Goal: Information Seeking & Learning: Understand process/instructions

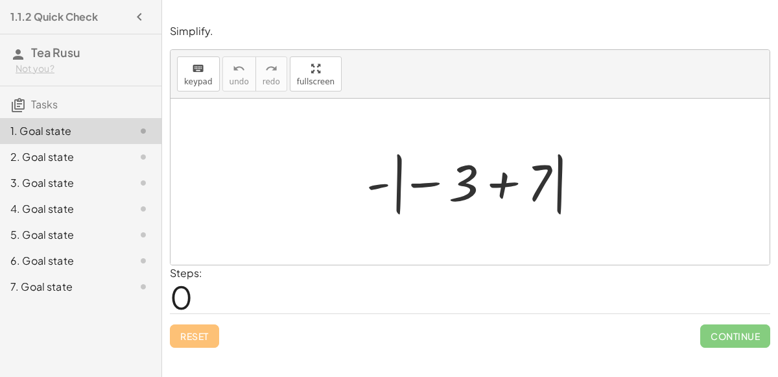
click at [409, 189] on div at bounding box center [475, 182] width 231 height 72
click at [395, 185] on div at bounding box center [475, 182] width 231 height 72
click at [505, 177] on div at bounding box center [475, 182] width 231 height 72
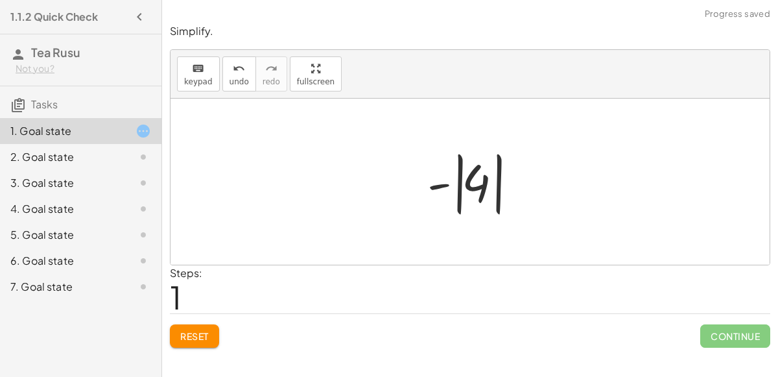
click at [480, 183] on div at bounding box center [475, 182] width 109 height 72
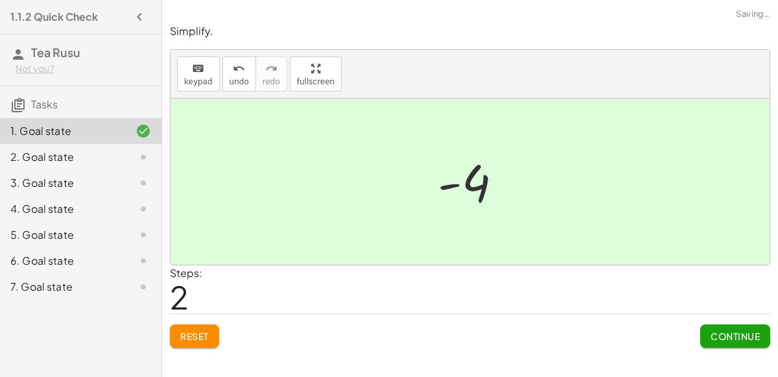
click at [711, 326] on button "Continue" at bounding box center [735, 335] width 70 height 23
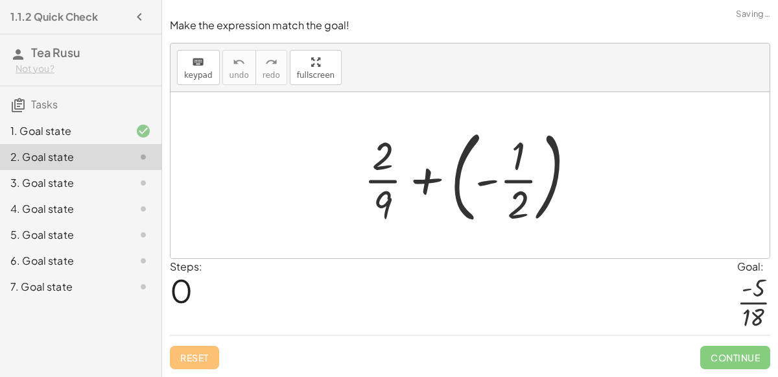
click at [497, 182] on div at bounding box center [474, 175] width 235 height 108
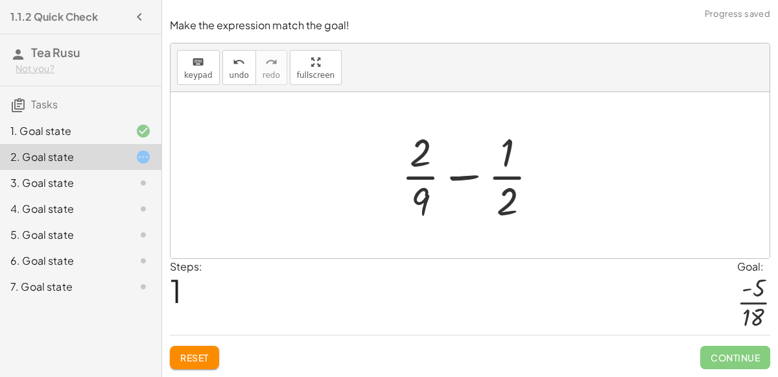
click at [465, 178] on div at bounding box center [475, 175] width 161 height 100
click at [420, 159] on div at bounding box center [475, 175] width 161 height 100
drag, startPoint x: 420, startPoint y: 159, endPoint x: 500, endPoint y: 207, distance: 92.7
click at [500, 207] on div at bounding box center [475, 175] width 161 height 100
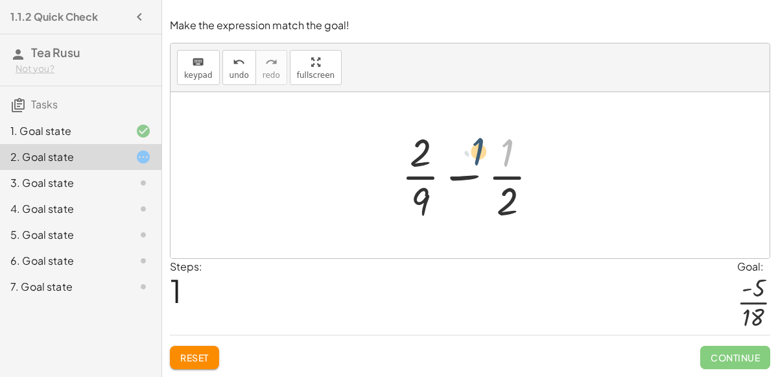
click at [504, 168] on div at bounding box center [475, 175] width 161 height 100
drag, startPoint x: 505, startPoint y: 198, endPoint x: 426, endPoint y: 200, distance: 78.5
click at [426, 200] on div at bounding box center [475, 175] width 161 height 100
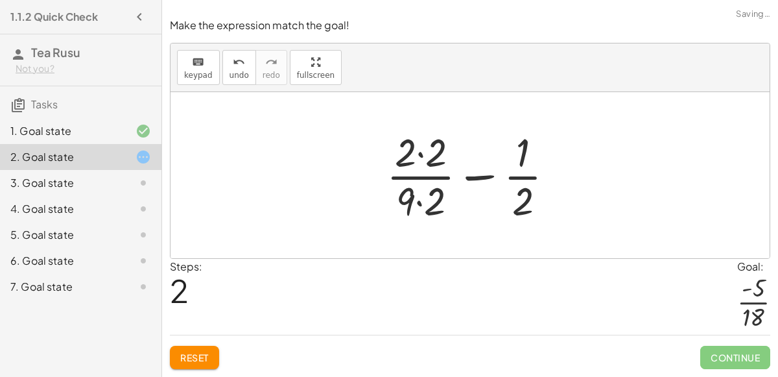
click at [419, 148] on div at bounding box center [475, 175] width 191 height 100
click at [414, 204] on div at bounding box center [474, 175] width 189 height 100
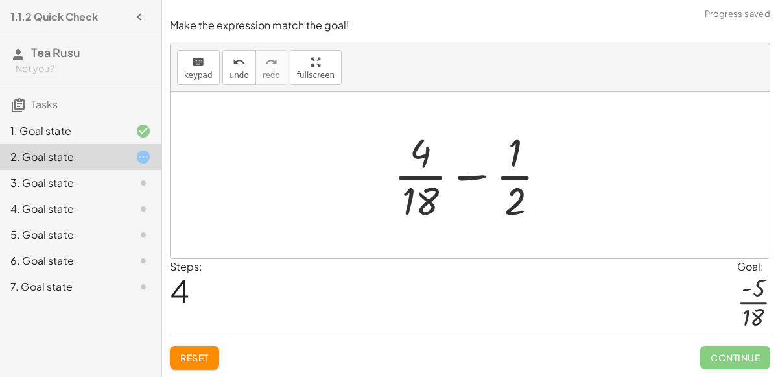
click at [515, 161] on div at bounding box center [475, 175] width 176 height 100
drag, startPoint x: 515, startPoint y: 161, endPoint x: 427, endPoint y: 162, distance: 87.5
click at [427, 162] on div at bounding box center [475, 175] width 176 height 100
drag, startPoint x: 423, startPoint y: 161, endPoint x: 520, endPoint y: 166, distance: 97.4
click at [520, 166] on div at bounding box center [475, 175] width 176 height 100
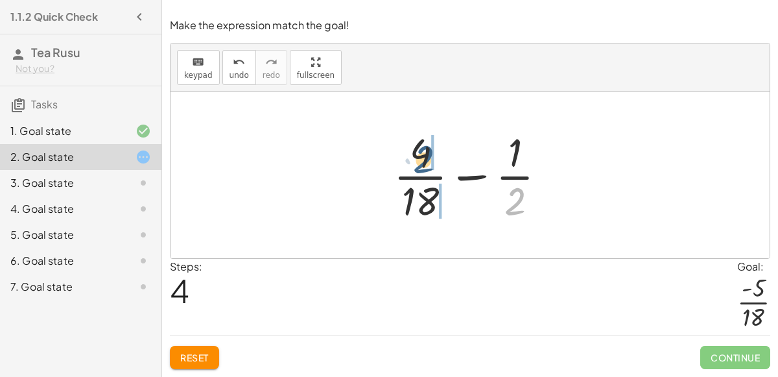
drag, startPoint x: 517, startPoint y: 197, endPoint x: 423, endPoint y: 153, distance: 103.8
click at [423, 153] on div at bounding box center [475, 175] width 176 height 100
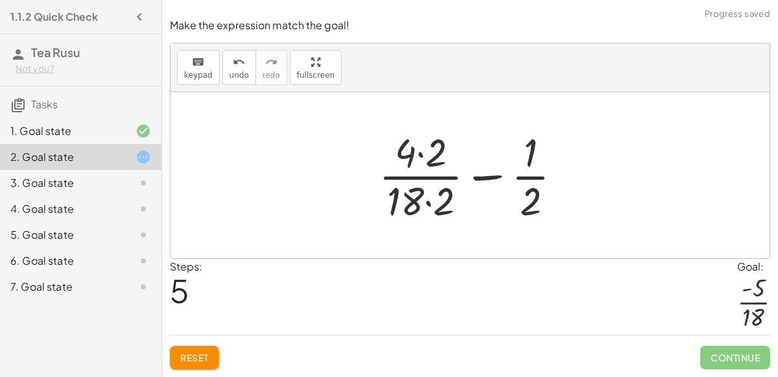
click at [418, 157] on div at bounding box center [475, 175] width 207 height 100
click at [424, 207] on div at bounding box center [475, 175] width 207 height 100
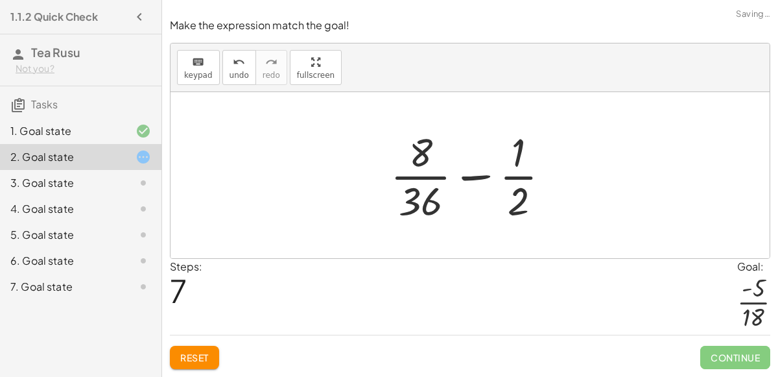
click at [419, 209] on div at bounding box center [475, 175] width 183 height 100
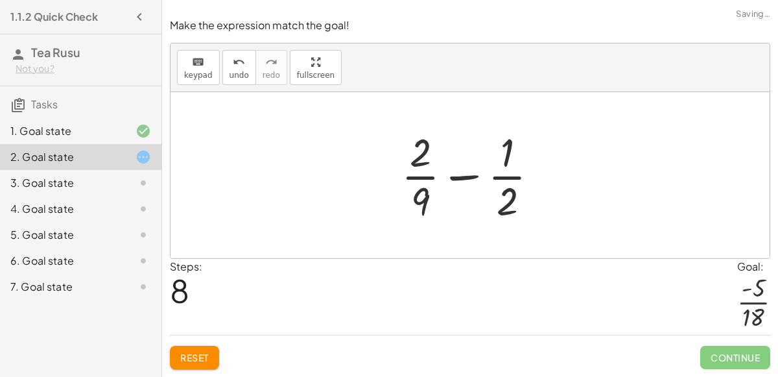
click at [205, 350] on button "Reset" at bounding box center [194, 356] width 49 height 23
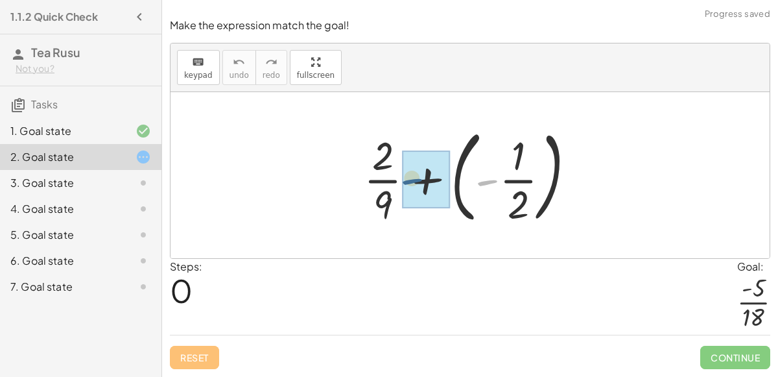
drag, startPoint x: 498, startPoint y: 182, endPoint x: 411, endPoint y: 181, distance: 86.8
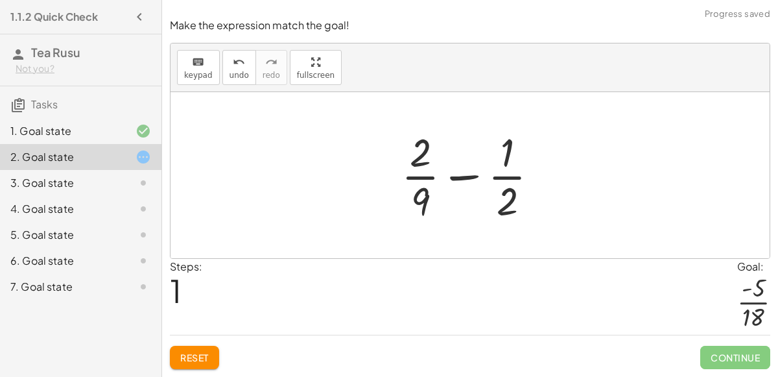
click at [461, 177] on div at bounding box center [475, 175] width 161 height 100
drag, startPoint x: 506, startPoint y: 149, endPoint x: 427, endPoint y: 202, distance: 94.9
click at [427, 202] on div at bounding box center [475, 175] width 161 height 100
drag, startPoint x: 419, startPoint y: 203, endPoint x: 537, endPoint y: 154, distance: 127.5
click at [537, 154] on div at bounding box center [475, 175] width 161 height 100
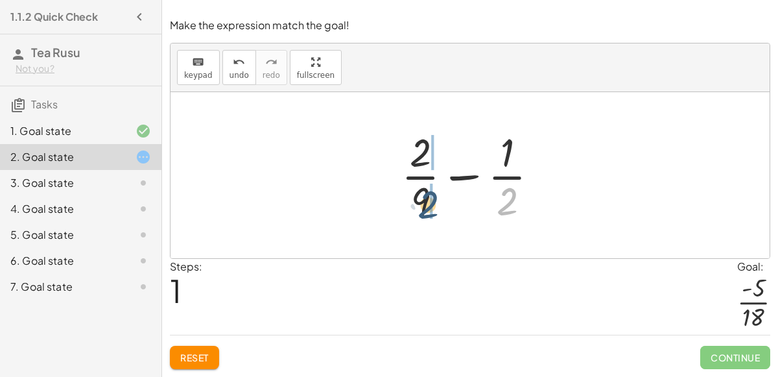
drag, startPoint x: 504, startPoint y: 201, endPoint x: 423, endPoint y: 204, distance: 80.4
click at [423, 204] on div at bounding box center [475, 175] width 161 height 100
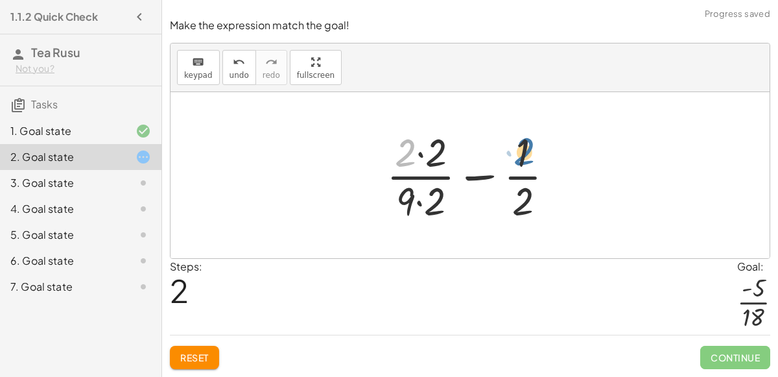
drag, startPoint x: 408, startPoint y: 163, endPoint x: 535, endPoint y: 162, distance: 127.0
click at [535, 162] on div at bounding box center [475, 175] width 191 height 100
drag, startPoint x: 434, startPoint y: 156, endPoint x: 515, endPoint y: 202, distance: 93.2
click at [515, 202] on div at bounding box center [475, 175] width 191 height 100
click at [418, 156] on div at bounding box center [475, 175] width 191 height 100
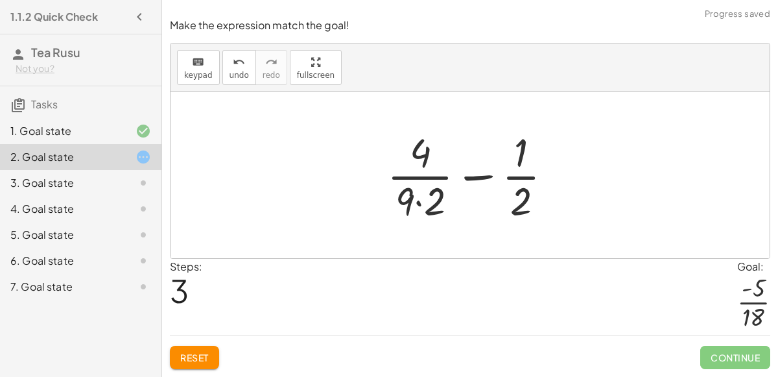
click at [417, 203] on div at bounding box center [474, 175] width 189 height 100
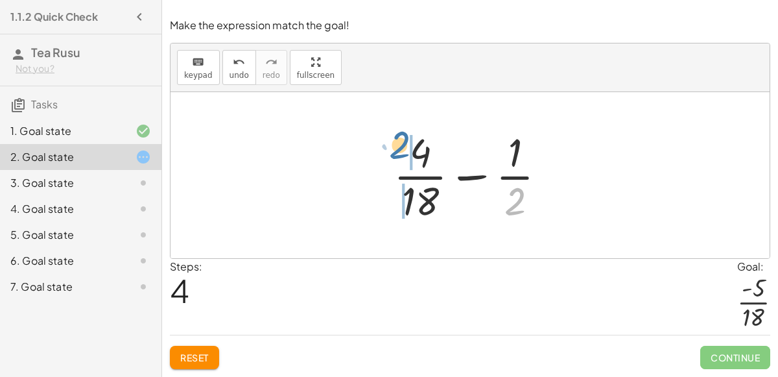
drag, startPoint x: 515, startPoint y: 198, endPoint x: 400, endPoint y: 142, distance: 127.8
click at [400, 142] on div at bounding box center [475, 175] width 176 height 100
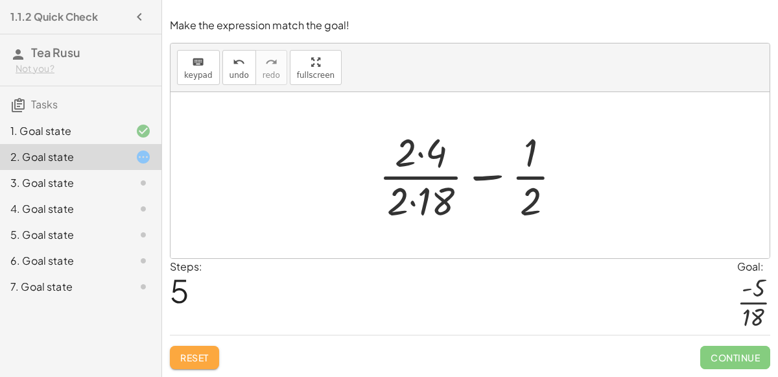
click at [209, 354] on span "Reset" at bounding box center [194, 357] width 29 height 12
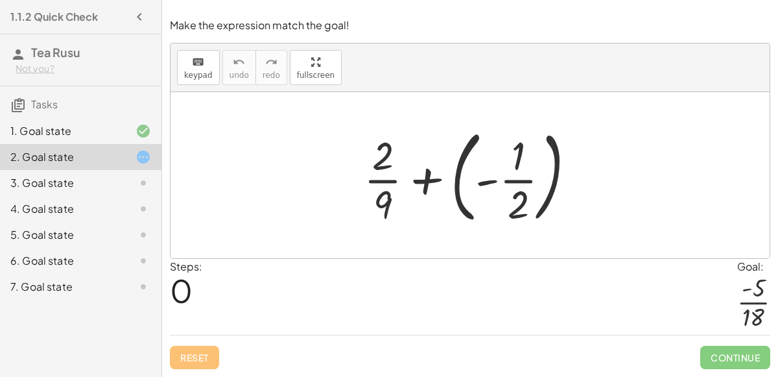
click at [428, 183] on div at bounding box center [474, 175] width 235 height 108
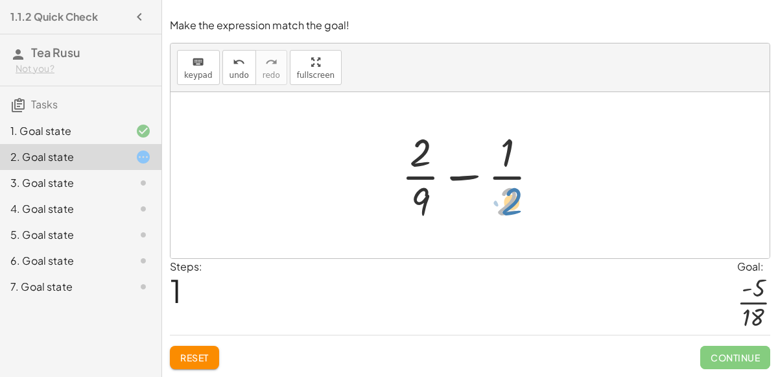
drag, startPoint x: 502, startPoint y: 204, endPoint x: 510, endPoint y: 207, distance: 9.0
click at [510, 207] on div at bounding box center [475, 175] width 161 height 100
drag, startPoint x: 415, startPoint y: 203, endPoint x: 521, endPoint y: 154, distance: 116.3
click at [521, 154] on div at bounding box center [475, 175] width 161 height 100
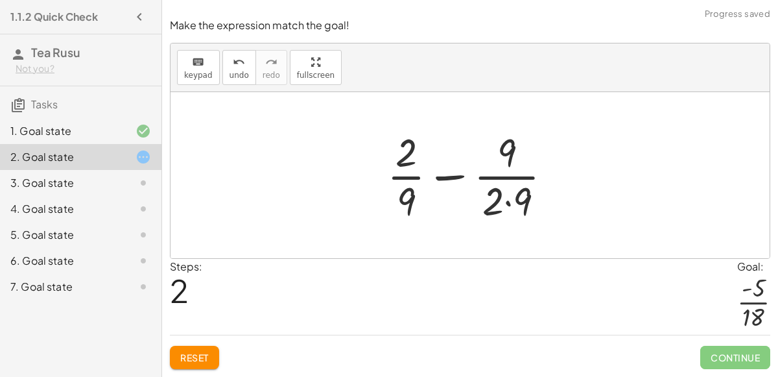
click at [507, 202] on div at bounding box center [474, 175] width 189 height 100
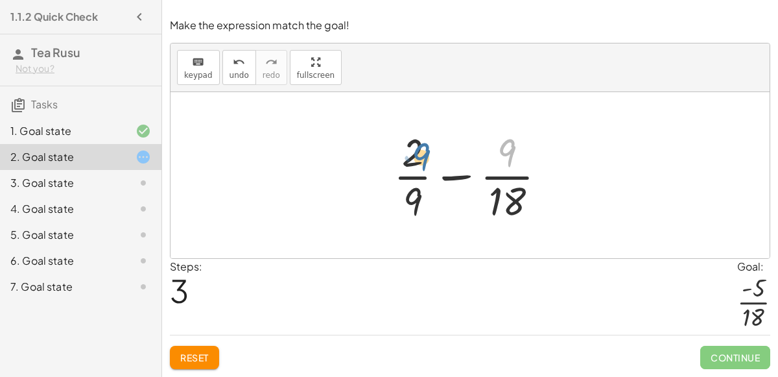
drag, startPoint x: 500, startPoint y: 157, endPoint x: 406, endPoint y: 161, distance: 93.4
click at [406, 161] on div at bounding box center [475, 175] width 176 height 100
drag, startPoint x: 406, startPoint y: 204, endPoint x: 504, endPoint y: 154, distance: 110.4
click at [504, 154] on div at bounding box center [475, 175] width 176 height 100
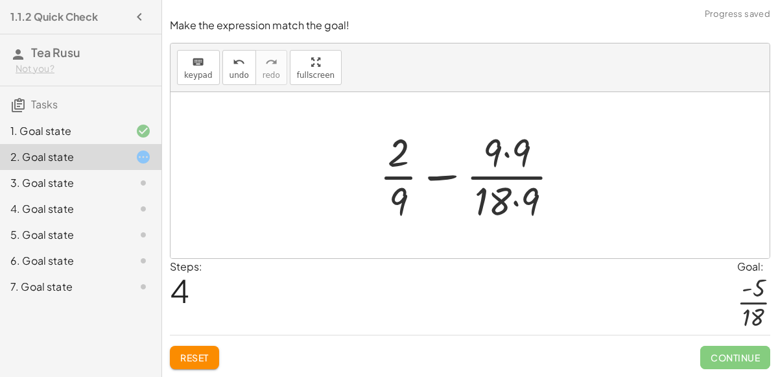
click at [504, 154] on div at bounding box center [475, 175] width 204 height 100
click at [241, 79] on span "undo" at bounding box center [238, 75] width 19 height 9
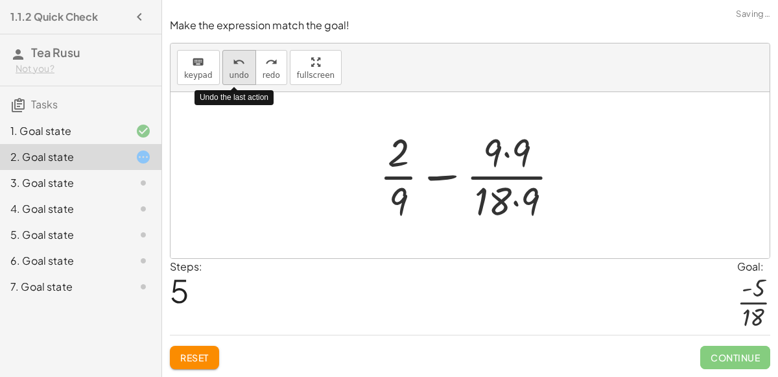
click at [241, 79] on span "undo" at bounding box center [238, 75] width 19 height 9
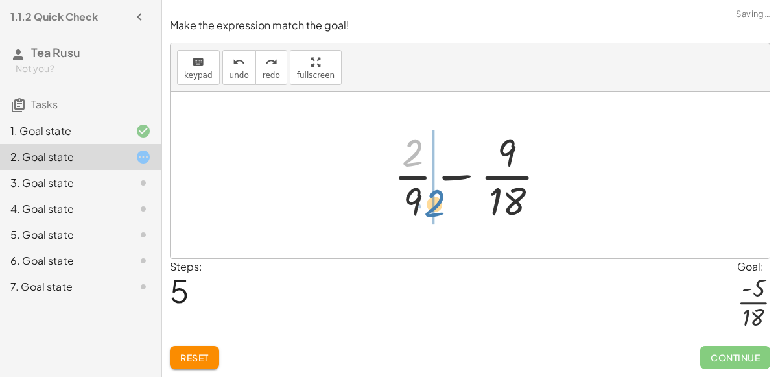
drag, startPoint x: 423, startPoint y: 161, endPoint x: 435, endPoint y: 214, distance: 54.4
click at [435, 214] on div at bounding box center [475, 175] width 176 height 100
drag, startPoint x: 425, startPoint y: 211, endPoint x: 509, endPoint y: 163, distance: 96.9
click at [509, 163] on div at bounding box center [475, 175] width 176 height 100
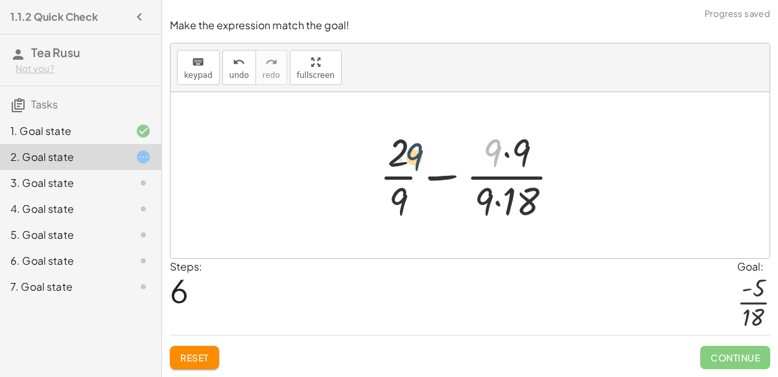
drag, startPoint x: 500, startPoint y: 145, endPoint x: 404, endPoint y: 149, distance: 96.0
click at [404, 149] on div at bounding box center [475, 175] width 204 height 100
drag, startPoint x: 404, startPoint y: 149, endPoint x: 524, endPoint y: 154, distance: 120.0
click at [524, 154] on div at bounding box center [475, 175] width 204 height 100
click at [239, 71] on button "undo undo" at bounding box center [239, 67] width 34 height 35
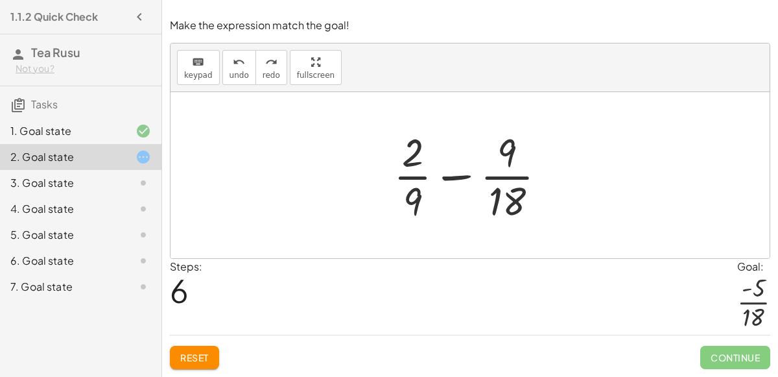
click at [209, 356] on span "Reset" at bounding box center [194, 357] width 29 height 12
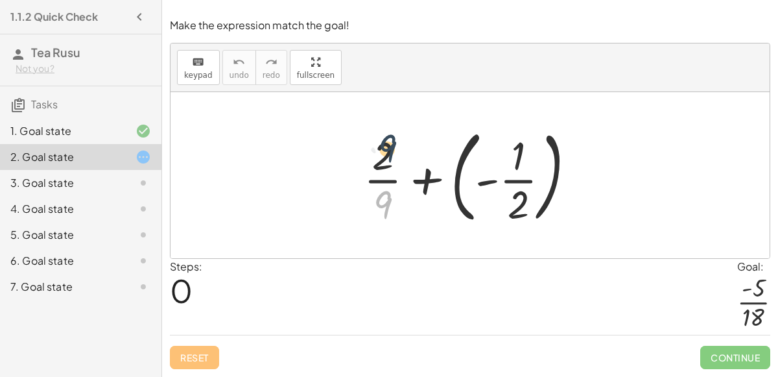
drag, startPoint x: 377, startPoint y: 200, endPoint x: 382, endPoint y: 144, distance: 56.6
click at [382, 144] on div at bounding box center [474, 175] width 235 height 108
drag, startPoint x: 517, startPoint y: 214, endPoint x: 363, endPoint y: 212, distance: 154.3
click at [363, 212] on div at bounding box center [474, 175] width 235 height 108
click at [421, 183] on div at bounding box center [474, 175] width 235 height 108
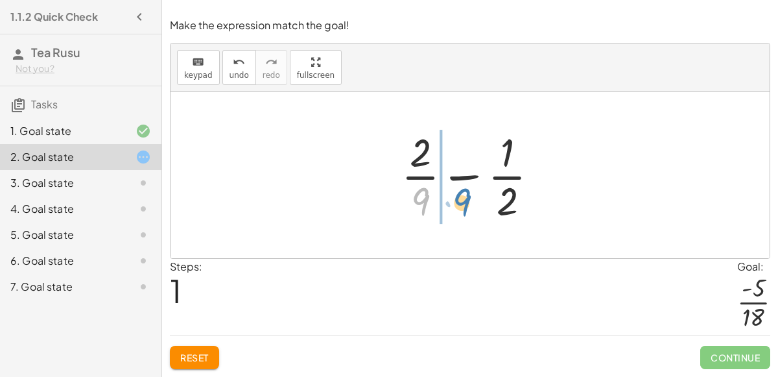
drag, startPoint x: 416, startPoint y: 191, endPoint x: 445, endPoint y: 191, distance: 28.5
click at [445, 191] on div at bounding box center [475, 175] width 161 height 100
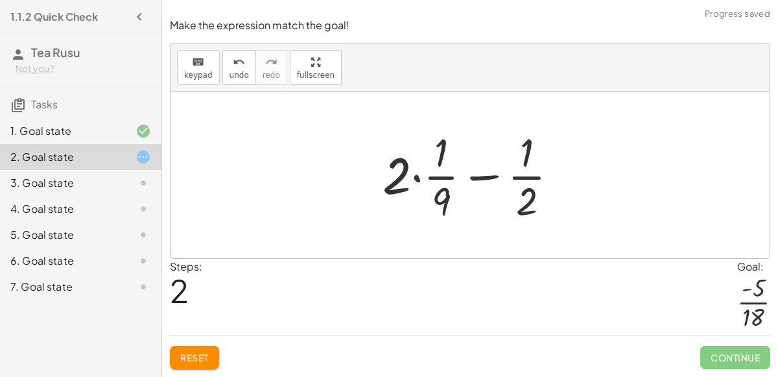
click at [419, 185] on div at bounding box center [475, 175] width 199 height 100
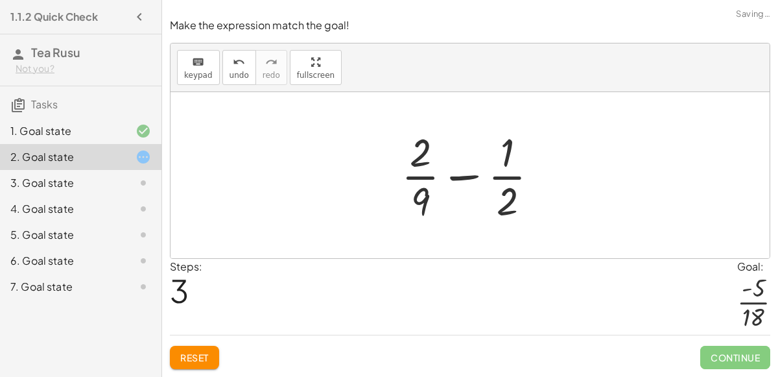
click at [422, 193] on div at bounding box center [475, 175] width 161 height 100
drag, startPoint x: 422, startPoint y: 193, endPoint x: 531, endPoint y: 197, distance: 108.9
click at [531, 197] on div at bounding box center [475, 175] width 161 height 100
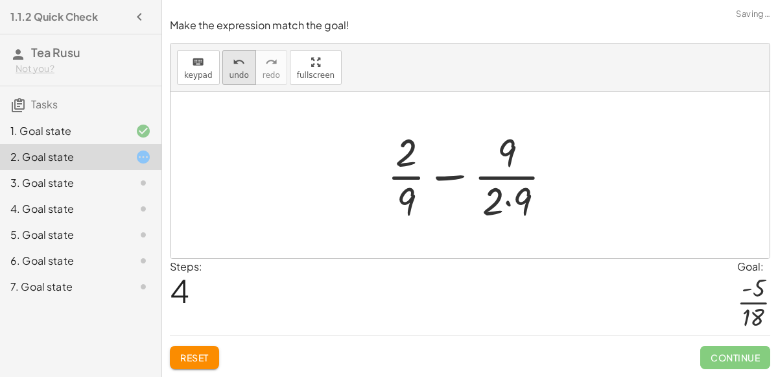
click at [244, 80] on button "undo undo" at bounding box center [239, 67] width 34 height 35
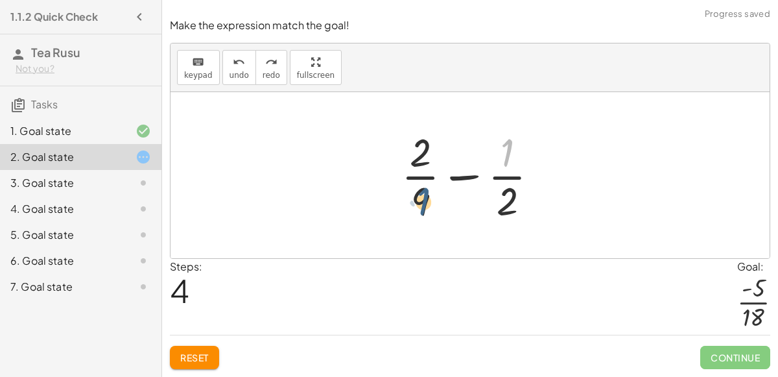
drag, startPoint x: 504, startPoint y: 161, endPoint x: 415, endPoint y: 212, distance: 102.5
click at [415, 212] on div at bounding box center [475, 175] width 161 height 100
drag, startPoint x: 415, startPoint y: 212, endPoint x: 502, endPoint y: 175, distance: 94.4
click at [502, 175] on div at bounding box center [475, 175] width 161 height 100
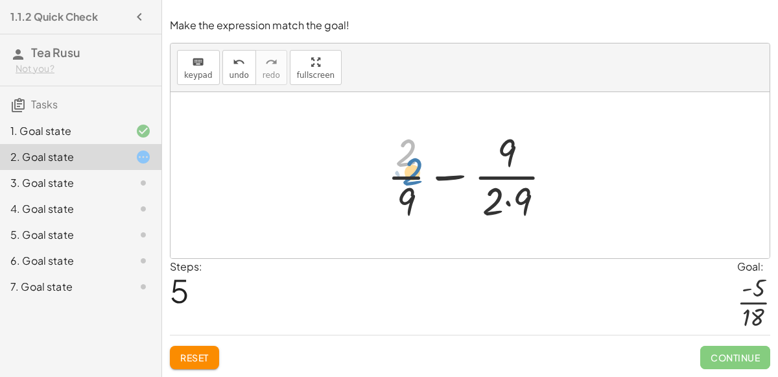
drag, startPoint x: 407, startPoint y: 152, endPoint x: 408, endPoint y: 167, distance: 15.0
click at [408, 167] on div at bounding box center [474, 175] width 189 height 100
drag, startPoint x: 512, startPoint y: 154, endPoint x: 421, endPoint y: 202, distance: 102.9
click at [421, 202] on div at bounding box center [474, 175] width 189 height 100
drag, startPoint x: 520, startPoint y: 210, endPoint x: 393, endPoint y: 163, distance: 136.2
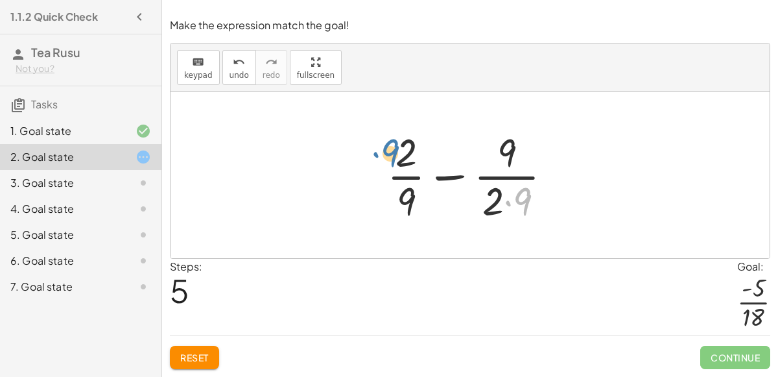
click at [393, 163] on div at bounding box center [474, 175] width 189 height 100
click at [483, 192] on div at bounding box center [474, 175] width 189 height 100
click at [500, 206] on div at bounding box center [474, 175] width 189 height 100
click at [508, 203] on div at bounding box center [474, 175] width 189 height 100
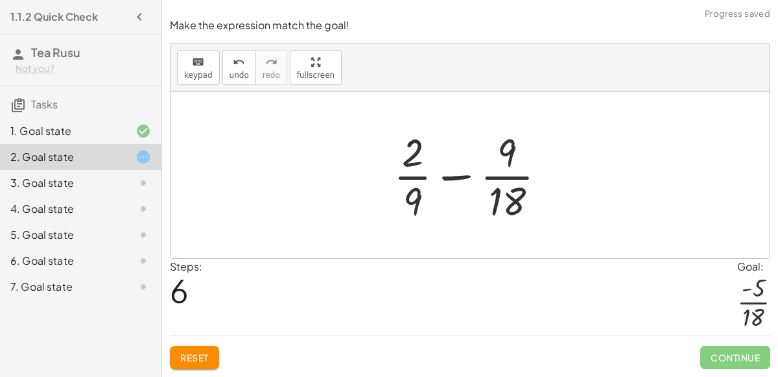
click at [410, 198] on div at bounding box center [475, 175] width 176 height 100
drag, startPoint x: 403, startPoint y: 165, endPoint x: 498, endPoint y: 164, distance: 95.3
click at [498, 164] on div at bounding box center [475, 175] width 176 height 100
drag, startPoint x: 504, startPoint y: 161, endPoint x: 392, endPoint y: 163, distance: 112.1
click at [392, 163] on div at bounding box center [475, 175] width 176 height 100
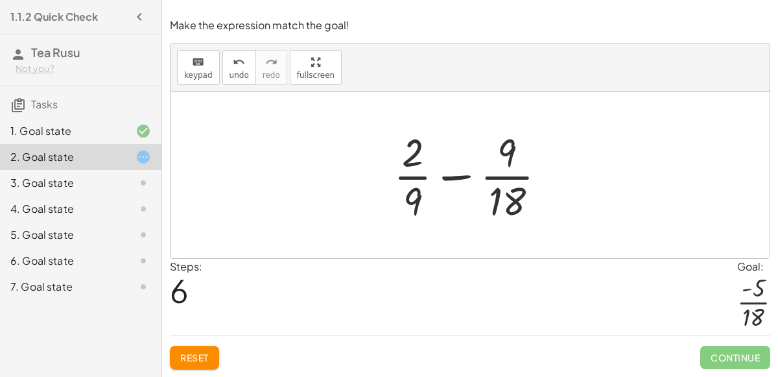
click at [194, 356] on span "Reset" at bounding box center [194, 357] width 29 height 12
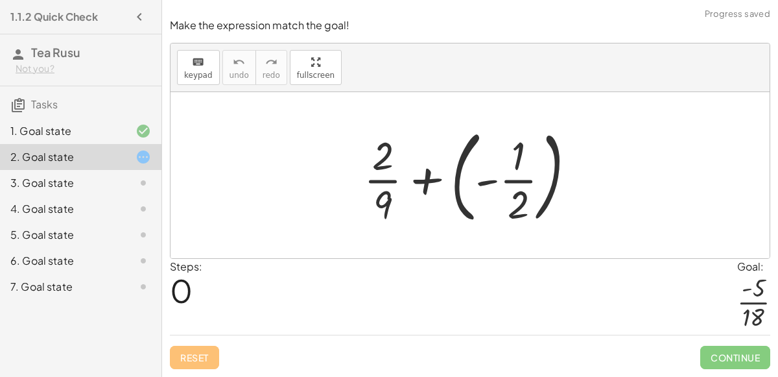
click at [84, 181] on div "3. Goal state" at bounding box center [62, 183] width 104 height 16
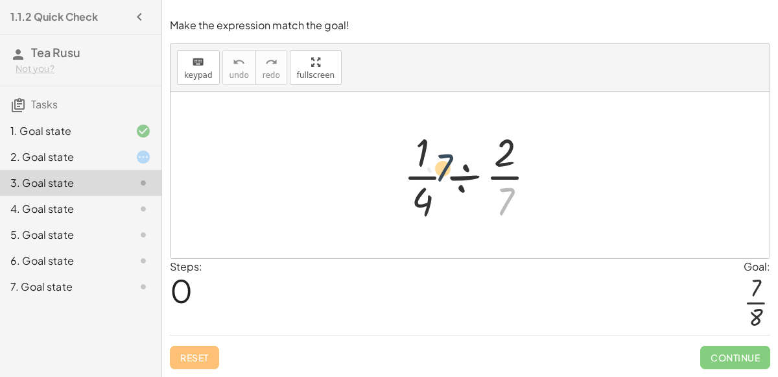
drag, startPoint x: 503, startPoint y: 208, endPoint x: 410, endPoint y: 161, distance: 104.1
click at [410, 161] on div at bounding box center [475, 175] width 156 height 100
click at [418, 160] on div at bounding box center [475, 175] width 156 height 100
click at [456, 178] on div at bounding box center [475, 175] width 156 height 100
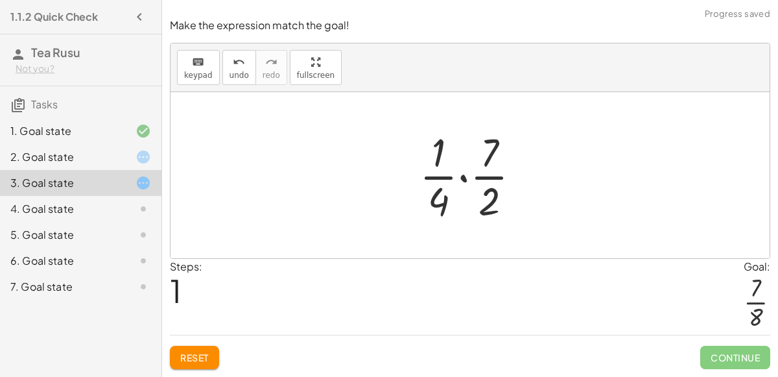
click at [466, 175] on div at bounding box center [475, 175] width 124 height 100
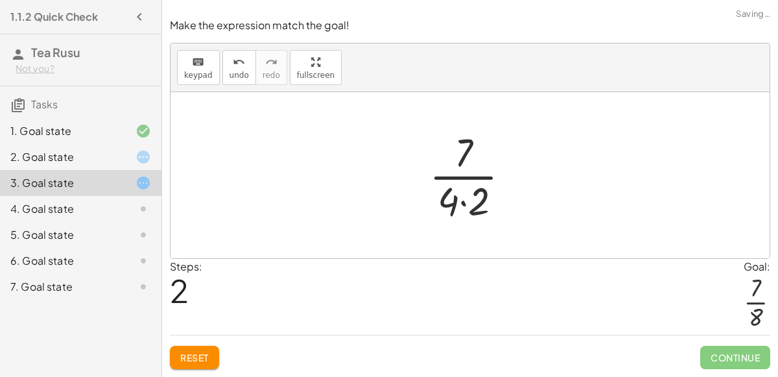
click at [461, 202] on div at bounding box center [475, 175] width 104 height 100
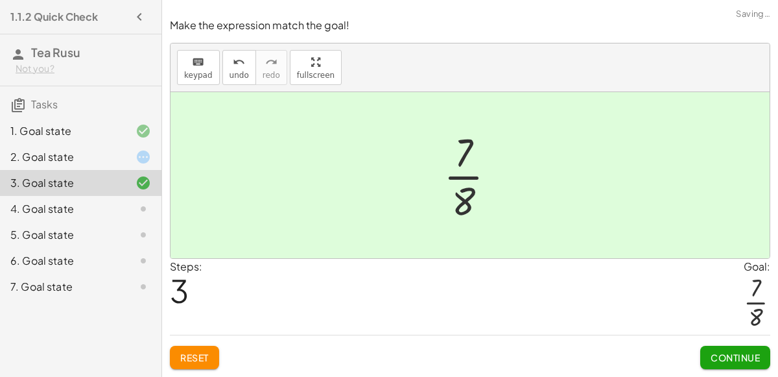
click at [719, 354] on span "Continue" at bounding box center [734, 357] width 49 height 12
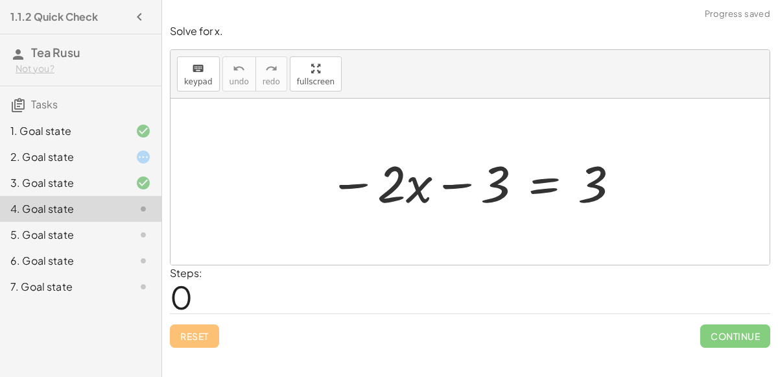
click at [506, 194] on div at bounding box center [474, 181] width 305 height 67
click at [547, 193] on div at bounding box center [474, 181] width 305 height 67
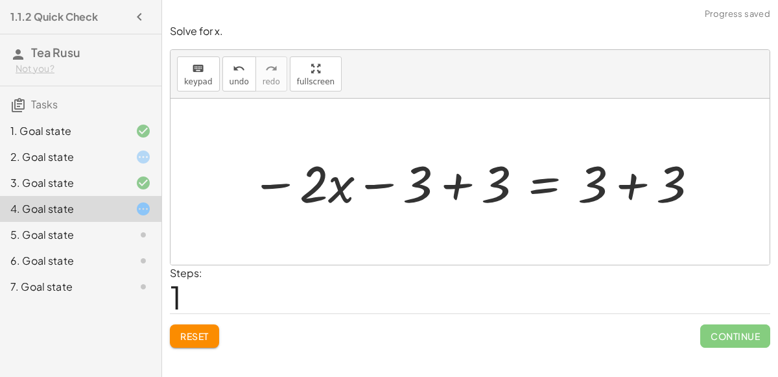
click at [434, 188] on div at bounding box center [474, 181] width 461 height 67
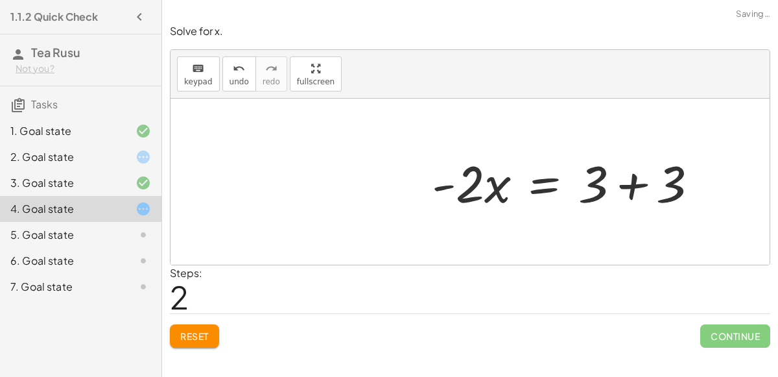
click at [623, 184] on div at bounding box center [570, 181] width 290 height 67
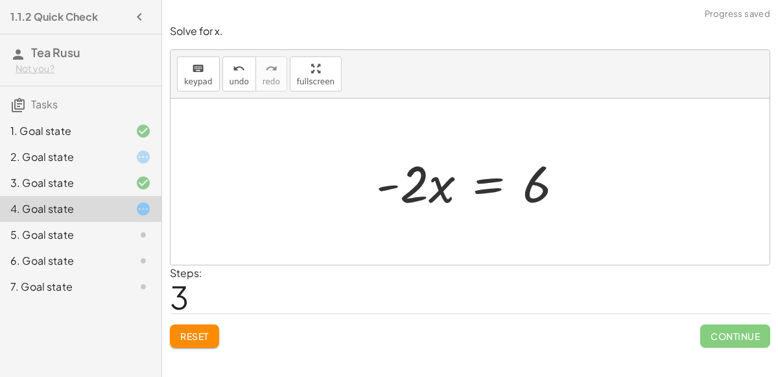
click at [492, 186] on div at bounding box center [474, 181] width 211 height 67
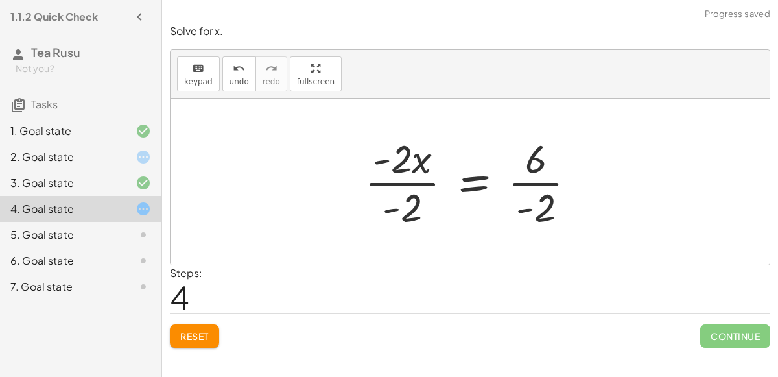
click at [539, 176] on div at bounding box center [475, 182] width 235 height 100
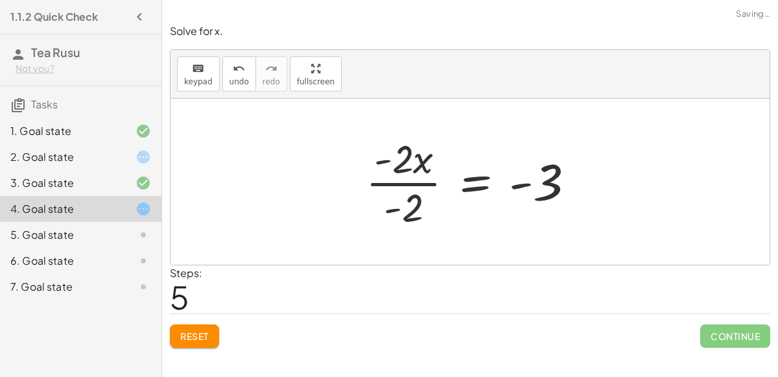
click at [401, 178] on div at bounding box center [475, 182] width 233 height 100
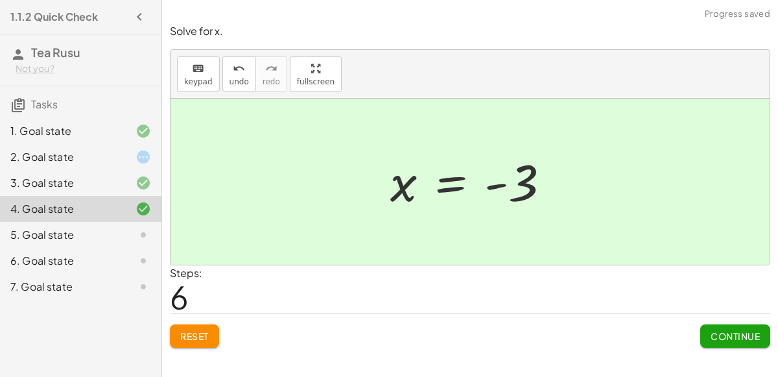
click at [741, 336] on span "Continue" at bounding box center [734, 336] width 49 height 12
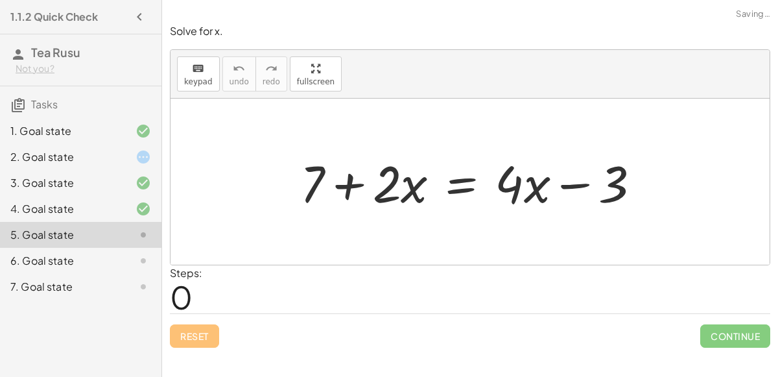
click at [95, 160] on div "2. Goal state" at bounding box center [62, 157] width 104 height 16
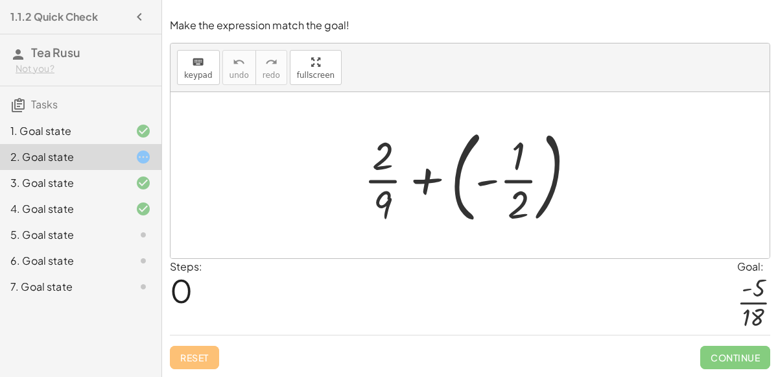
click at [408, 180] on div at bounding box center [474, 175] width 235 height 108
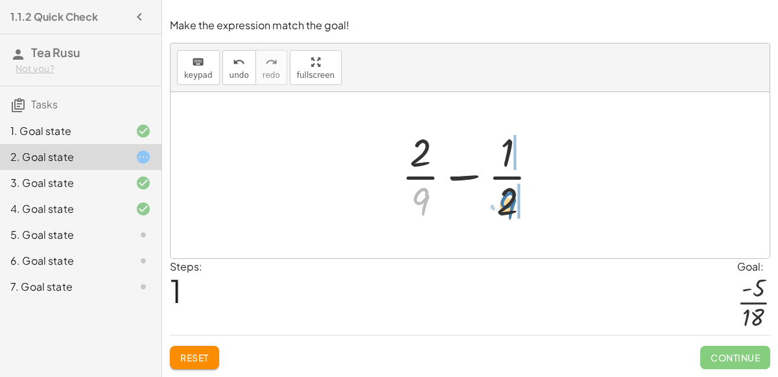
drag, startPoint x: 415, startPoint y: 199, endPoint x: 502, endPoint y: 202, distance: 86.9
click at [502, 202] on div at bounding box center [475, 175] width 161 height 100
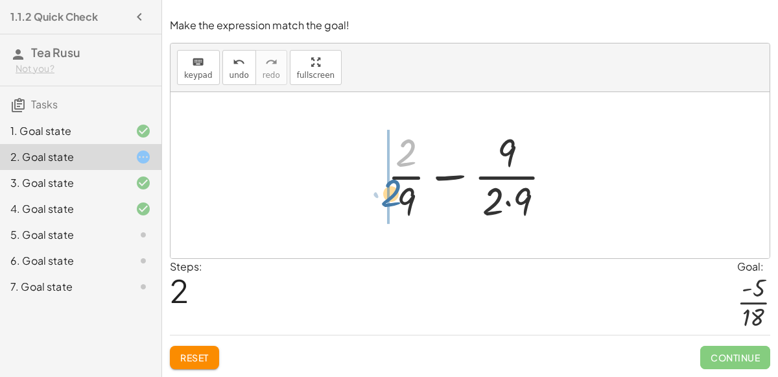
drag, startPoint x: 406, startPoint y: 158, endPoint x: 391, endPoint y: 202, distance: 46.7
click at [391, 202] on div at bounding box center [474, 175] width 189 height 100
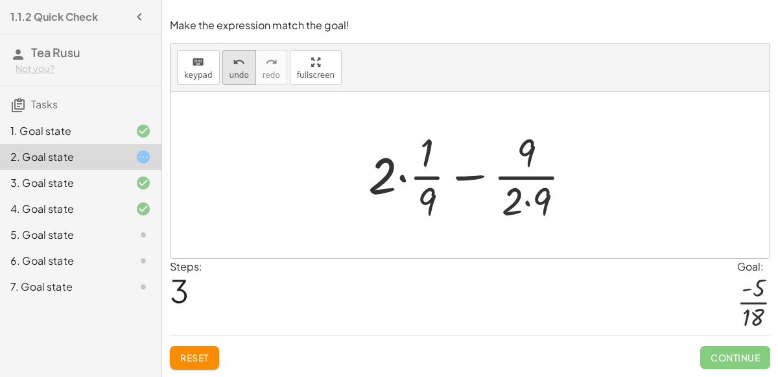
click at [224, 68] on button "undo undo" at bounding box center [239, 67] width 34 height 35
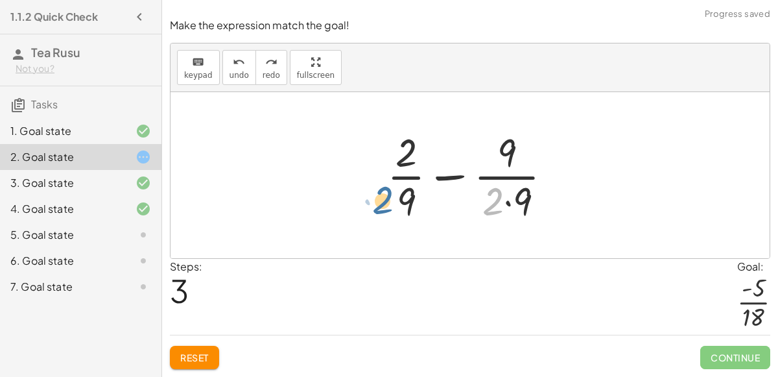
drag, startPoint x: 485, startPoint y: 214, endPoint x: 375, endPoint y: 212, distance: 110.8
click at [375, 212] on div "+ · 2 · 9 + ( - · 1 · 2 ) + · 2 · 9 − · 1 · 2 · 2 + · 2 · 9 − · 9 · 2 · 9" at bounding box center [469, 175] width 205 height 106
drag, startPoint x: 488, startPoint y: 201, endPoint x: 386, endPoint y: 198, distance: 101.8
click at [386, 198] on div at bounding box center [474, 175] width 189 height 100
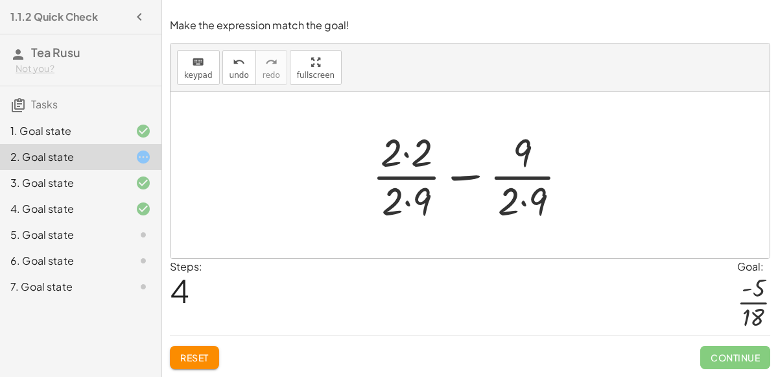
click at [408, 155] on div at bounding box center [475, 175] width 219 height 100
click at [405, 210] on div at bounding box center [475, 175] width 217 height 100
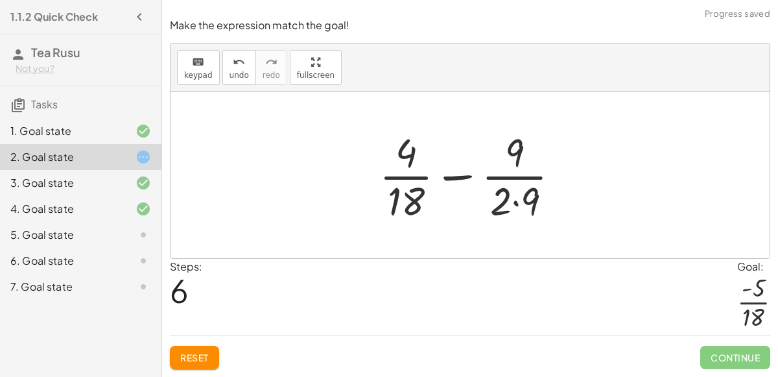
click at [509, 204] on div at bounding box center [475, 175] width 204 height 100
click at [515, 201] on div at bounding box center [475, 175] width 204 height 100
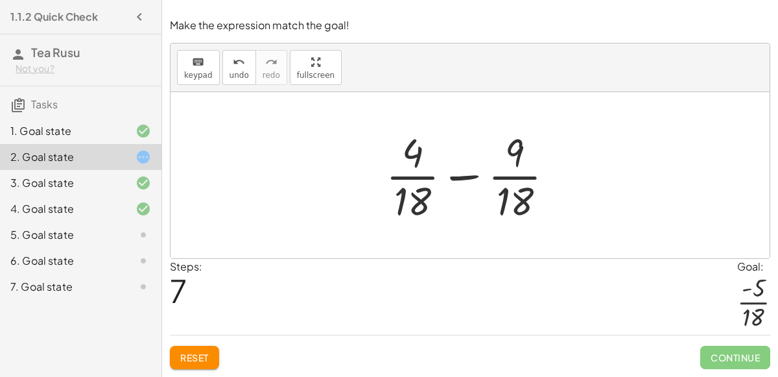
click at [473, 178] on div at bounding box center [474, 175] width 191 height 100
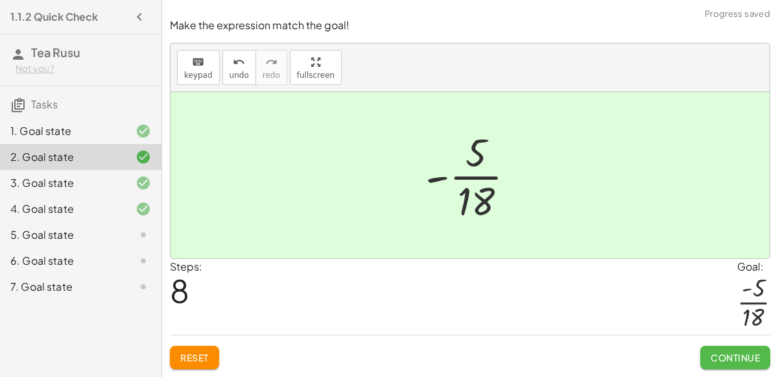
click at [715, 358] on span "Continue" at bounding box center [734, 357] width 49 height 12
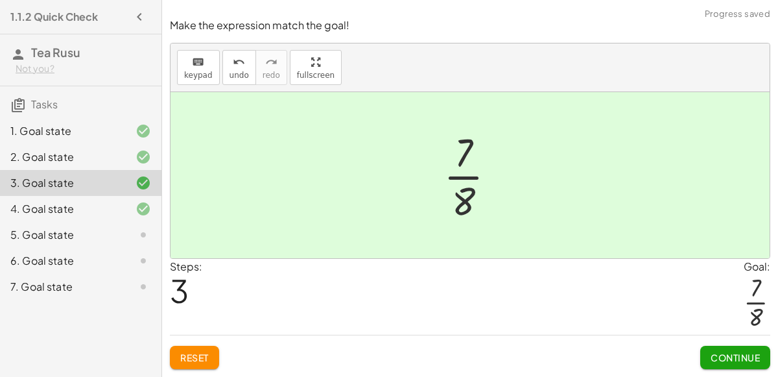
click at [128, 273] on div "5. Goal state" at bounding box center [80, 286] width 161 height 26
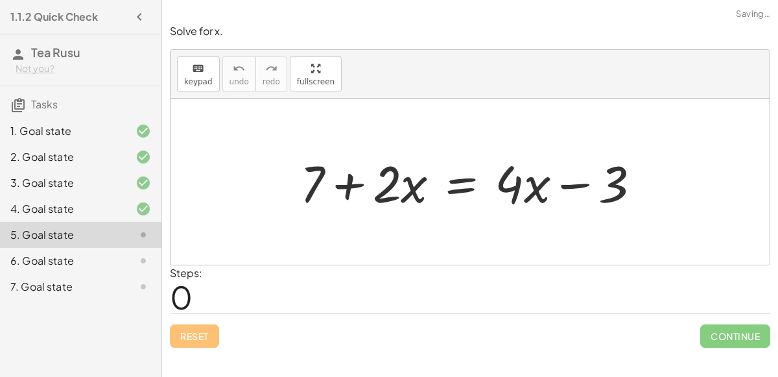
click at [348, 188] on div at bounding box center [476, 181] width 364 height 67
click at [466, 189] on div at bounding box center [476, 181] width 364 height 67
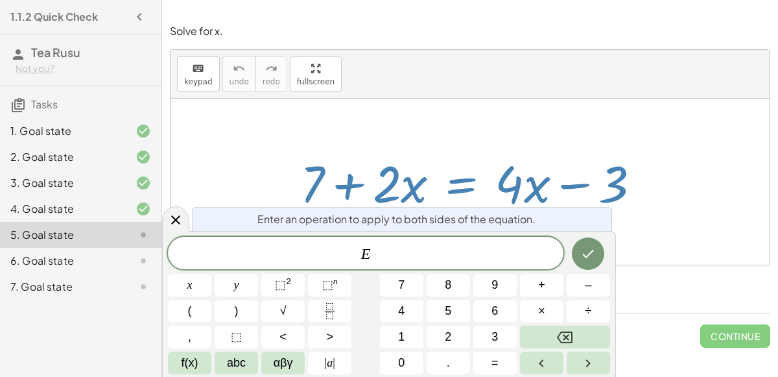
click at [640, 237] on div at bounding box center [469, 182] width 599 height 166
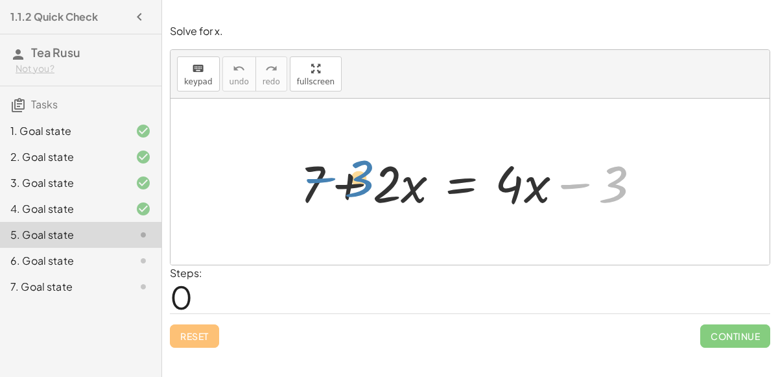
drag, startPoint x: 616, startPoint y: 180, endPoint x: 362, endPoint y: 174, distance: 254.1
click at [362, 174] on div at bounding box center [476, 181] width 364 height 67
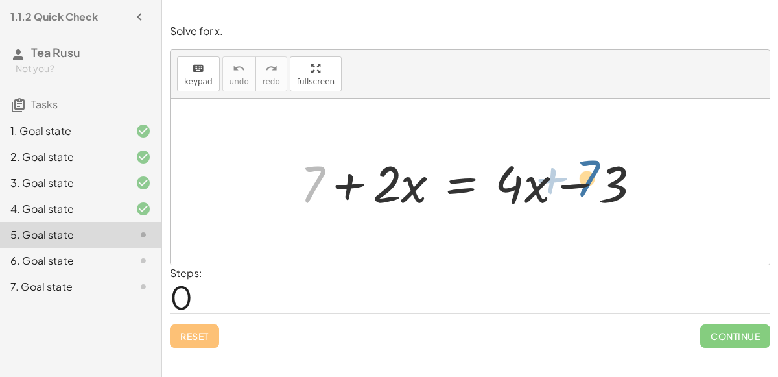
drag, startPoint x: 305, startPoint y: 198, endPoint x: 581, endPoint y: 193, distance: 276.1
click at [581, 193] on div at bounding box center [476, 181] width 364 height 67
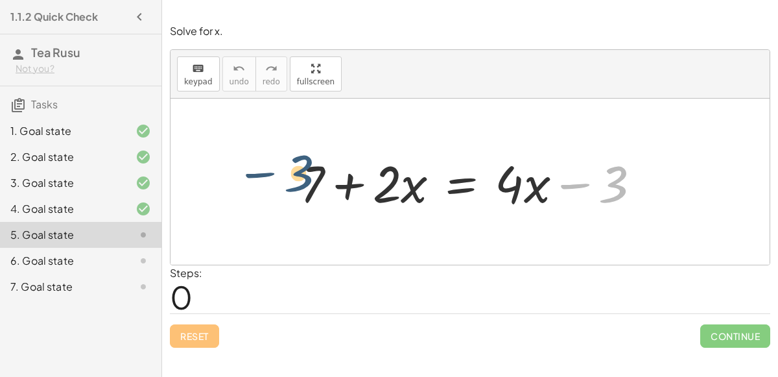
drag, startPoint x: 610, startPoint y: 187, endPoint x: 284, endPoint y: 178, distance: 326.8
click at [345, 180] on div at bounding box center [476, 181] width 364 height 67
click at [458, 183] on div at bounding box center [476, 181] width 364 height 67
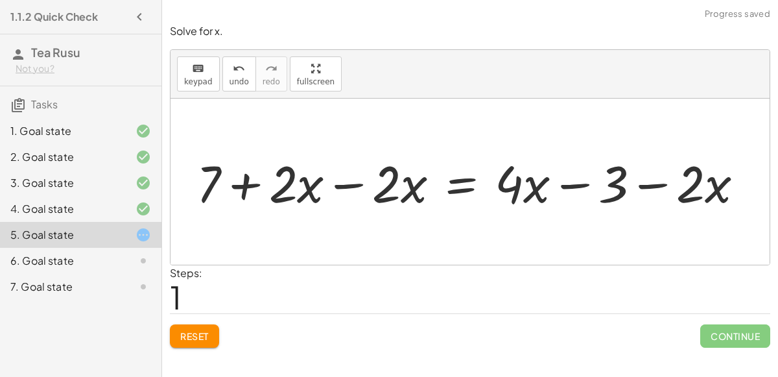
click at [579, 188] on div at bounding box center [475, 181] width 570 height 67
click at [356, 183] on div at bounding box center [475, 181] width 570 height 67
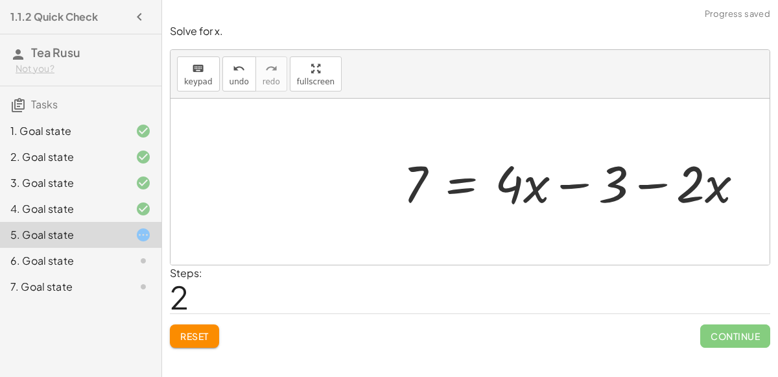
click at [581, 184] on div at bounding box center [579, 181] width 364 height 67
click at [644, 184] on div at bounding box center [579, 181] width 364 height 67
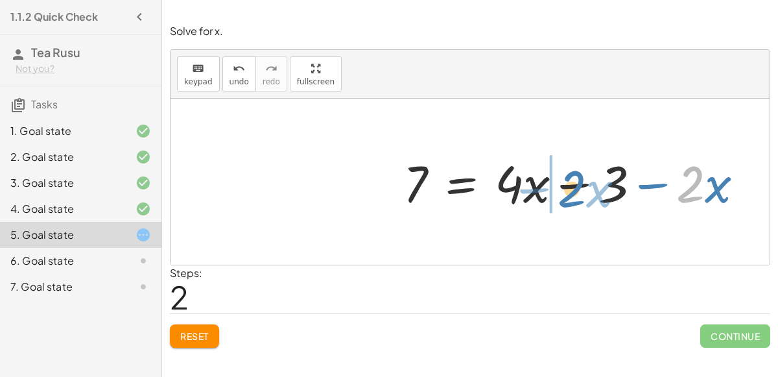
drag, startPoint x: 689, startPoint y: 185, endPoint x: 569, endPoint y: 189, distance: 120.0
click at [569, 189] on div at bounding box center [579, 181] width 364 height 67
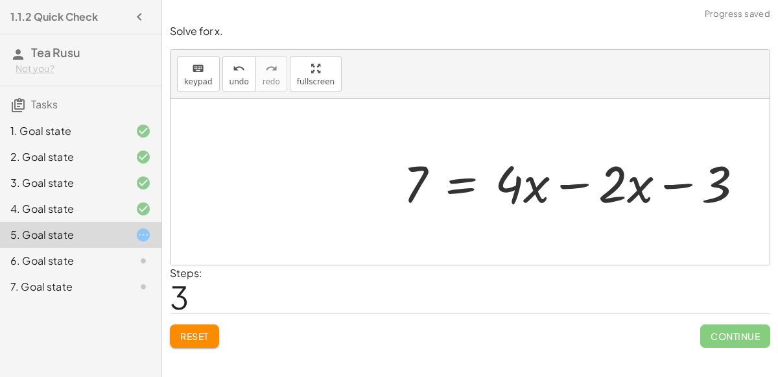
click at [576, 187] on div at bounding box center [579, 181] width 364 height 67
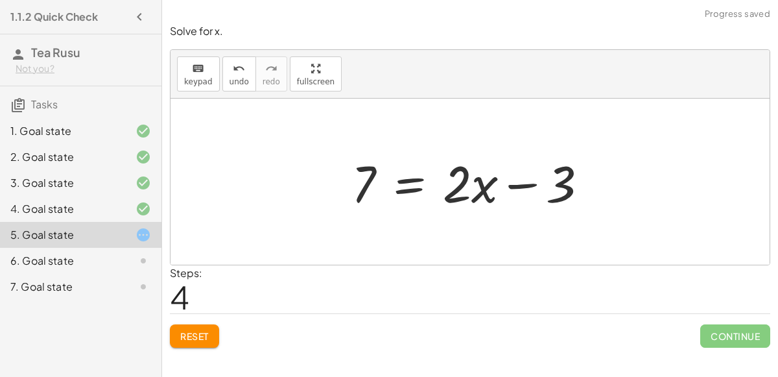
click at [511, 186] on div at bounding box center [475, 181] width 260 height 67
drag, startPoint x: 548, startPoint y: 188, endPoint x: 394, endPoint y: 189, distance: 154.2
click at [394, 189] on div at bounding box center [475, 181] width 260 height 67
click at [399, 188] on div at bounding box center [475, 181] width 260 height 67
click at [329, 190] on div at bounding box center [475, 181] width 416 height 67
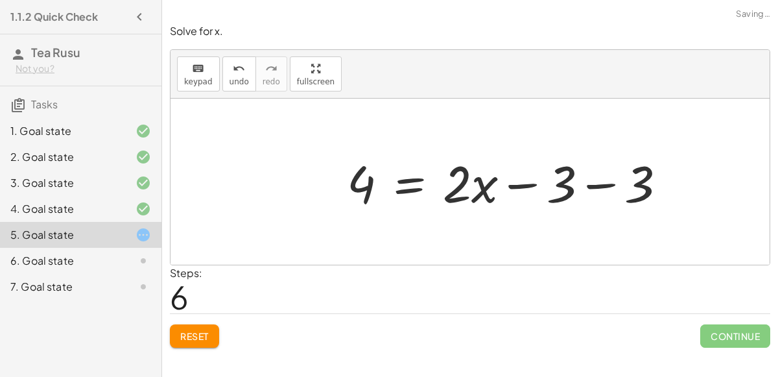
click at [599, 185] on div at bounding box center [511, 181] width 343 height 67
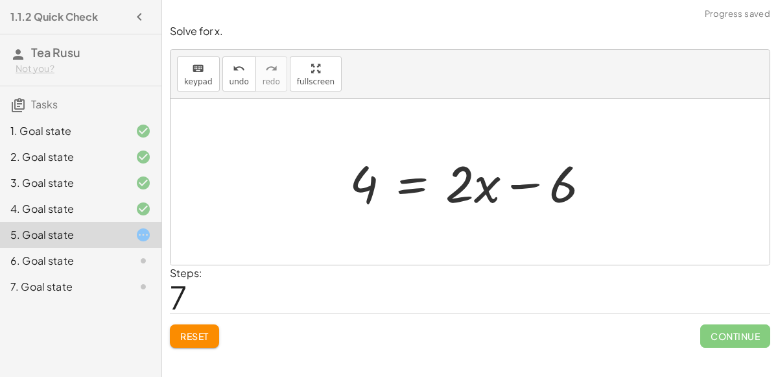
click at [522, 188] on div at bounding box center [475, 181] width 264 height 67
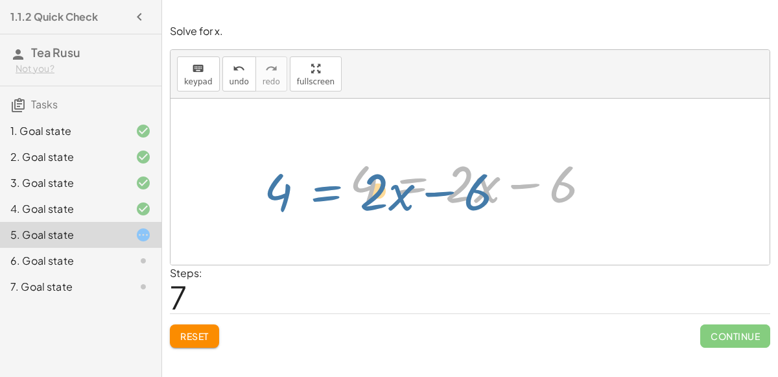
drag, startPoint x: 409, startPoint y: 172, endPoint x: 399, endPoint y: 170, distance: 9.9
click at [399, 170] on div at bounding box center [475, 181] width 264 height 67
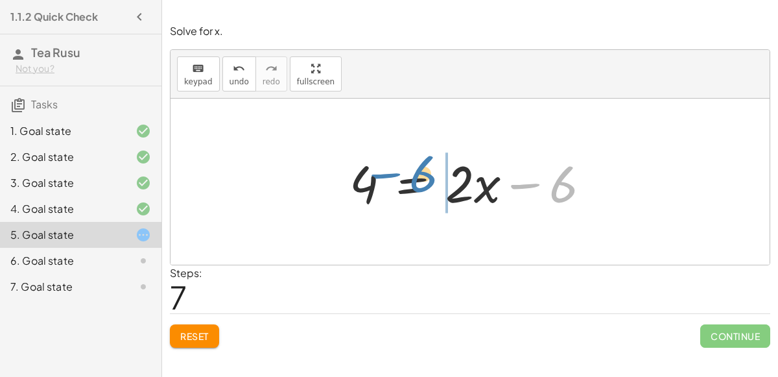
drag, startPoint x: 568, startPoint y: 180, endPoint x: 428, endPoint y: 171, distance: 140.9
click at [428, 171] on div at bounding box center [475, 181] width 264 height 67
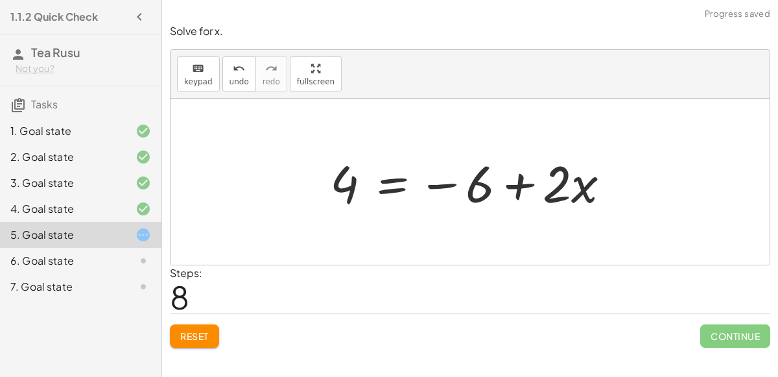
click at [436, 181] on div at bounding box center [474, 181] width 303 height 67
click at [388, 193] on div at bounding box center [474, 181] width 303 height 67
click at [289, 191] on div at bounding box center [475, 181] width 458 height 67
click at [437, 189] on div at bounding box center [515, 181] width 378 height 67
click at [605, 184] on div at bounding box center [515, 181] width 378 height 67
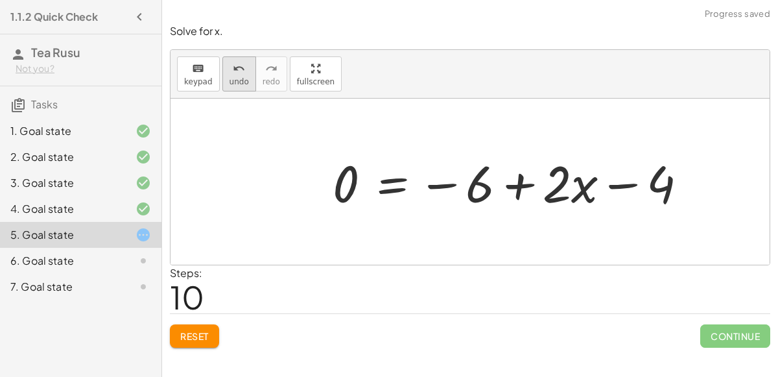
click at [238, 77] on span "undo" at bounding box center [238, 81] width 19 height 9
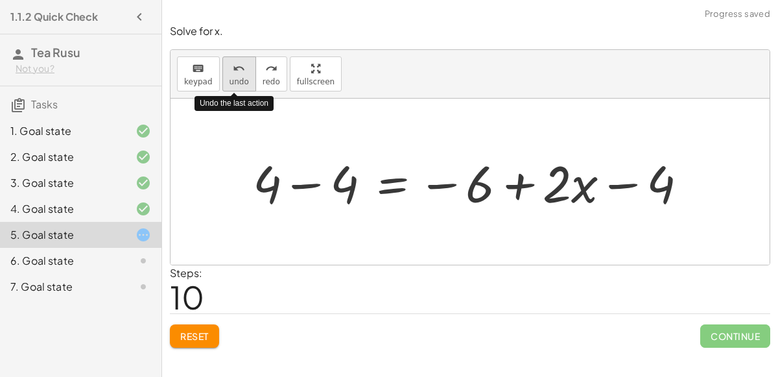
click at [238, 77] on span "undo" at bounding box center [238, 81] width 19 height 9
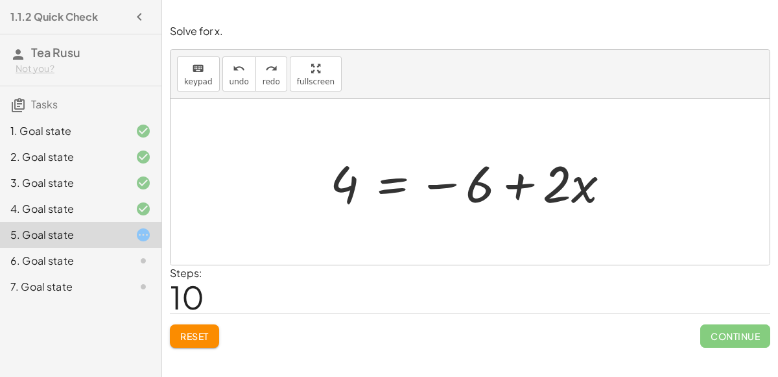
click at [183, 330] on span "Reset" at bounding box center [194, 336] width 29 height 12
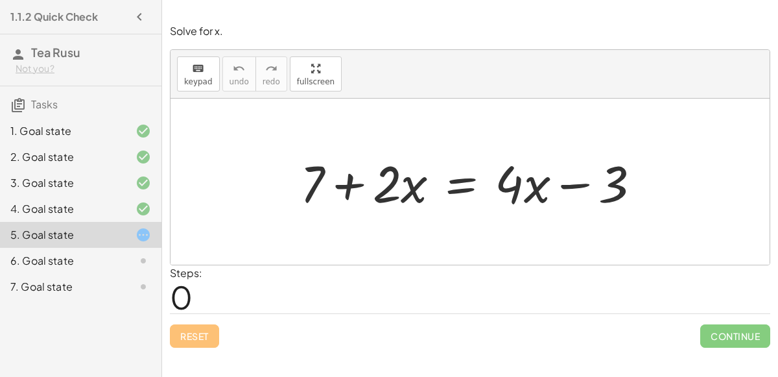
click at [448, 191] on div at bounding box center [476, 181] width 364 height 67
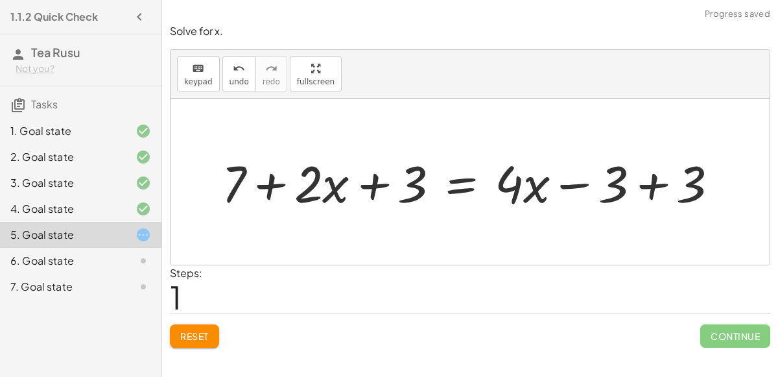
click at [653, 180] on div at bounding box center [475, 181] width 520 height 67
click at [370, 190] on div at bounding box center [397, 181] width 364 height 67
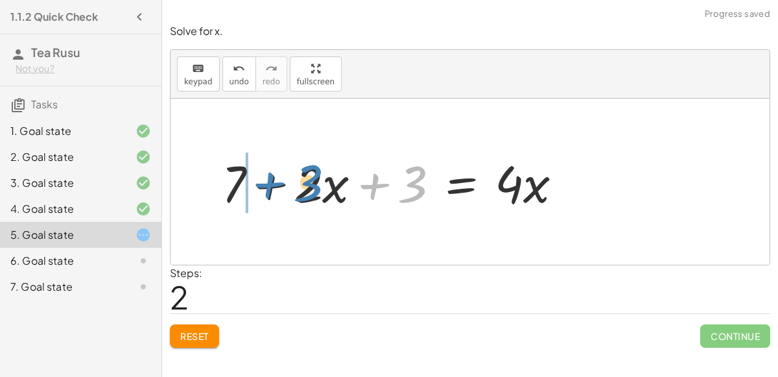
drag, startPoint x: 405, startPoint y: 185, endPoint x: 292, endPoint y: 183, distance: 113.4
click at [292, 183] on div at bounding box center [397, 181] width 364 height 67
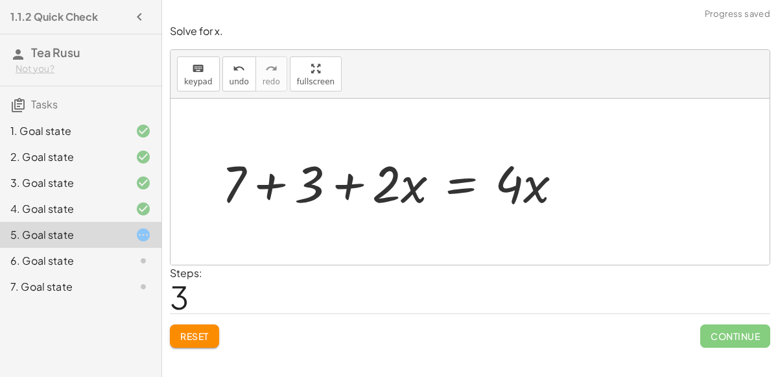
click at [271, 186] on div at bounding box center [397, 181] width 364 height 67
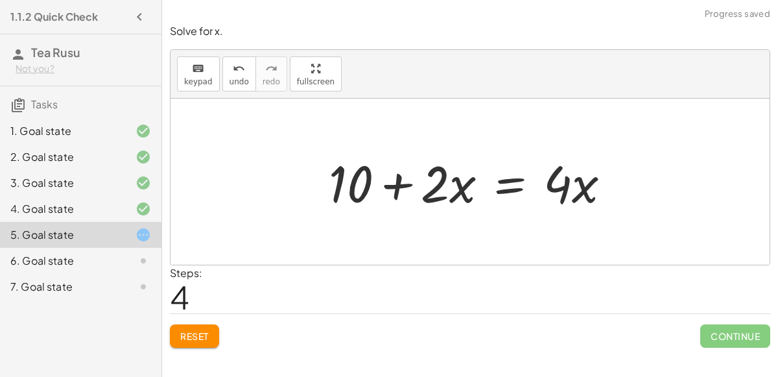
click at [516, 185] on div at bounding box center [474, 181] width 305 height 67
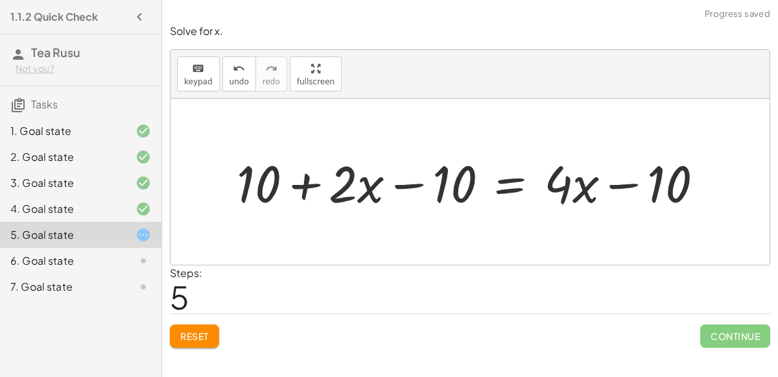
click at [397, 185] on div at bounding box center [475, 181] width 490 height 67
click at [235, 79] on span "undo" at bounding box center [238, 81] width 19 height 9
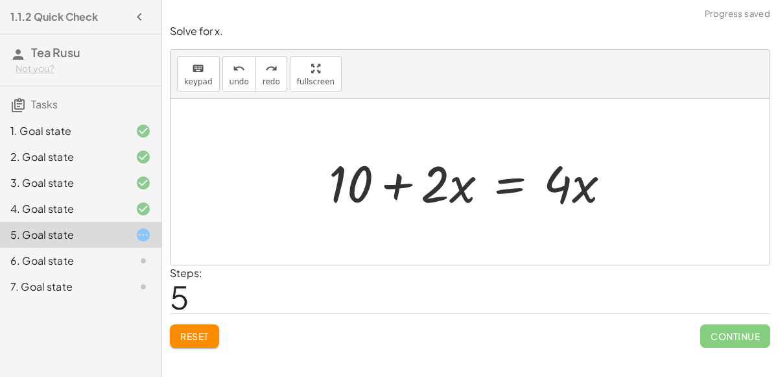
click at [496, 170] on div at bounding box center [474, 181] width 305 height 67
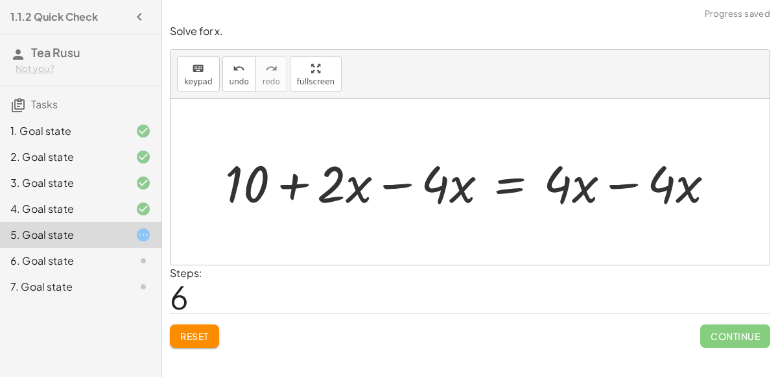
click at [604, 174] on div at bounding box center [474, 181] width 513 height 67
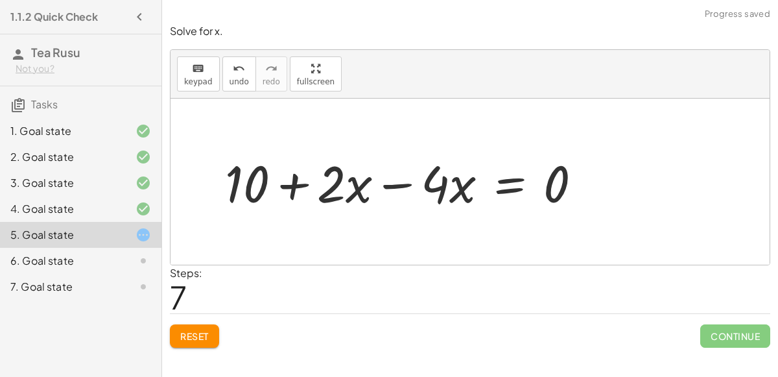
click at [408, 189] on div at bounding box center [408, 181] width 380 height 67
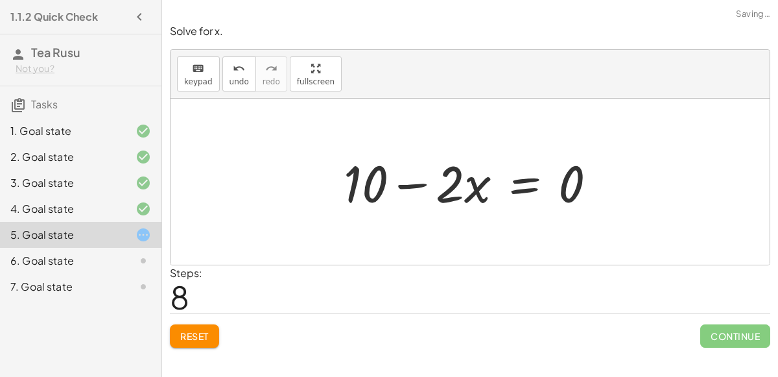
click at [522, 185] on div at bounding box center [475, 181] width 276 height 67
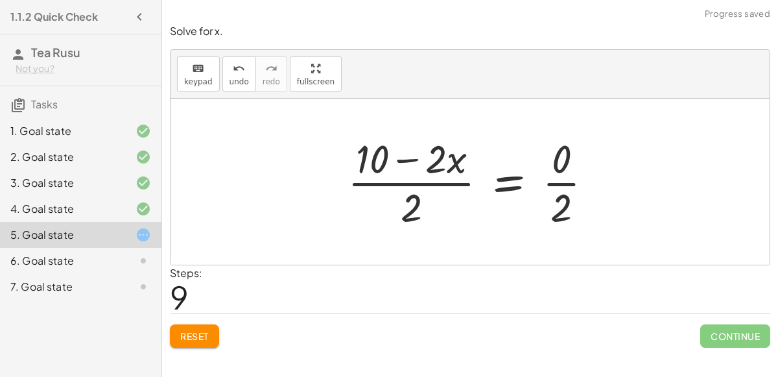
click at [403, 159] on div at bounding box center [475, 182] width 268 height 100
click at [603, 179] on div at bounding box center [475, 182] width 268 height 100
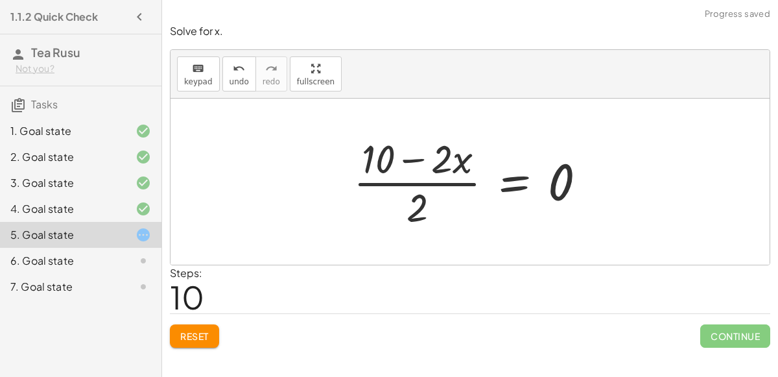
click at [526, 173] on div at bounding box center [475, 182] width 256 height 100
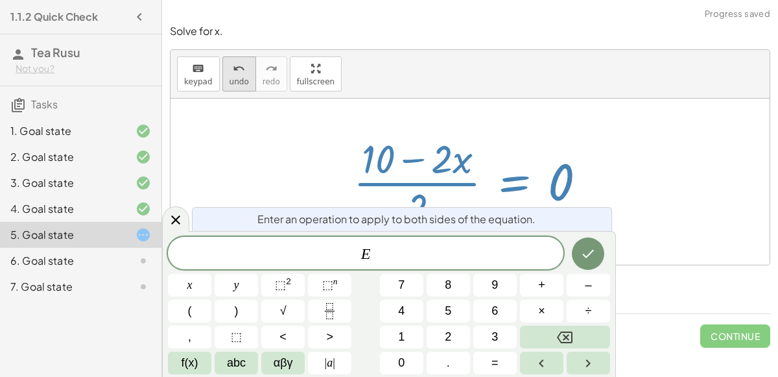
click at [246, 75] on button "undo undo" at bounding box center [239, 73] width 34 height 35
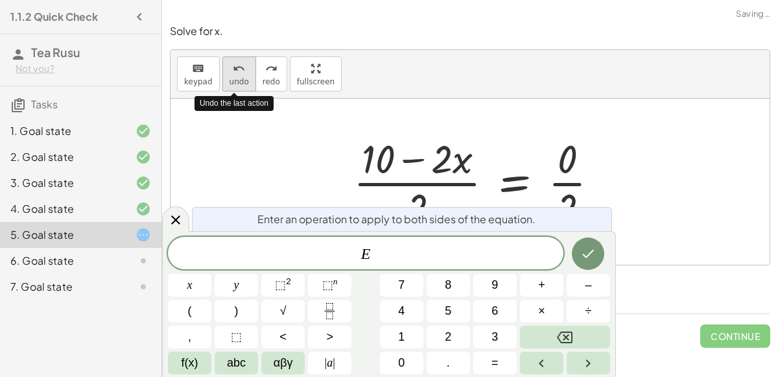
click at [246, 75] on button "undo undo" at bounding box center [239, 73] width 34 height 35
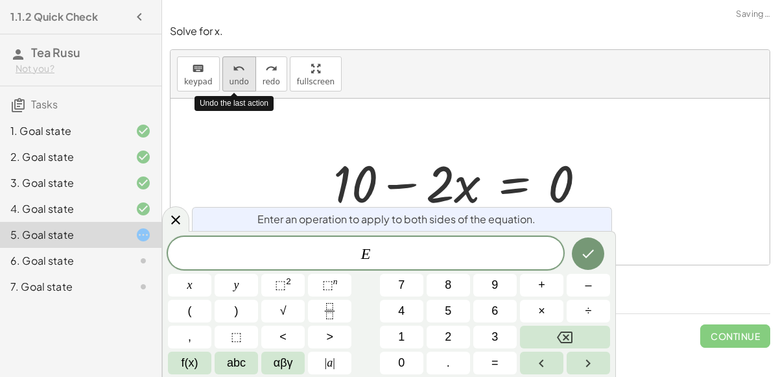
click at [246, 75] on button "undo undo" at bounding box center [239, 73] width 34 height 35
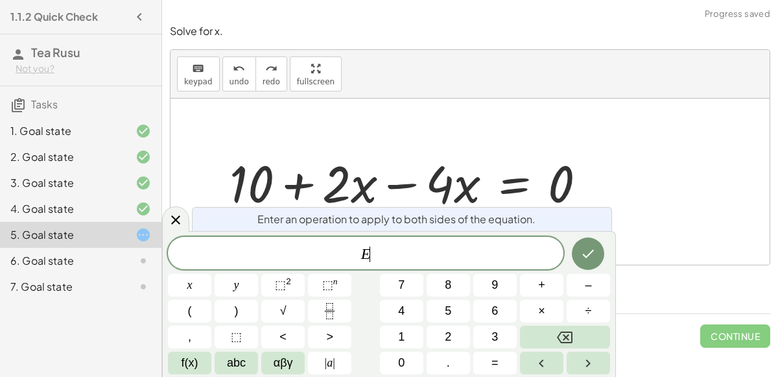
click at [211, 273] on div at bounding box center [189, 284] width 43 height 23
click at [591, 246] on icon "Done" at bounding box center [588, 254] width 16 height 16
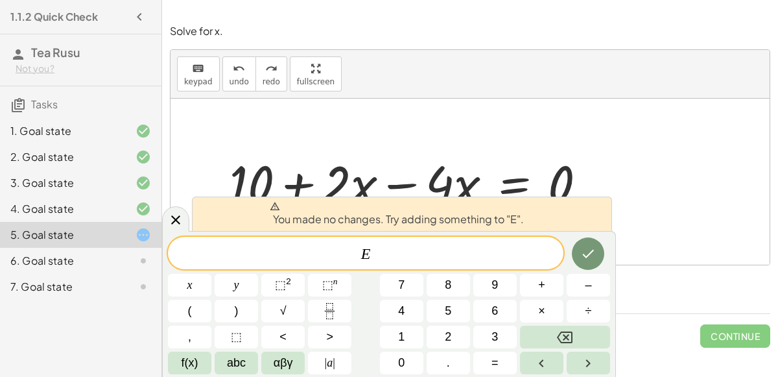
click at [411, 128] on div "+ 7 + · 2 · x = + · 4 · x − 3 + 7 + · 2 · x + 3 = + · 4 · x − 3 + 3 + 7 + · 2 ·…" at bounding box center [470, 181] width 272 height 106
click at [262, 84] on span "redo" at bounding box center [270, 81] width 17 height 9
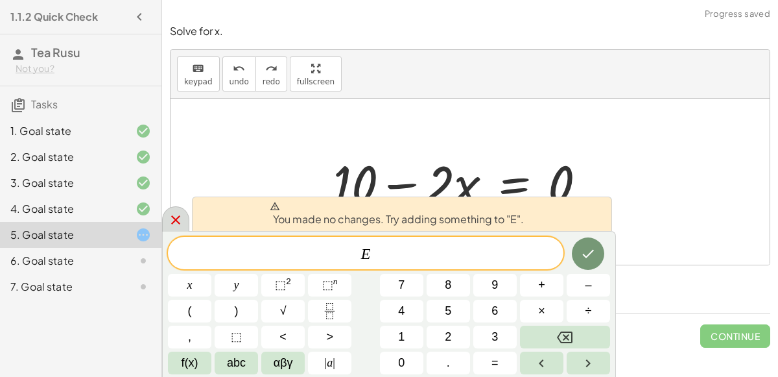
click at [176, 213] on icon at bounding box center [176, 220] width 16 height 16
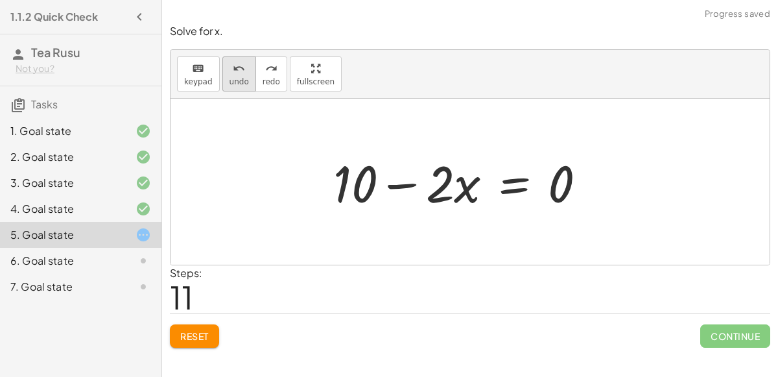
click at [231, 81] on span "undo" at bounding box center [238, 81] width 19 height 9
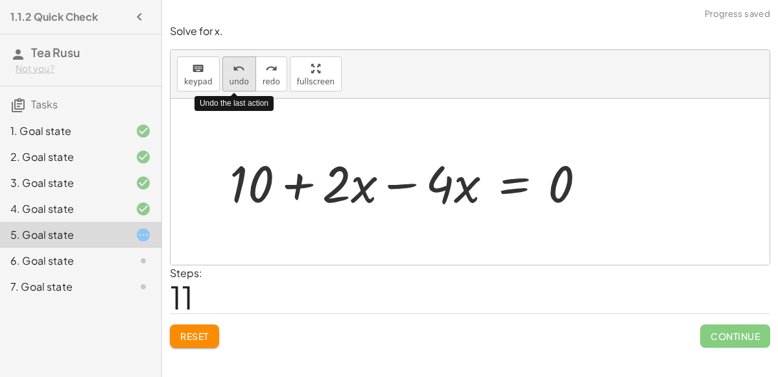
click at [231, 81] on span "undo" at bounding box center [238, 81] width 19 height 9
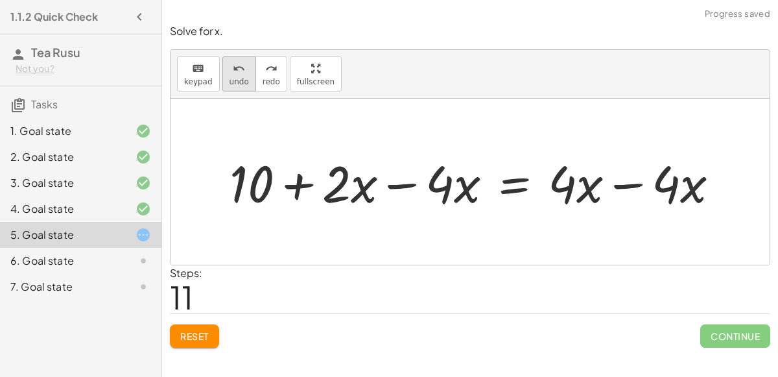
click at [229, 78] on span "undo" at bounding box center [238, 81] width 19 height 9
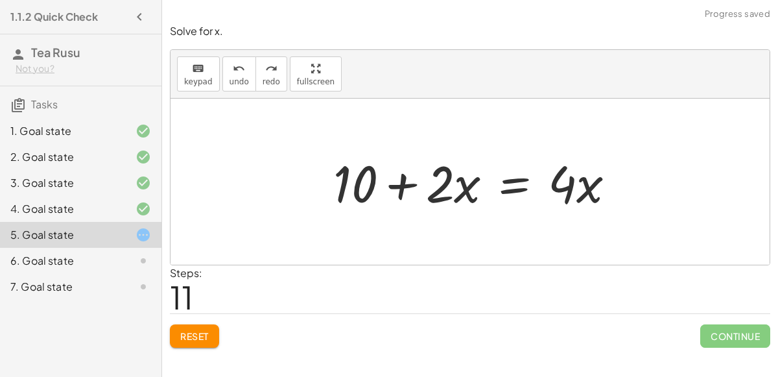
click at [515, 175] on div at bounding box center [475, 181] width 256 height 67
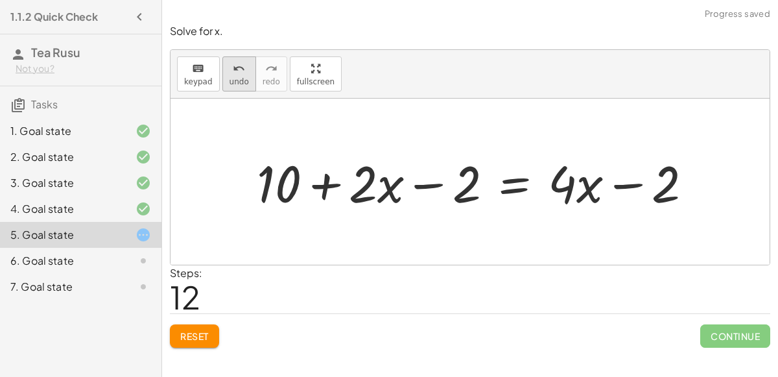
click at [233, 66] on icon "undo" at bounding box center [239, 69] width 12 height 16
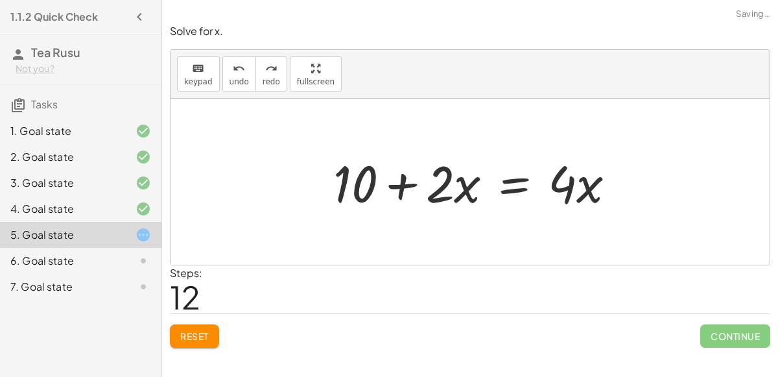
click at [520, 189] on div at bounding box center [475, 181] width 102 height 67
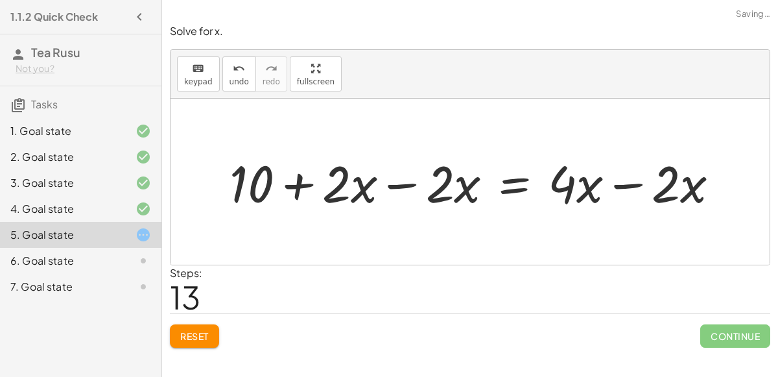
click at [610, 180] on div at bounding box center [469, 182] width 599 height 166
click at [395, 181] on div at bounding box center [475, 181] width 256 height 67
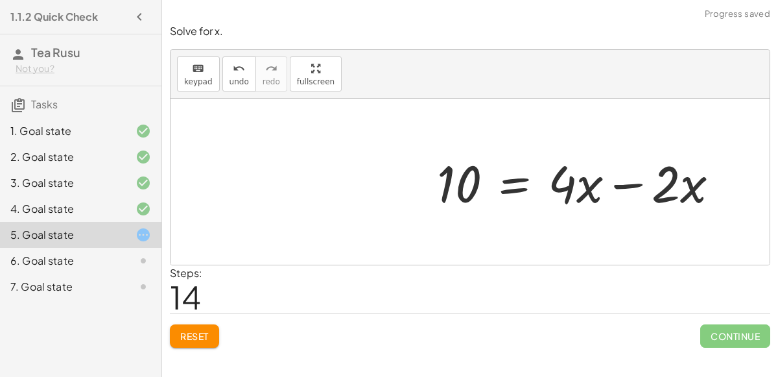
click at [644, 183] on div at bounding box center [469, 182] width 599 height 166
click at [634, 182] on div at bounding box center [469, 182] width 599 height 166
click at [618, 184] on div at bounding box center [469, 182] width 599 height 166
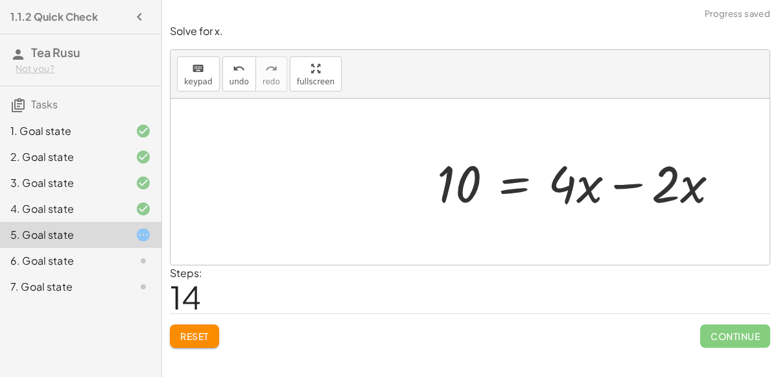
click at [618, 184] on div at bounding box center [469, 182] width 599 height 166
click at [622, 183] on div at bounding box center [469, 182] width 599 height 166
drag, startPoint x: 688, startPoint y: 183, endPoint x: 555, endPoint y: 182, distance: 132.2
click at [555, 182] on div "+ 7 + · 2 · x = + · 4 · x − 3 + 7 + · 2 · x + 3 = + · 4 · x − 3 + 3 + 7 + · 2 ·…" at bounding box center [469, 182] width 599 height 166
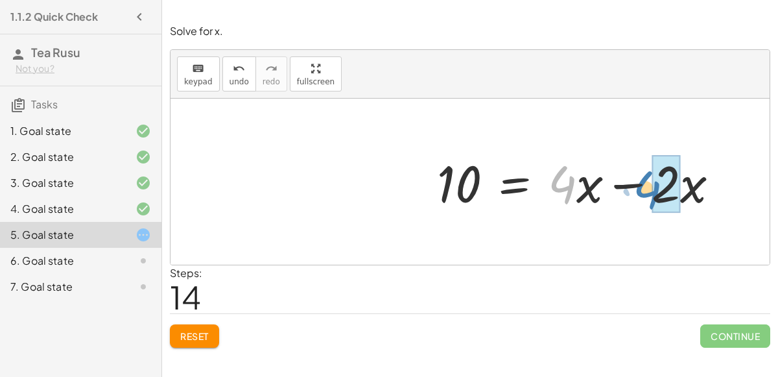
drag, startPoint x: 555, startPoint y: 182, endPoint x: 652, endPoint y: 188, distance: 96.7
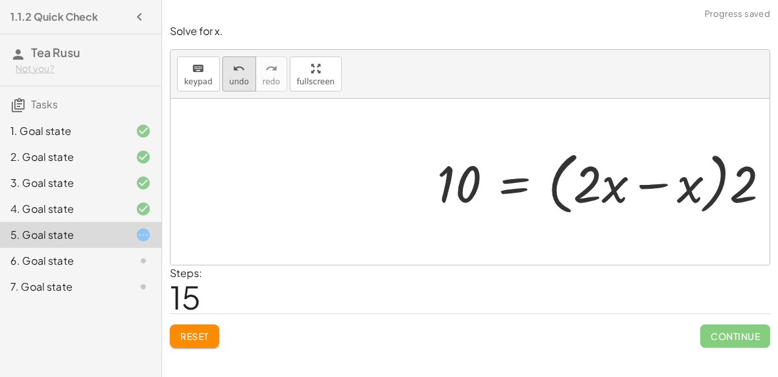
click at [224, 75] on button "undo undo" at bounding box center [239, 73] width 34 height 35
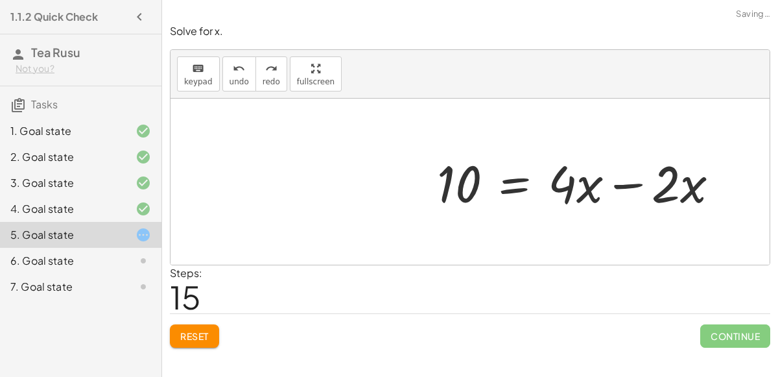
click at [649, 185] on div at bounding box center [469, 182] width 599 height 166
click at [637, 183] on div at bounding box center [469, 182] width 599 height 166
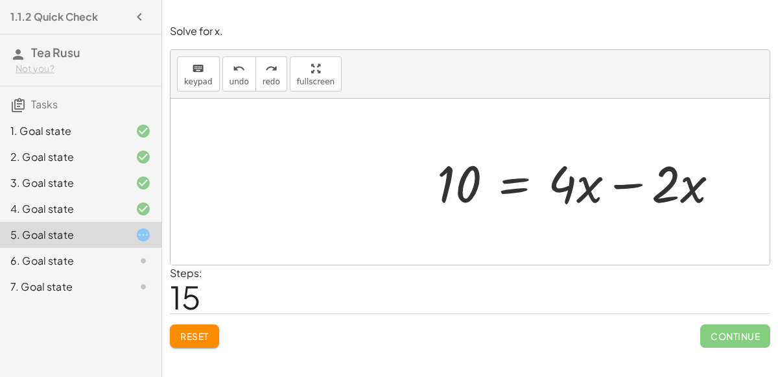
click at [637, 183] on div at bounding box center [469, 182] width 599 height 166
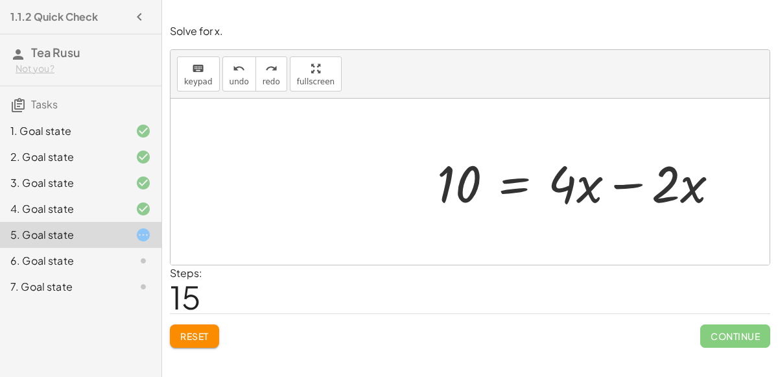
click at [637, 183] on div at bounding box center [469, 182] width 599 height 166
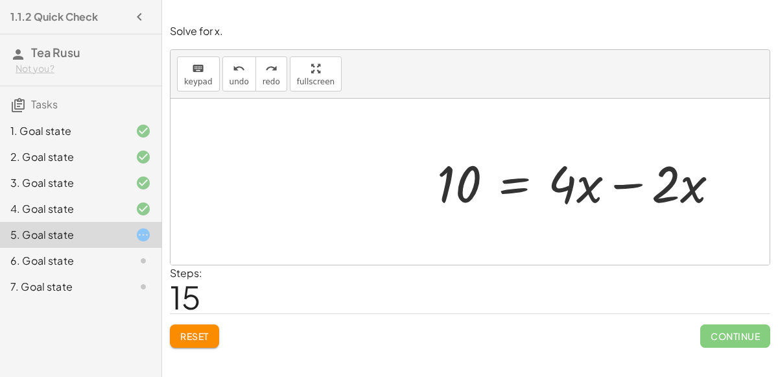
click at [637, 183] on div at bounding box center [469, 182] width 599 height 166
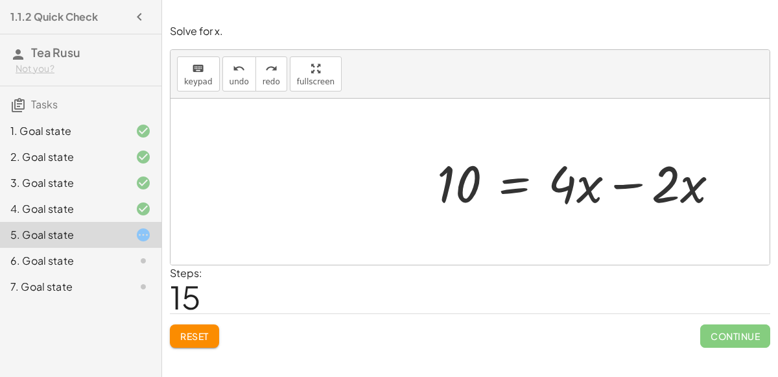
click at [637, 183] on div at bounding box center [469, 182] width 599 height 166
click at [635, 188] on div at bounding box center [469, 182] width 599 height 166
click at [4, 95] on h3 "Tasks" at bounding box center [80, 99] width 161 height 27
click at [193, 339] on span "Reset" at bounding box center [194, 336] width 29 height 12
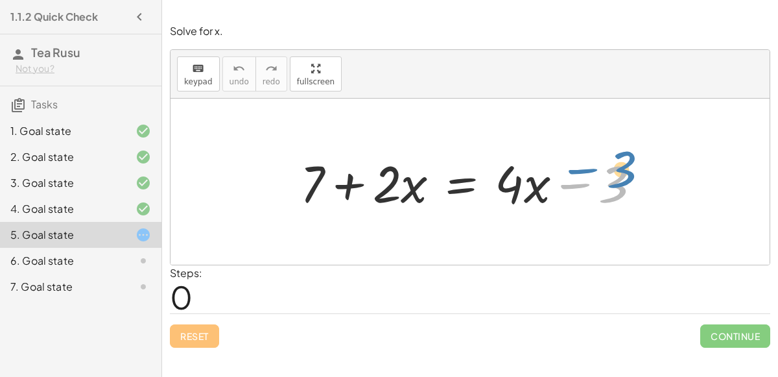
drag, startPoint x: 574, startPoint y: 178, endPoint x: 581, endPoint y: 165, distance: 13.9
click at [581, 165] on div at bounding box center [476, 181] width 364 height 67
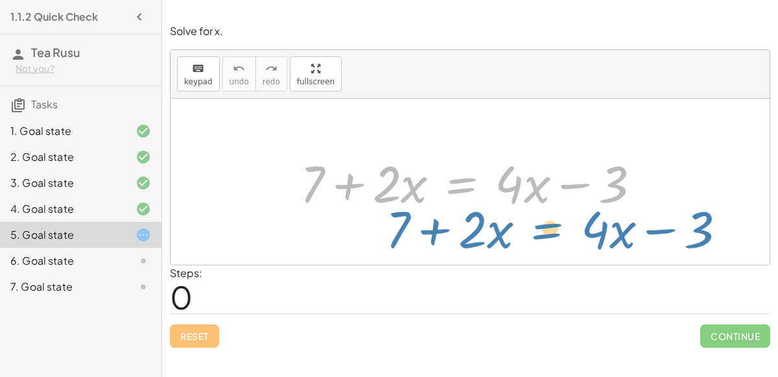
drag, startPoint x: 472, startPoint y: 183, endPoint x: 555, endPoint y: 223, distance: 92.2
click at [555, 223] on div "+ 7 + · 2 · x = + · 4 · x − 3 + 7 + · 2 · x = + · 4 · x − 3" at bounding box center [469, 182] width 599 height 166
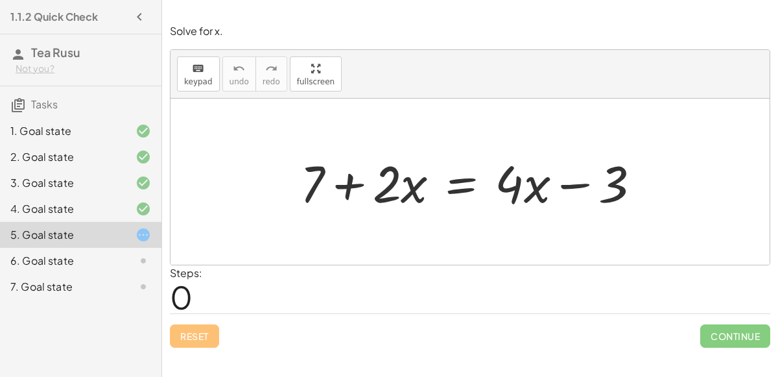
click at [343, 181] on div at bounding box center [476, 181] width 364 height 67
click at [466, 180] on div at bounding box center [476, 181] width 364 height 67
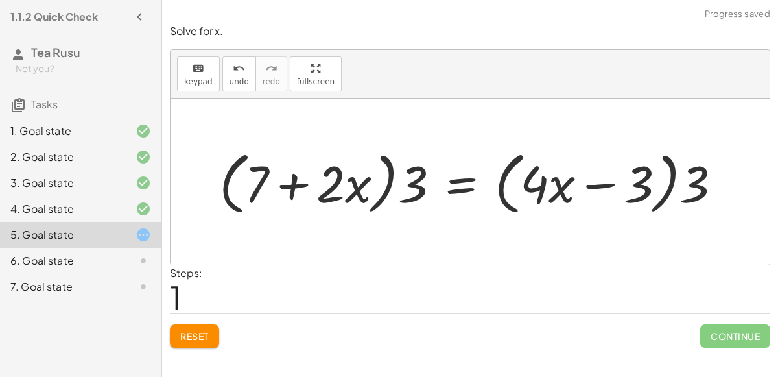
click at [388, 174] on div at bounding box center [476, 182] width 526 height 75
click at [428, 181] on div at bounding box center [476, 182] width 526 height 75
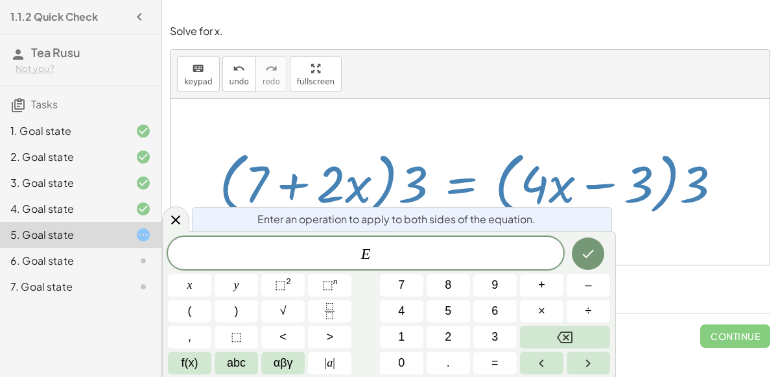
click at [417, 185] on div at bounding box center [476, 182] width 526 height 75
click at [584, 253] on icon "Done" at bounding box center [588, 254] width 16 height 16
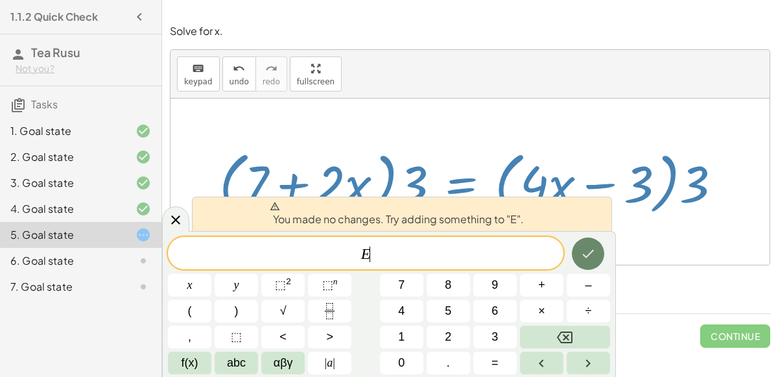
click at [584, 253] on icon "Done" at bounding box center [588, 254] width 16 height 16
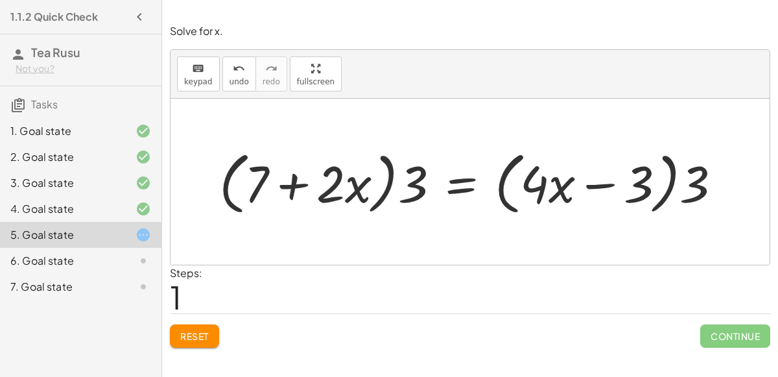
click at [285, 182] on div at bounding box center [476, 182] width 526 height 75
click at [187, 336] on span "Reset" at bounding box center [194, 336] width 29 height 12
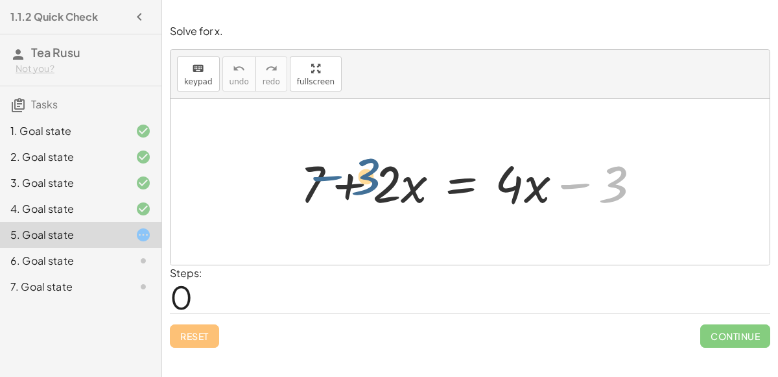
drag, startPoint x: 568, startPoint y: 177, endPoint x: 303, endPoint y: 170, distance: 265.2
click at [303, 170] on div at bounding box center [476, 181] width 364 height 67
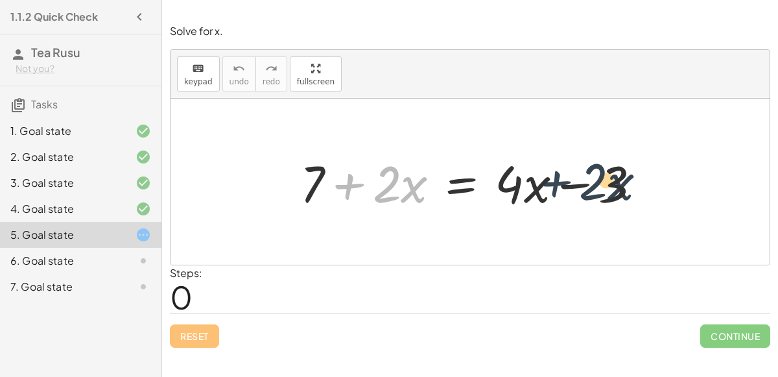
drag, startPoint x: 328, startPoint y: 178, endPoint x: 563, endPoint y: 172, distance: 234.7
click at [563, 172] on div at bounding box center [476, 181] width 364 height 67
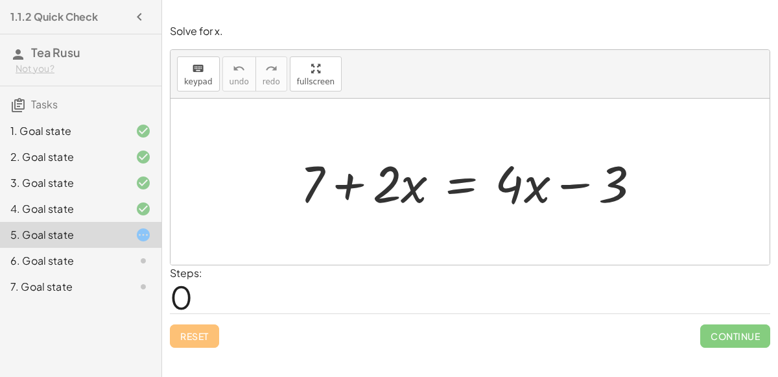
click at [455, 185] on div at bounding box center [476, 181] width 364 height 67
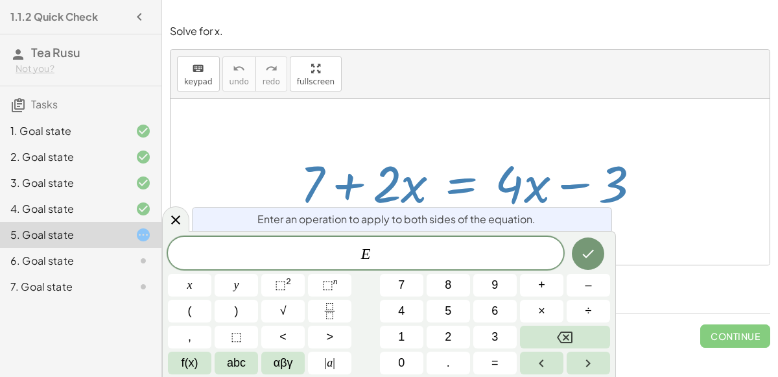
click at [572, 10] on div at bounding box center [470, 8] width 616 height 16
click at [397, 263] on div "E" at bounding box center [365, 253] width 395 height 32
click at [391, 117] on div at bounding box center [469, 182] width 599 height 166
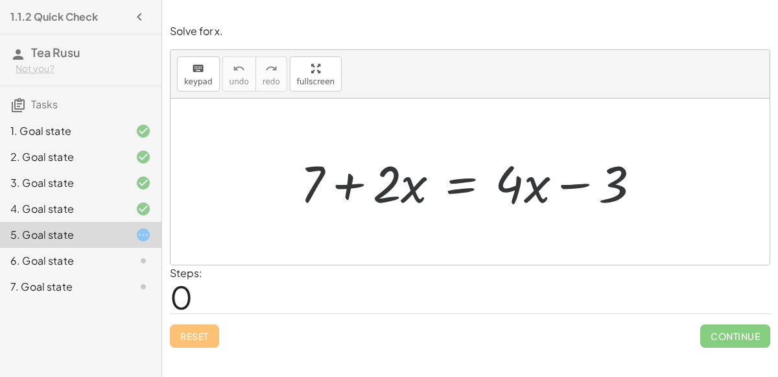
click at [399, 172] on div at bounding box center [476, 181] width 364 height 67
click at [463, 181] on div at bounding box center [476, 181] width 364 height 67
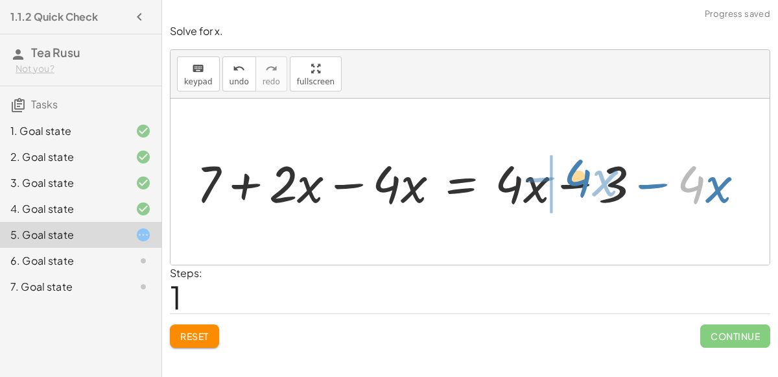
drag, startPoint x: 678, startPoint y: 176, endPoint x: 561, endPoint y: 169, distance: 116.8
click at [561, 169] on div at bounding box center [475, 181] width 571 height 67
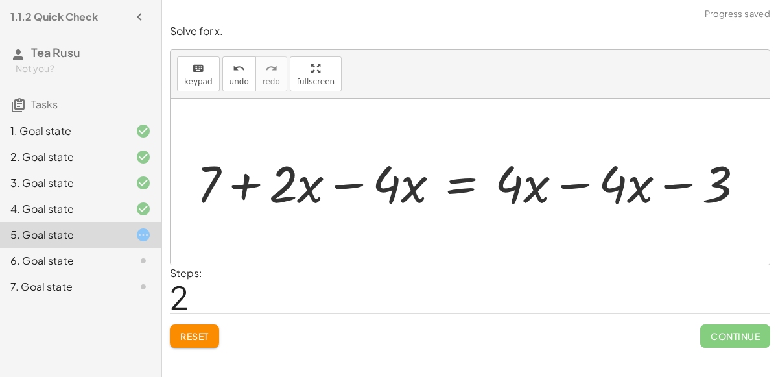
click at [566, 176] on div at bounding box center [475, 181] width 571 height 67
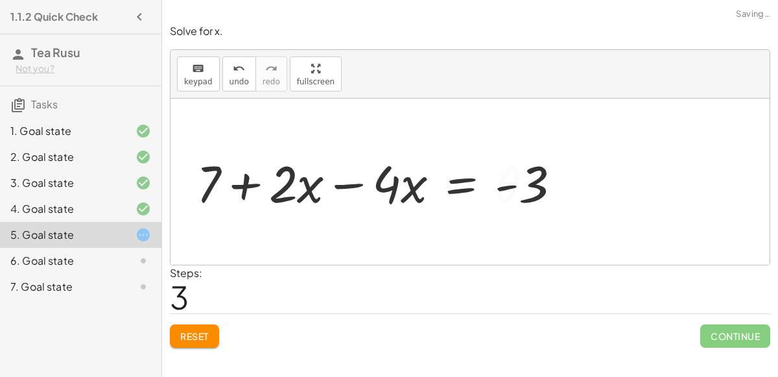
click at [331, 188] on div at bounding box center [384, 181] width 388 height 67
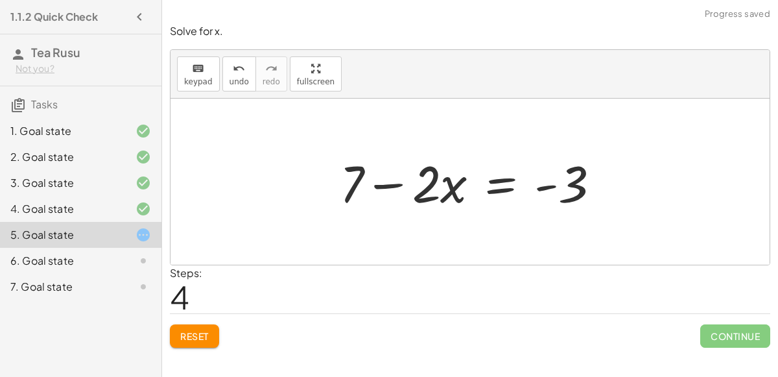
click at [382, 183] on div at bounding box center [475, 181] width 284 height 67
click at [522, 185] on div at bounding box center [475, 181] width 284 height 67
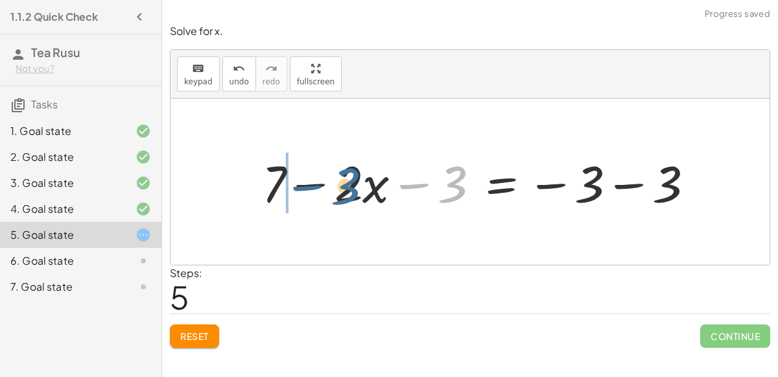
drag, startPoint x: 435, startPoint y: 187, endPoint x: 276, endPoint y: 186, distance: 158.8
click at [276, 186] on div at bounding box center [483, 181] width 456 height 67
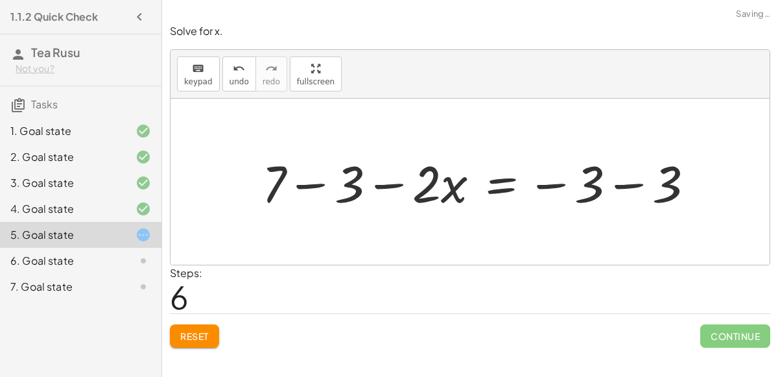
click at [329, 183] on div at bounding box center [483, 181] width 456 height 67
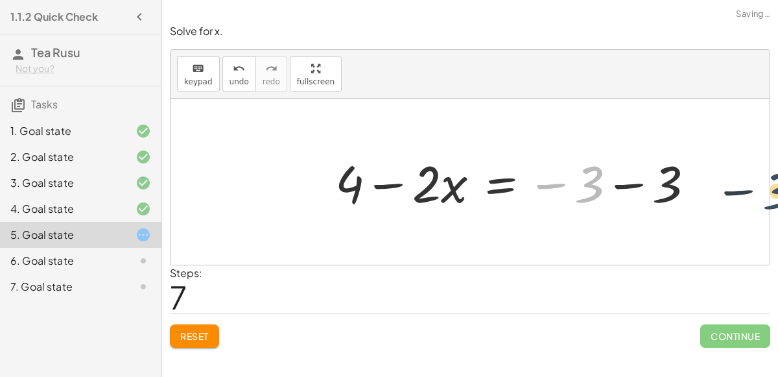
drag, startPoint x: 575, startPoint y: 185, endPoint x: 761, endPoint y: 191, distance: 186.1
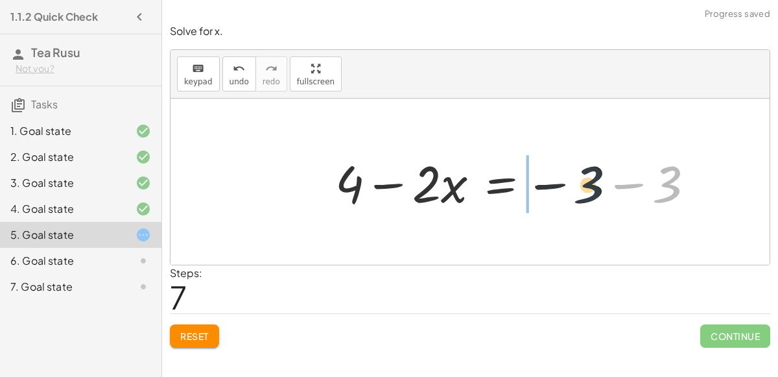
drag, startPoint x: 673, startPoint y: 183, endPoint x: 566, endPoint y: 183, distance: 106.3
click at [620, 185] on div at bounding box center [520, 181] width 382 height 67
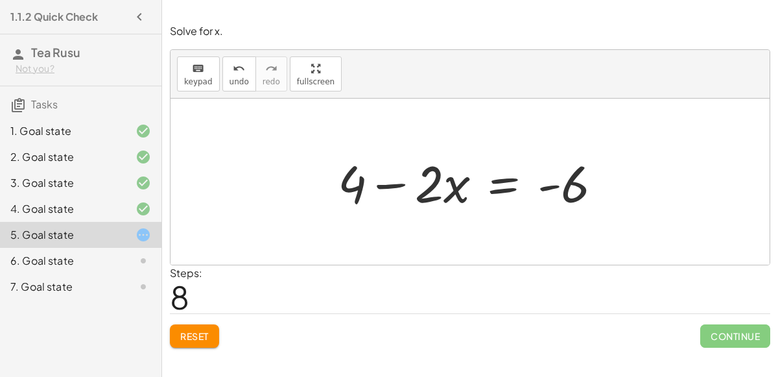
click at [386, 183] on div at bounding box center [475, 181] width 288 height 67
click at [488, 184] on div at bounding box center [475, 181] width 288 height 67
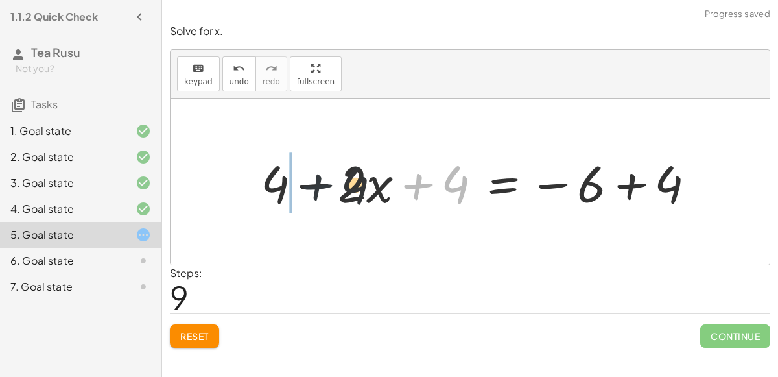
drag, startPoint x: 434, startPoint y: 176, endPoint x: 302, endPoint y: 178, distance: 132.2
click at [302, 178] on div at bounding box center [483, 181] width 458 height 67
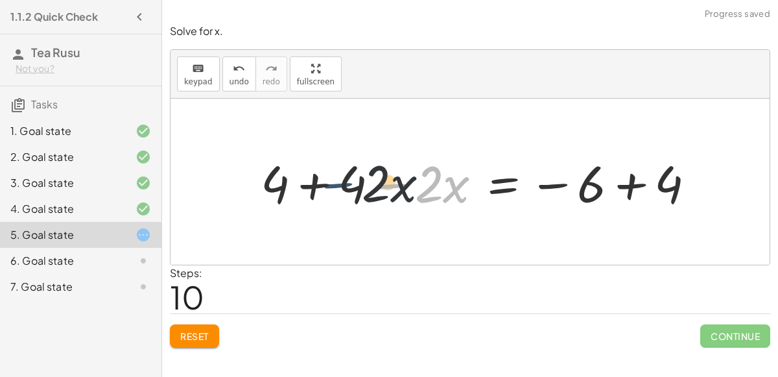
drag, startPoint x: 393, startPoint y: 183, endPoint x: 339, endPoint y: 182, distance: 54.4
click at [339, 182] on div at bounding box center [483, 181] width 458 height 67
click at [338, 183] on div at bounding box center [483, 181] width 458 height 67
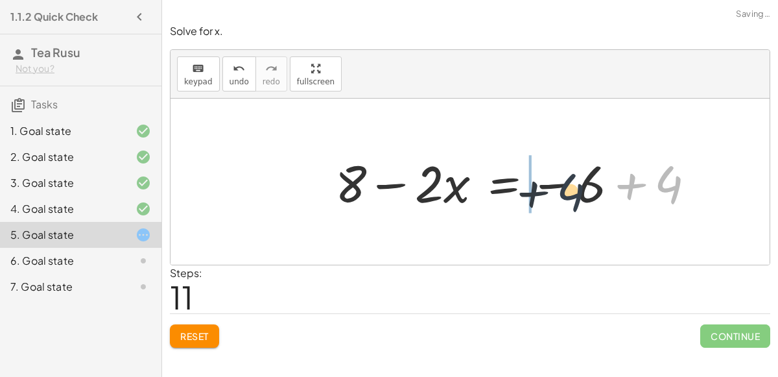
drag, startPoint x: 673, startPoint y: 181, endPoint x: 562, endPoint y: 188, distance: 111.7
click at [562, 188] on div at bounding box center [520, 181] width 383 height 67
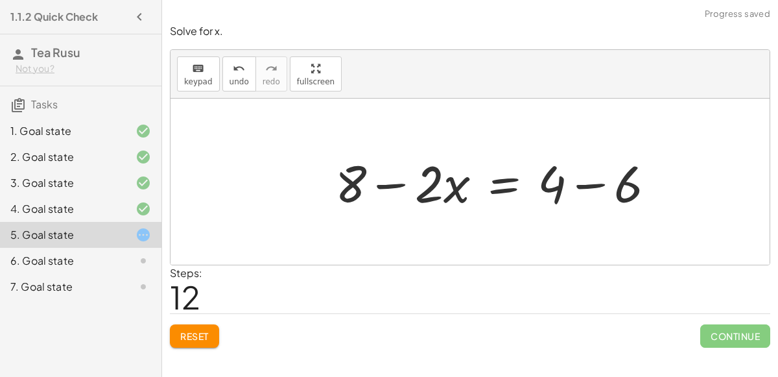
click at [584, 183] on div at bounding box center [500, 181] width 343 height 67
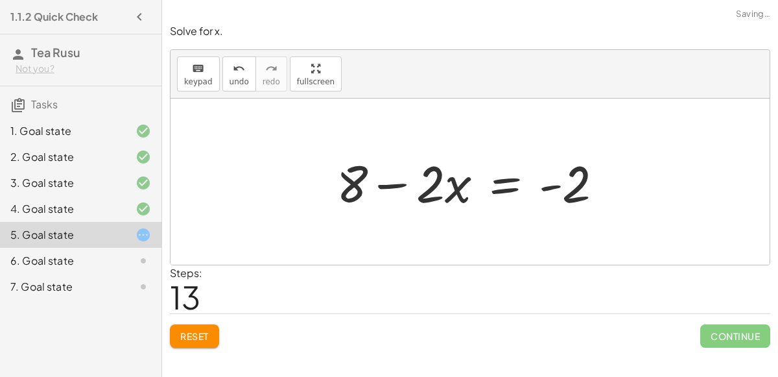
click at [386, 187] on div at bounding box center [475, 181] width 290 height 67
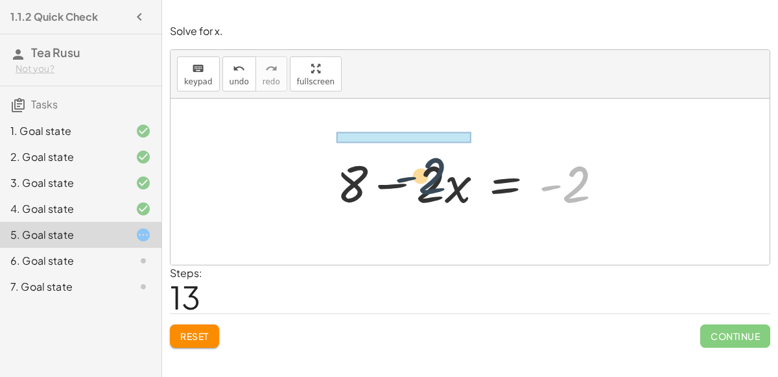
drag, startPoint x: 572, startPoint y: 189, endPoint x: 406, endPoint y: 182, distance: 166.0
click at [406, 182] on div at bounding box center [475, 181] width 290 height 67
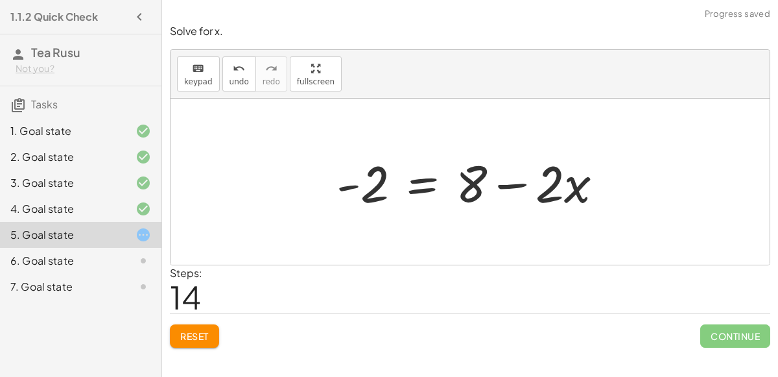
click at [505, 178] on div at bounding box center [475, 181] width 290 height 67
click at [51, 253] on div "6. Goal state" at bounding box center [62, 261] width 104 height 16
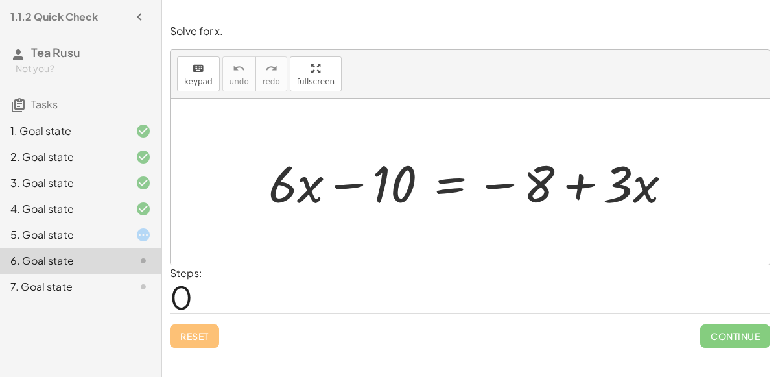
click at [447, 187] on div at bounding box center [475, 181] width 426 height 67
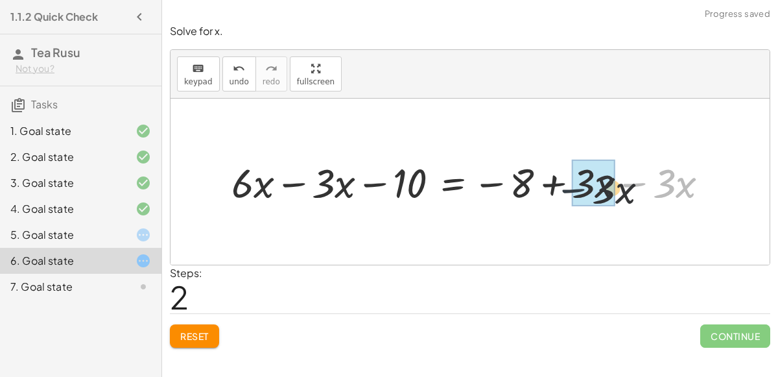
drag, startPoint x: 640, startPoint y: 182, endPoint x: 547, endPoint y: 185, distance: 92.7
click at [547, 185] on div at bounding box center [475, 181] width 500 height 53
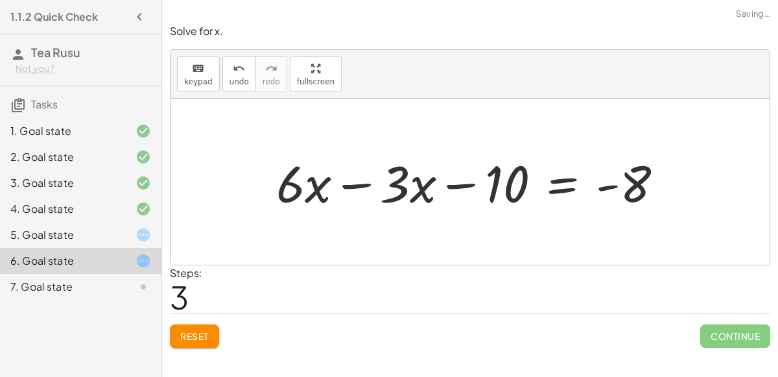
click at [360, 180] on div at bounding box center [475, 181] width 410 height 67
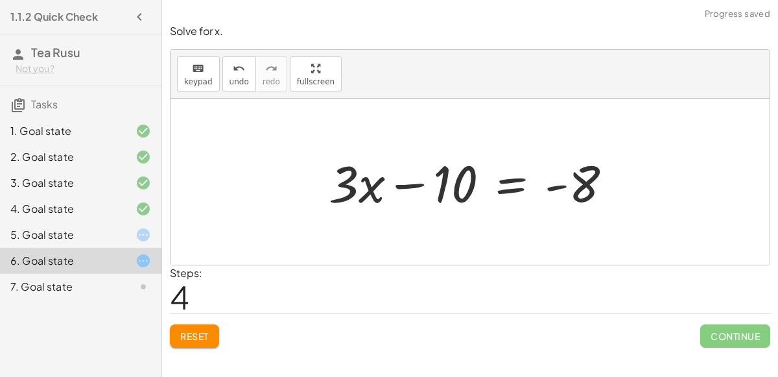
click at [524, 184] on div at bounding box center [475, 181] width 307 height 67
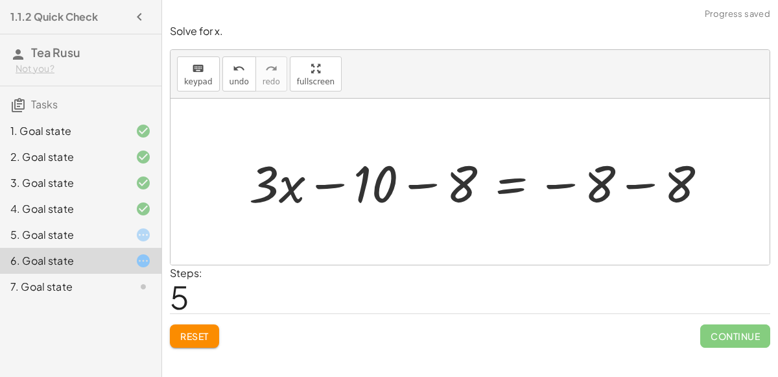
click at [412, 188] on div at bounding box center [483, 181] width 482 height 67
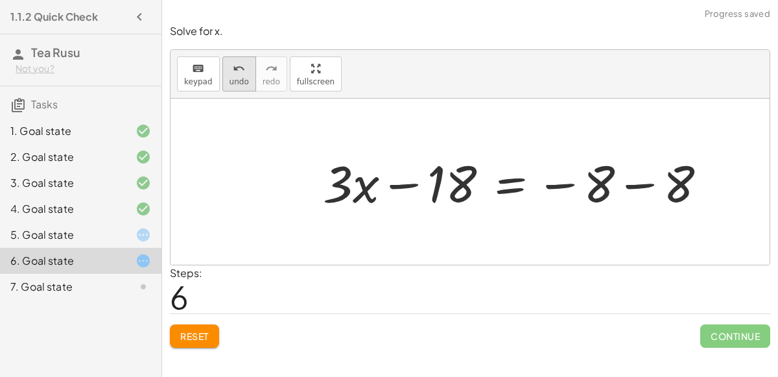
click at [229, 81] on span "undo" at bounding box center [238, 81] width 19 height 9
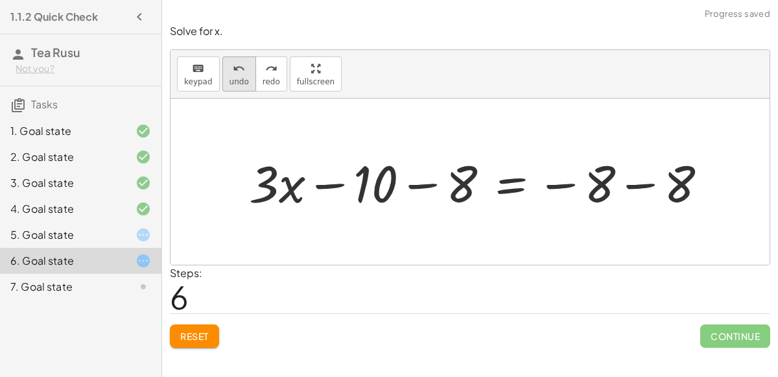
click at [237, 73] on icon "undo" at bounding box center [239, 69] width 12 height 16
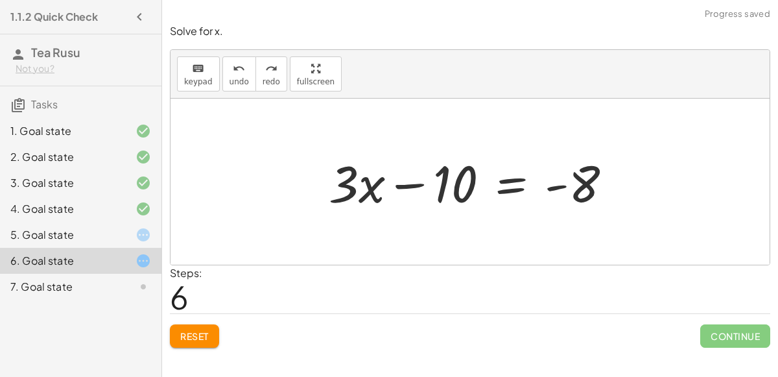
click at [518, 174] on div at bounding box center [475, 181] width 307 height 67
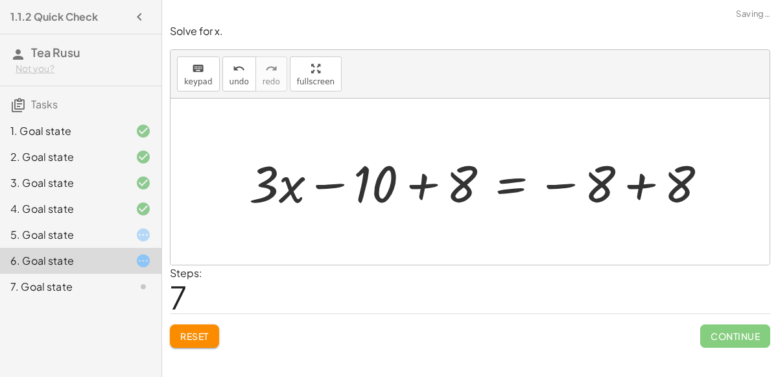
click at [433, 187] on div at bounding box center [483, 181] width 482 height 67
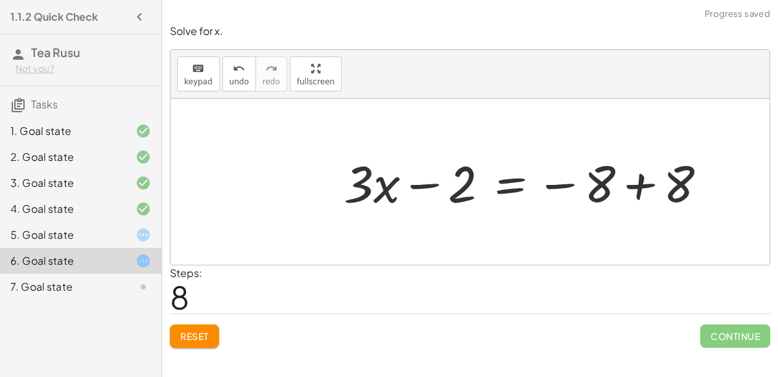
click at [642, 185] on div at bounding box center [530, 181] width 387 height 67
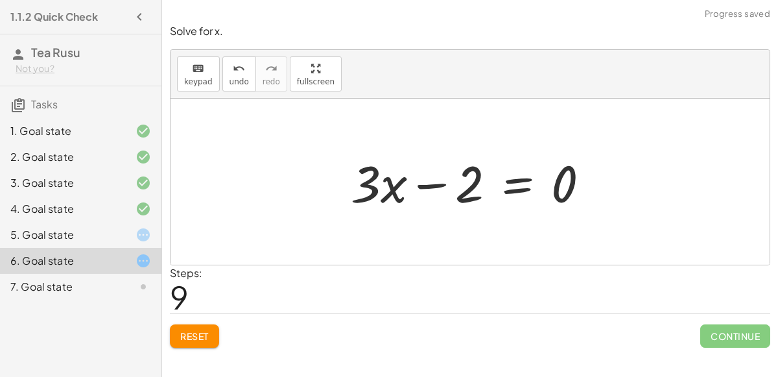
click at [433, 176] on div at bounding box center [475, 181] width 262 height 67
click at [515, 183] on div at bounding box center [475, 181] width 262 height 67
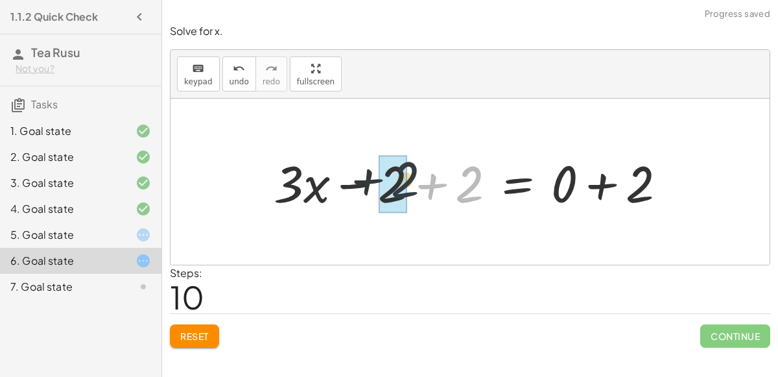
drag, startPoint x: 456, startPoint y: 187, endPoint x: 384, endPoint y: 183, distance: 71.4
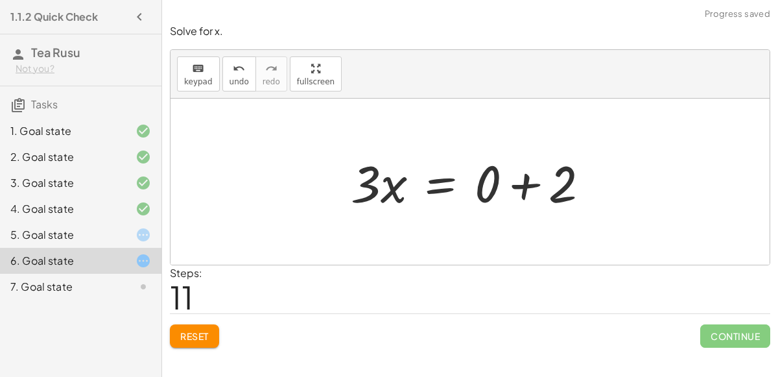
click at [523, 189] on div at bounding box center [475, 181] width 262 height 67
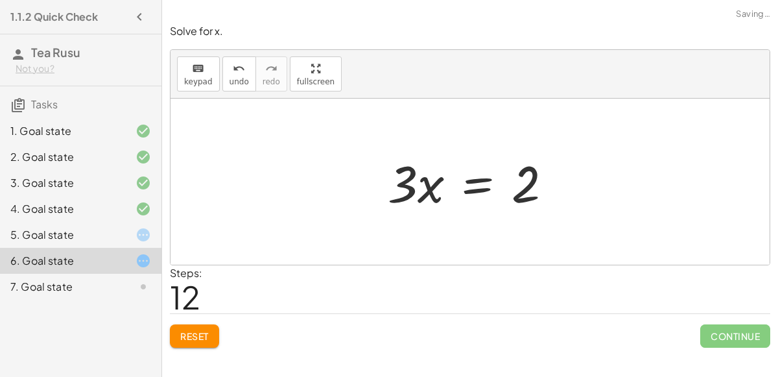
click at [474, 179] on div at bounding box center [475, 181] width 188 height 67
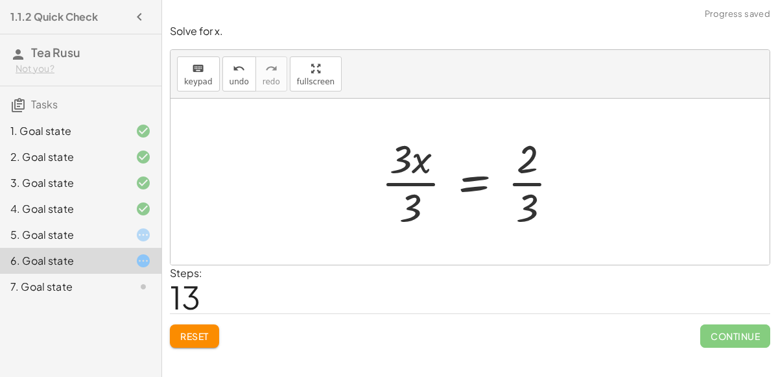
click at [393, 153] on div at bounding box center [475, 182] width 201 height 100
click at [515, 173] on div at bounding box center [475, 182] width 201 height 100
click at [419, 174] on div at bounding box center [475, 182] width 201 height 100
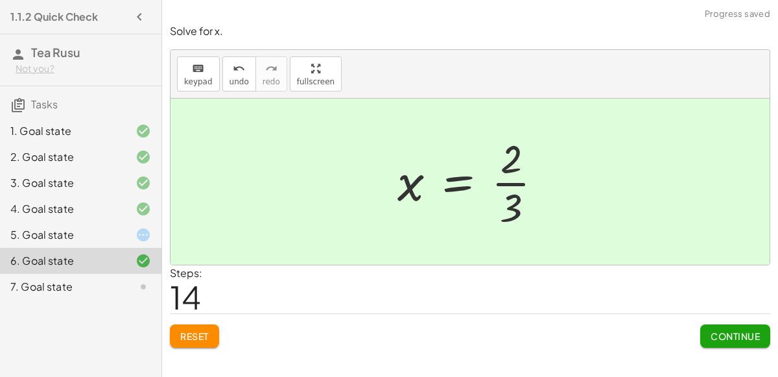
click at [748, 345] on button "Continue" at bounding box center [735, 335] width 70 height 23
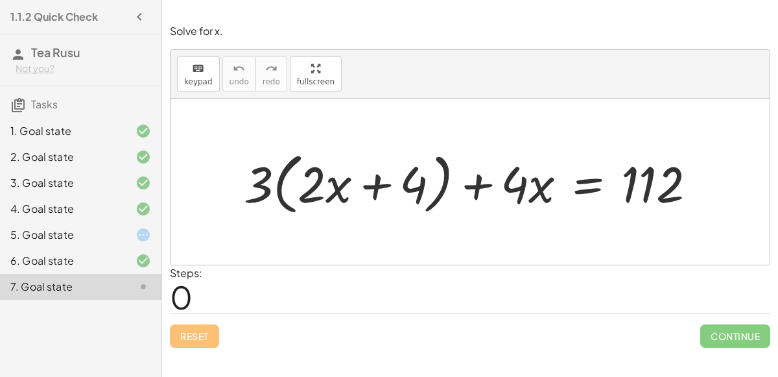
click at [372, 187] on div at bounding box center [475, 181] width 476 height 73
click at [280, 191] on div at bounding box center [475, 181] width 476 height 73
click at [305, 184] on div at bounding box center [475, 181] width 476 height 73
drag, startPoint x: 255, startPoint y: 185, endPoint x: 302, endPoint y: 187, distance: 46.7
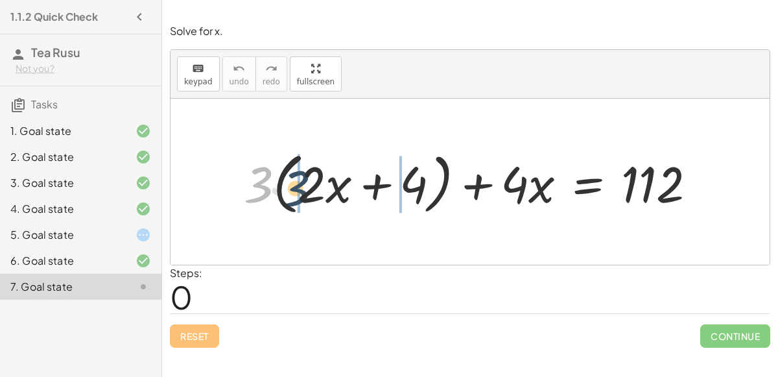
click at [302, 187] on div at bounding box center [475, 181] width 476 height 73
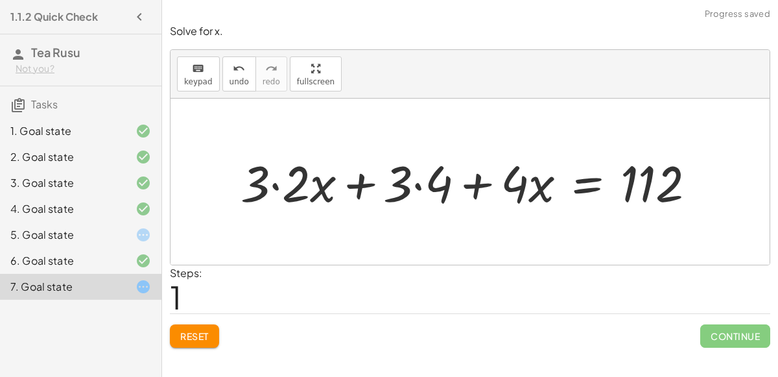
click at [268, 187] on div at bounding box center [473, 180] width 479 height 65
click at [274, 184] on div at bounding box center [473, 180] width 479 height 65
click at [415, 184] on div at bounding box center [494, 180] width 438 height 65
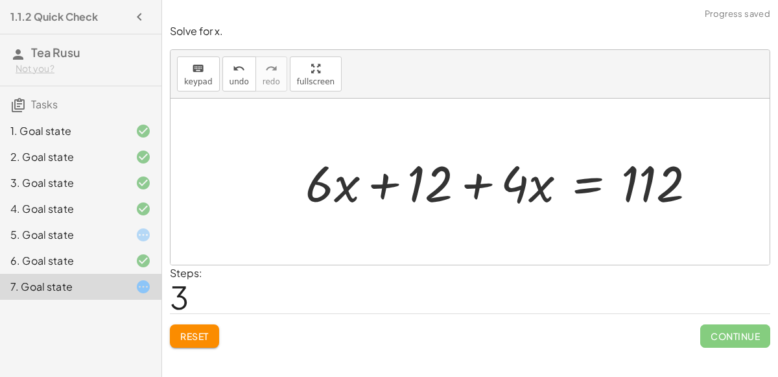
click at [423, 181] on div at bounding box center [506, 180] width 414 height 65
click at [383, 179] on div at bounding box center [506, 180] width 414 height 65
click at [546, 187] on div at bounding box center [506, 180] width 414 height 65
click at [467, 182] on div at bounding box center [506, 180] width 414 height 65
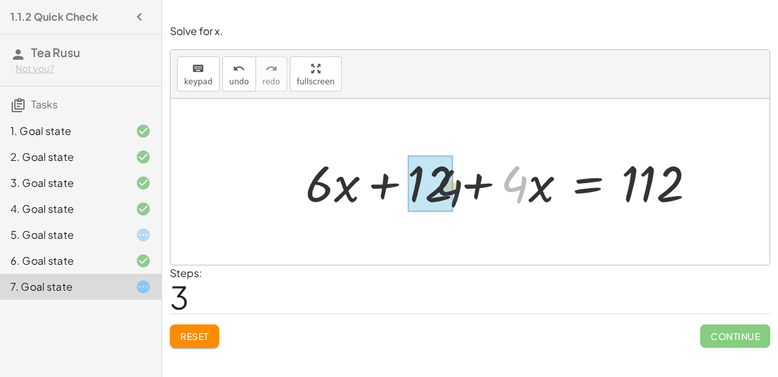
drag, startPoint x: 511, startPoint y: 184, endPoint x: 406, endPoint y: 188, distance: 104.4
click at [406, 188] on div at bounding box center [506, 180] width 414 height 65
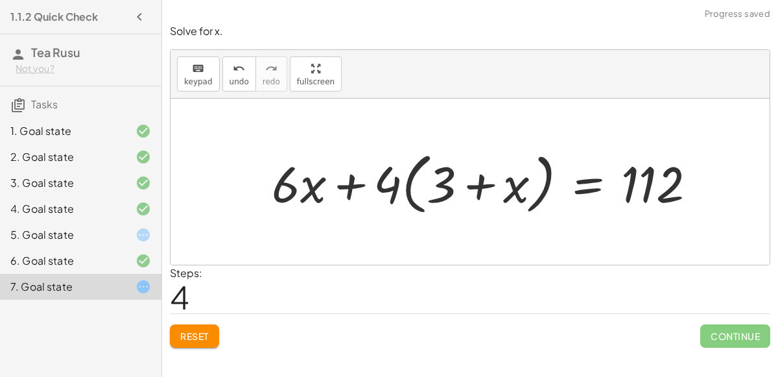
click at [361, 186] on div at bounding box center [489, 181] width 448 height 73
click at [233, 71] on icon "undo" at bounding box center [239, 69] width 12 height 16
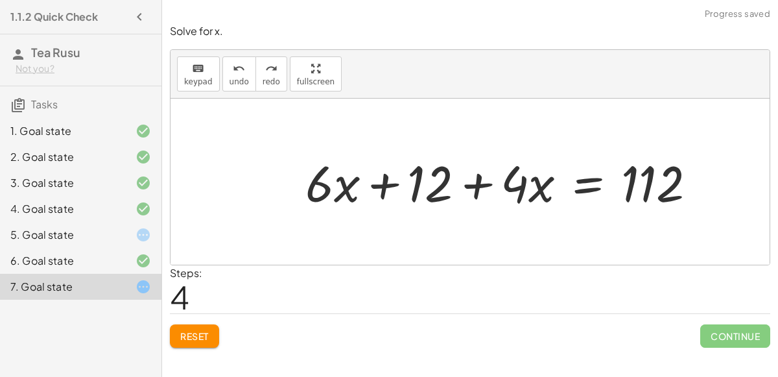
click at [579, 193] on div at bounding box center [506, 180] width 414 height 65
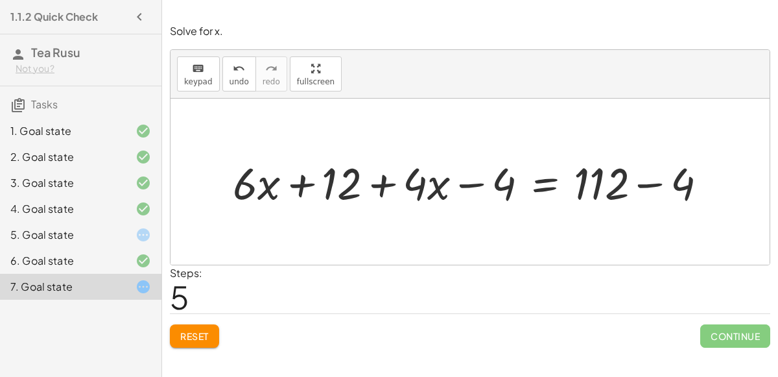
click at [132, 230] on div at bounding box center [133, 235] width 36 height 16
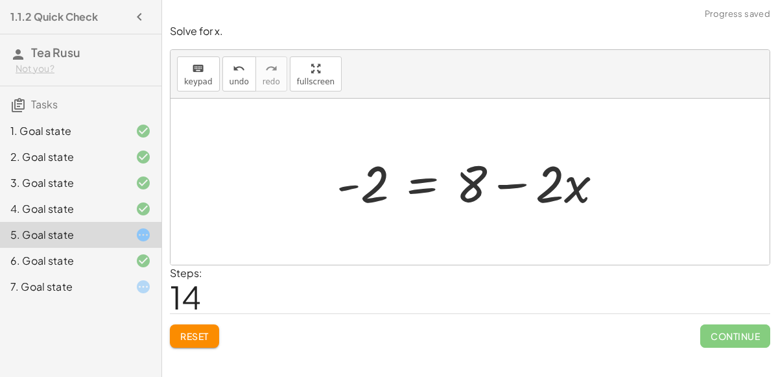
click at [191, 336] on span "Reset" at bounding box center [194, 336] width 29 height 12
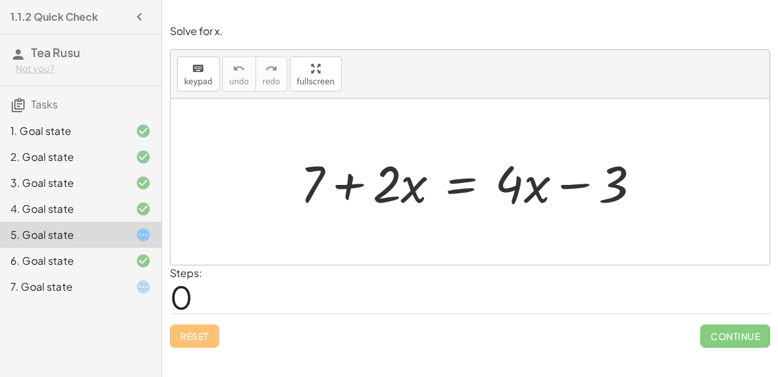
click at [465, 187] on div at bounding box center [476, 181] width 364 height 67
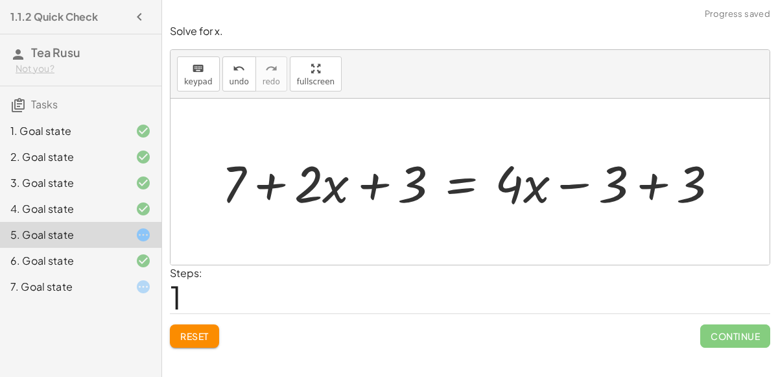
click at [661, 189] on div at bounding box center [475, 181] width 520 height 67
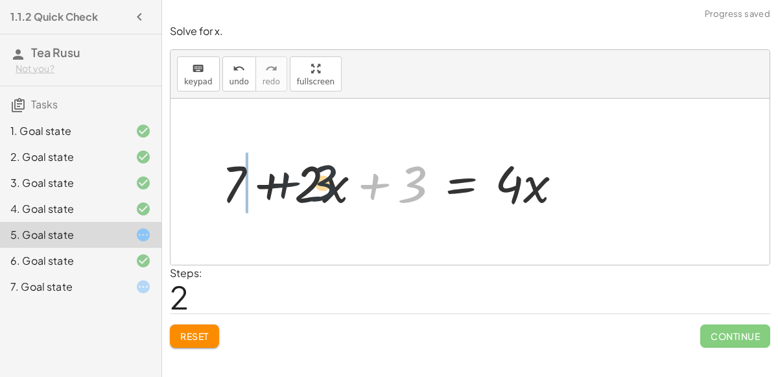
drag, startPoint x: 419, startPoint y: 181, endPoint x: 286, endPoint y: 180, distance: 132.9
click at [286, 180] on div at bounding box center [397, 181] width 364 height 67
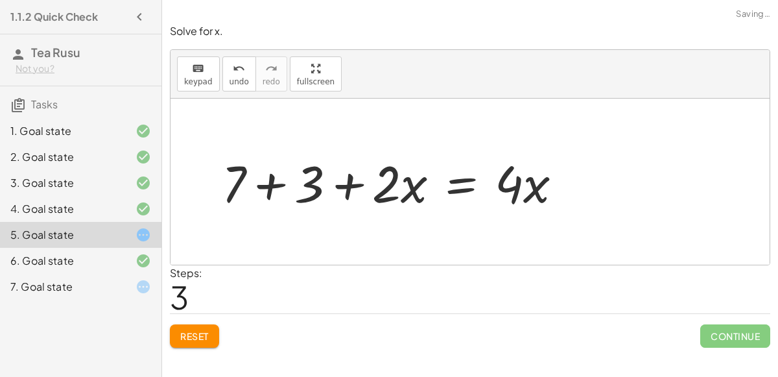
click at [278, 185] on div at bounding box center [397, 181] width 364 height 67
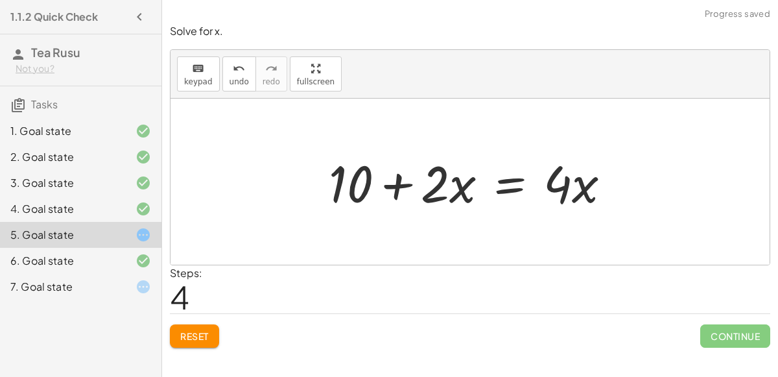
click at [501, 188] on div at bounding box center [474, 181] width 305 height 67
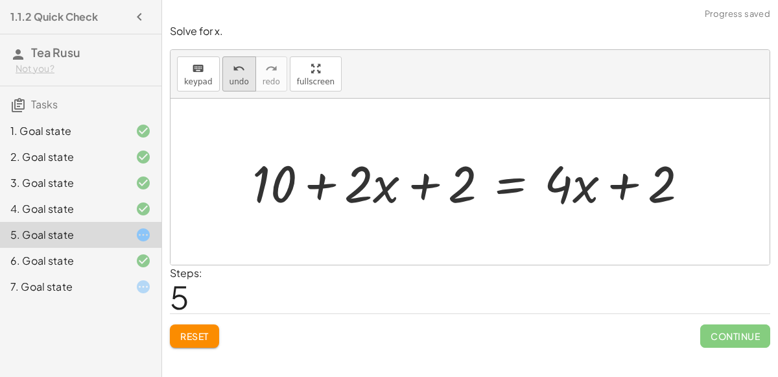
click at [236, 75] on button "undo undo" at bounding box center [239, 73] width 34 height 35
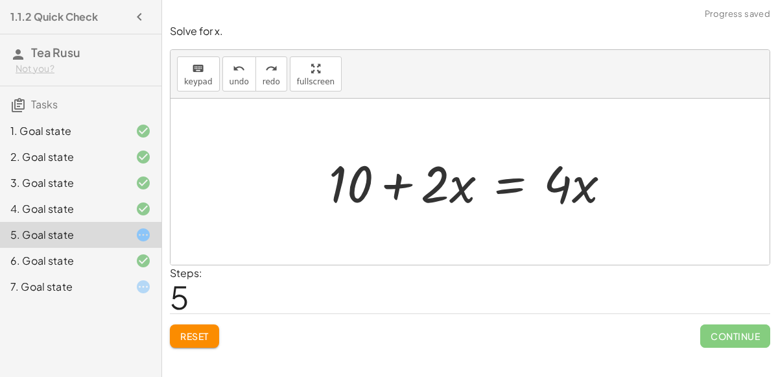
click at [513, 196] on div at bounding box center [474, 181] width 305 height 67
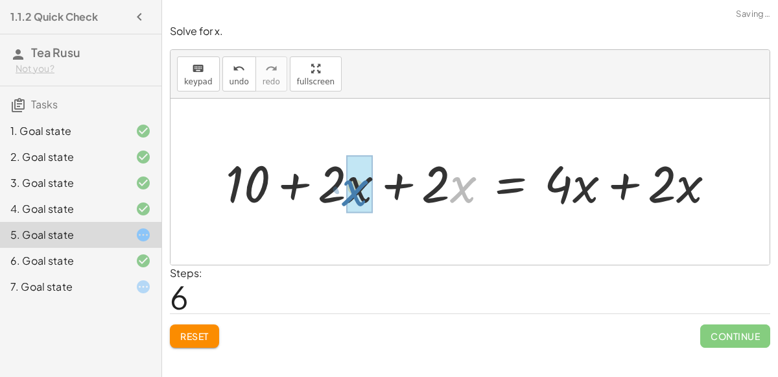
drag, startPoint x: 454, startPoint y: 187, endPoint x: 342, endPoint y: 190, distance: 112.1
click at [342, 190] on div at bounding box center [475, 181] width 513 height 67
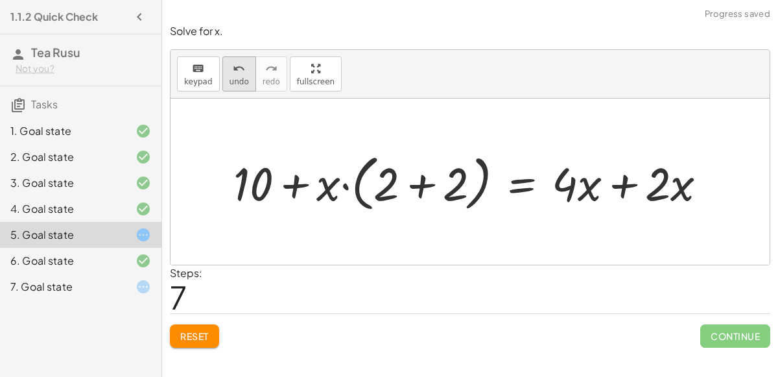
click at [238, 80] on span "undo" at bounding box center [238, 81] width 19 height 9
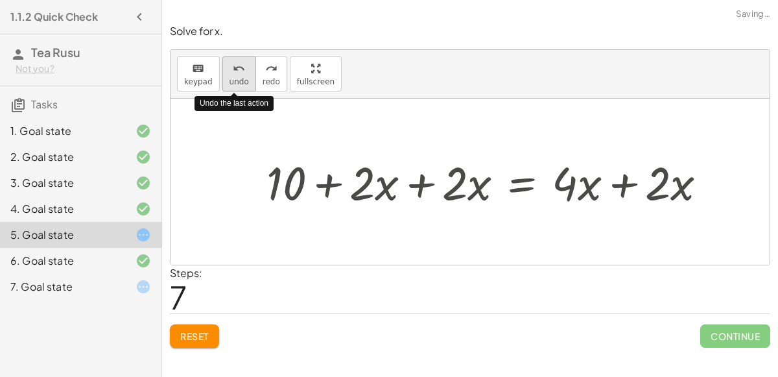
click at [238, 80] on span "undo" at bounding box center [238, 81] width 19 height 9
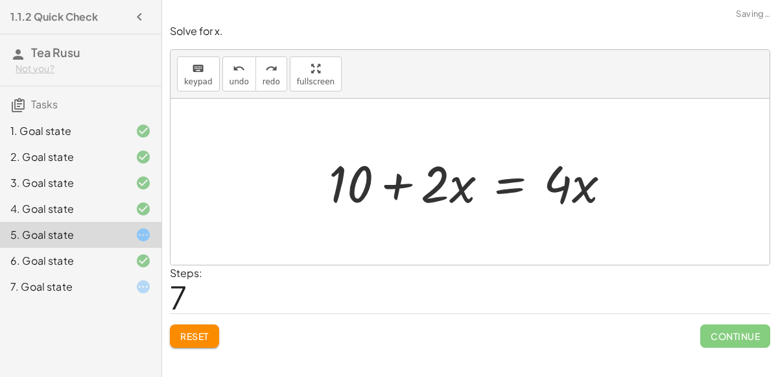
click at [508, 181] on div at bounding box center [474, 181] width 305 height 67
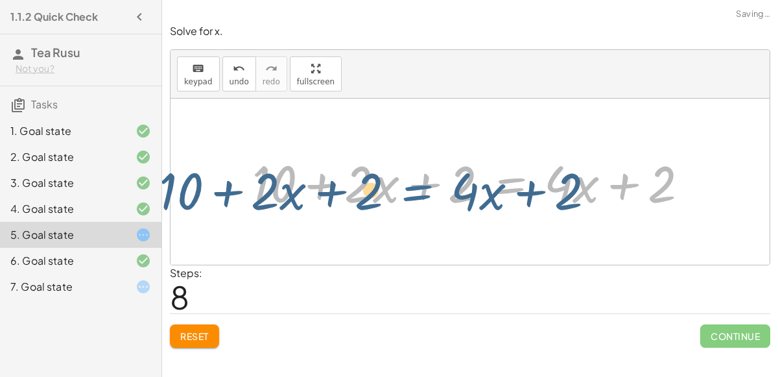
drag, startPoint x: 480, startPoint y: 186, endPoint x: 500, endPoint y: 184, distance: 19.5
click at [500, 184] on div at bounding box center [475, 181] width 459 height 67
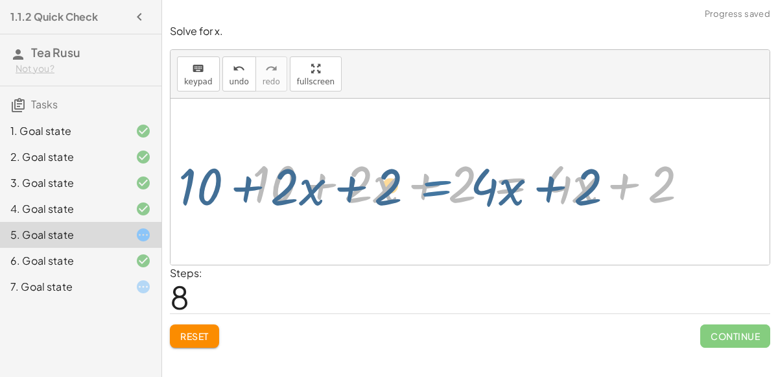
drag, startPoint x: 477, startPoint y: 184, endPoint x: 461, endPoint y: 181, distance: 15.9
click at [461, 181] on div at bounding box center [475, 181] width 459 height 67
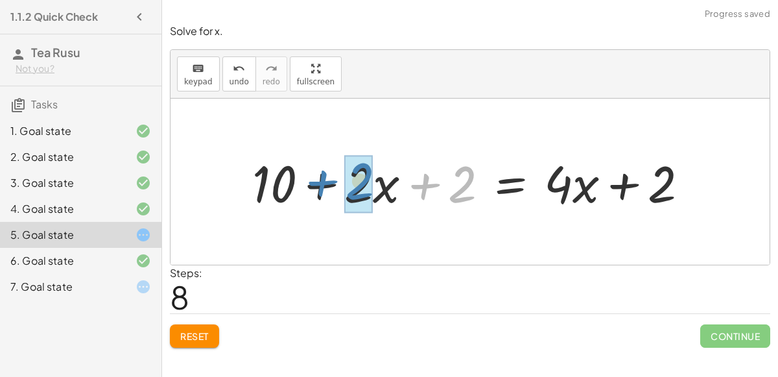
drag, startPoint x: 457, startPoint y: 190, endPoint x: 359, endPoint y: 187, distance: 97.9
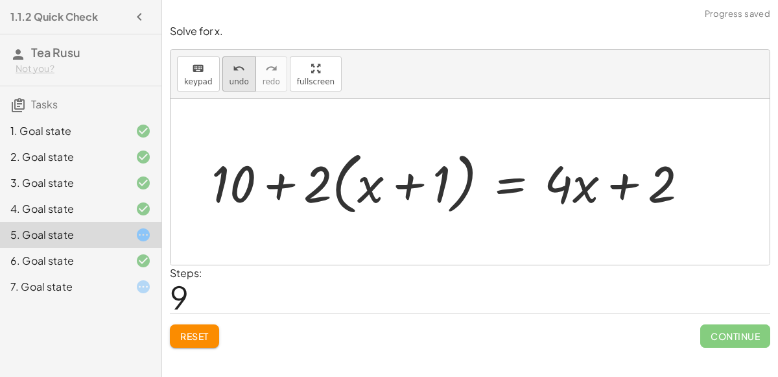
click at [222, 83] on button "undo undo" at bounding box center [239, 73] width 34 height 35
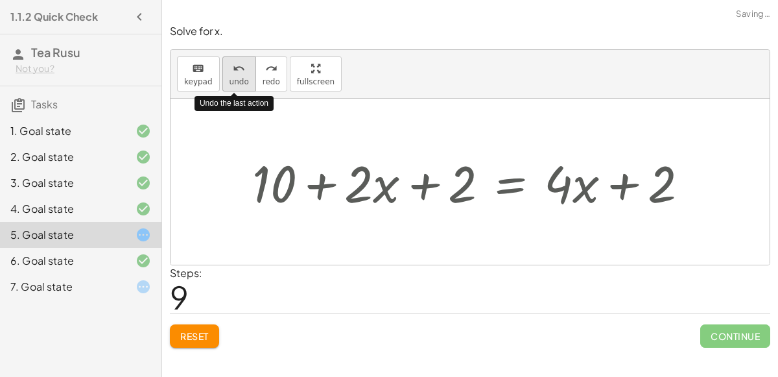
click at [222, 83] on button "undo undo" at bounding box center [239, 73] width 34 height 35
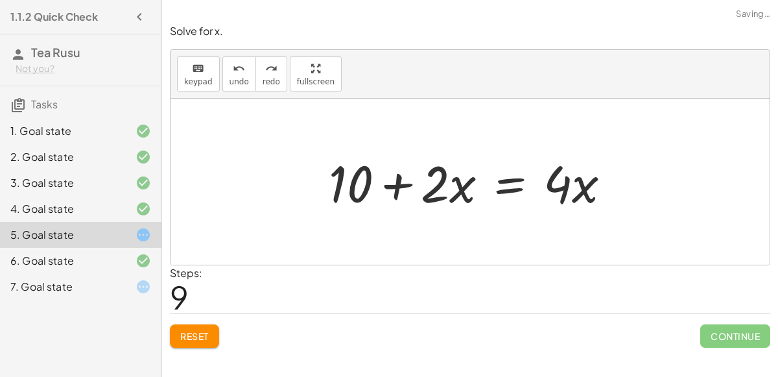
click at [525, 178] on div at bounding box center [474, 181] width 305 height 67
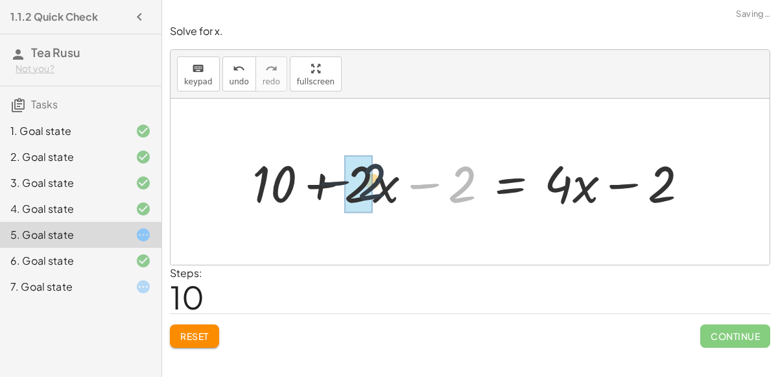
drag, startPoint x: 456, startPoint y: 185, endPoint x: 359, endPoint y: 182, distance: 96.6
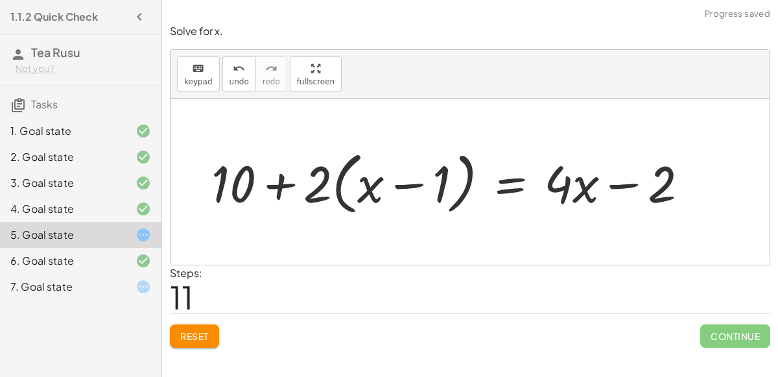
click at [359, 182] on div at bounding box center [455, 182] width 500 height 75
click at [374, 185] on div at bounding box center [455, 182] width 500 height 75
click at [233, 71] on icon "undo" at bounding box center [239, 69] width 12 height 16
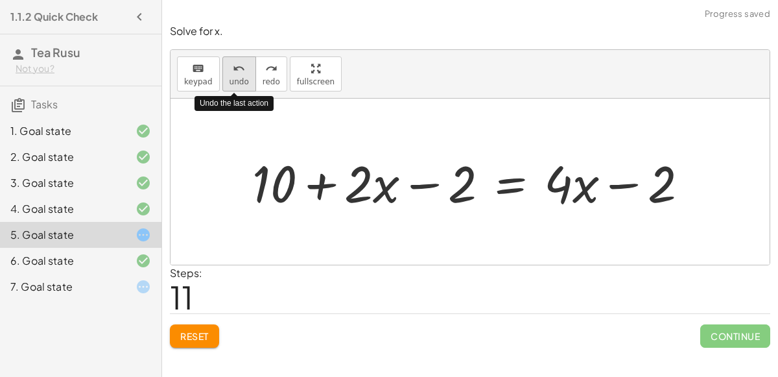
click at [233, 71] on icon "undo" at bounding box center [239, 69] width 12 height 16
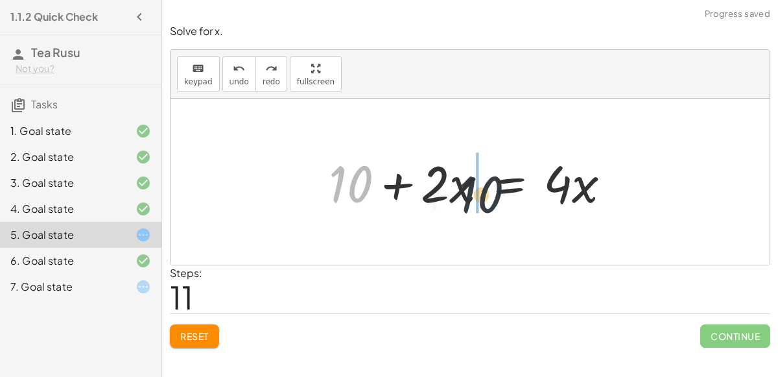
drag, startPoint x: 356, startPoint y: 186, endPoint x: 491, endPoint y: 196, distance: 135.8
click at [491, 196] on div at bounding box center [474, 181] width 305 height 67
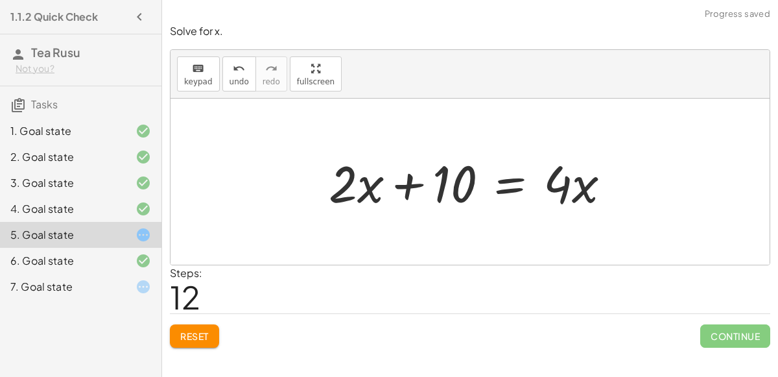
click at [415, 188] on div at bounding box center [474, 181] width 305 height 67
click at [413, 189] on div at bounding box center [474, 181] width 305 height 67
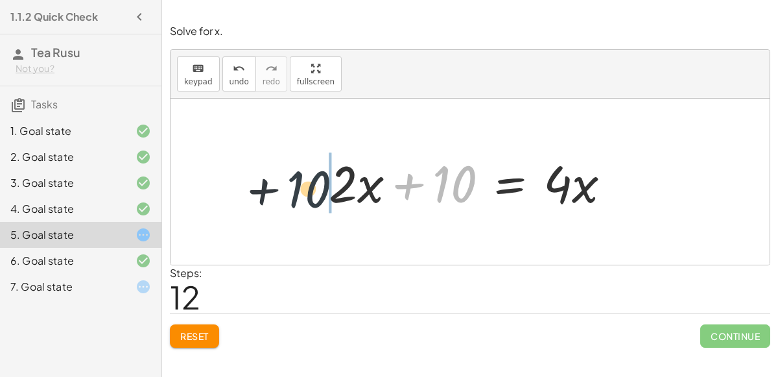
drag, startPoint x: 466, startPoint y: 189, endPoint x: 285, endPoint y: 194, distance: 180.9
click at [285, 194] on div "+ 7 + · 2 · x = + · 4 · x − 3 + 7 + · 2 · x + 3 = + · 4 · x − 3 + 3 + 7 + · 2 ·…" at bounding box center [469, 182] width 599 height 166
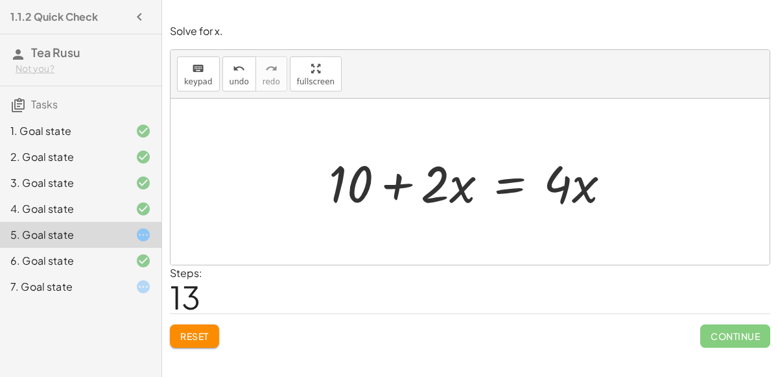
click at [499, 183] on div at bounding box center [474, 181] width 305 height 67
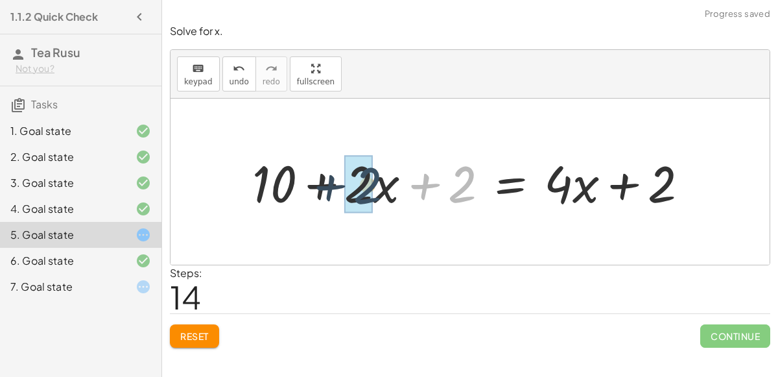
drag, startPoint x: 455, startPoint y: 185, endPoint x: 356, endPoint y: 187, distance: 99.2
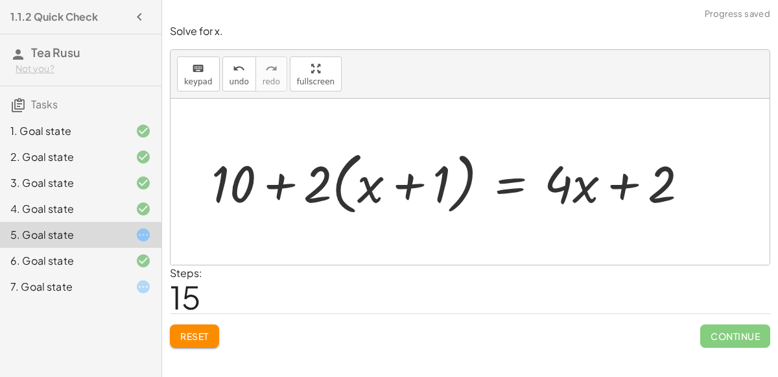
click at [0, 0] on div "Solve for x. keyboard keypad undo undo redo redo fullscreen + 7 + · 2 · x = + ·…" at bounding box center [0, 0] width 0 height 0
click at [223, 79] on button "undo undo" at bounding box center [239, 73] width 34 height 35
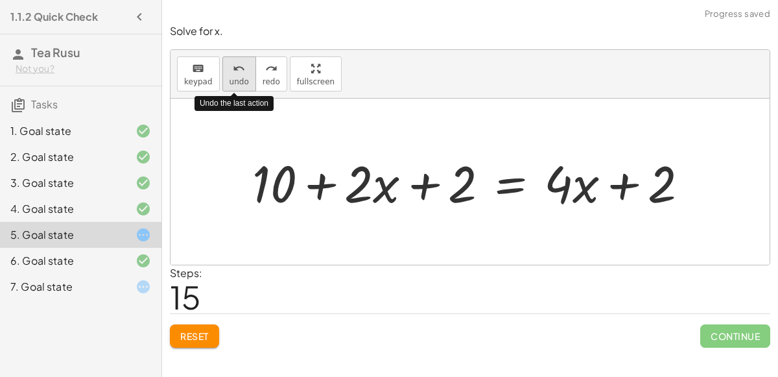
click at [223, 79] on button "undo undo" at bounding box center [239, 73] width 34 height 35
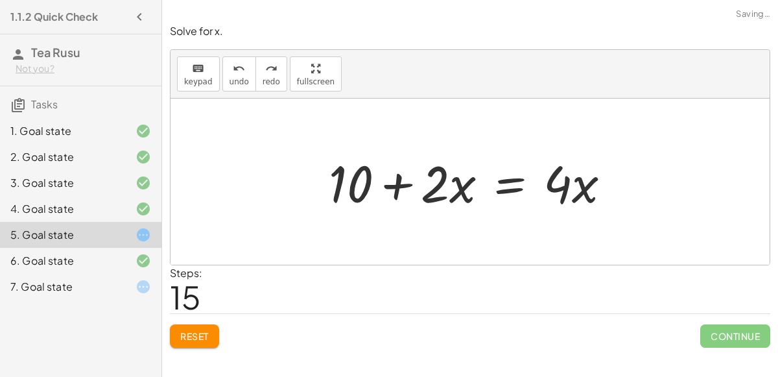
click at [509, 177] on div at bounding box center [474, 181] width 305 height 67
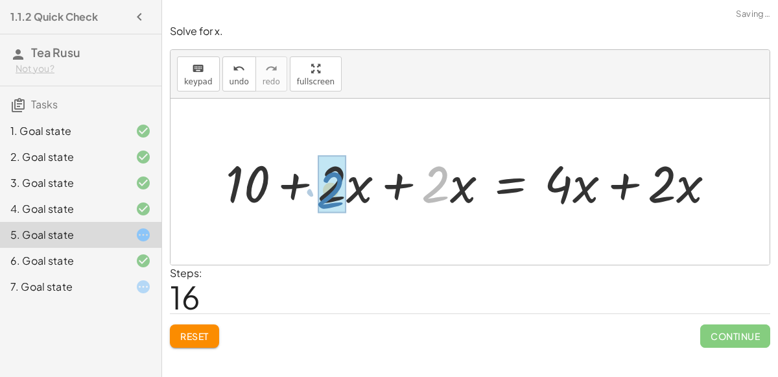
drag, startPoint x: 436, startPoint y: 187, endPoint x: 325, endPoint y: 192, distance: 110.3
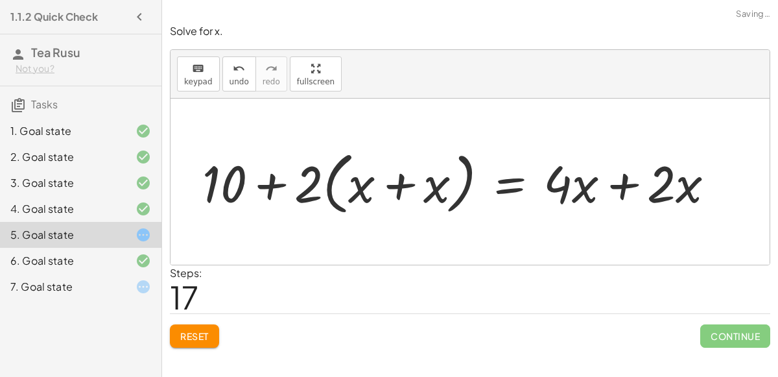
click at [436, 185] on div at bounding box center [463, 182] width 535 height 75
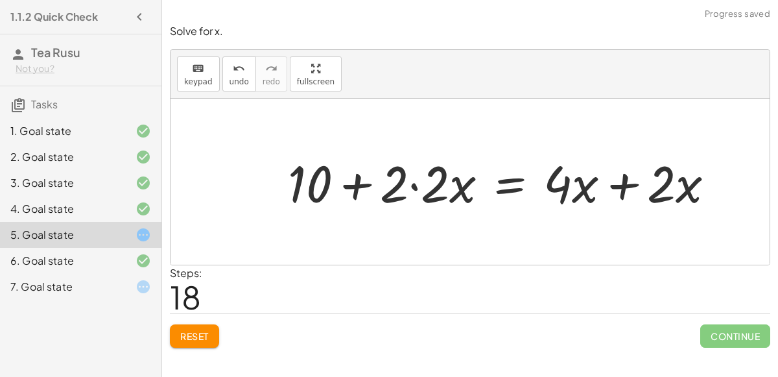
click at [414, 185] on div at bounding box center [506, 181] width 450 height 67
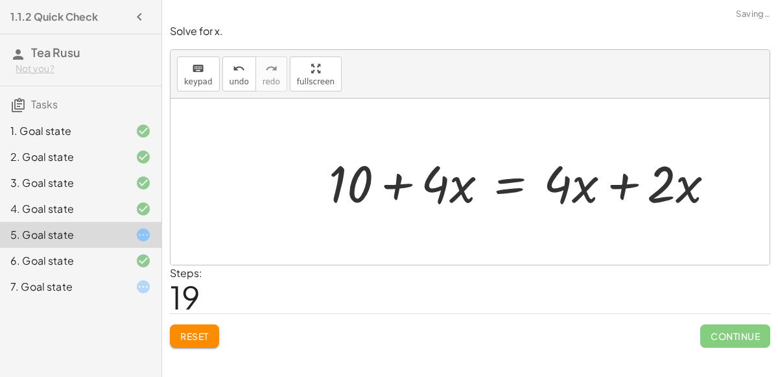
click at [396, 183] on div at bounding box center [526, 181] width 409 height 67
click at [631, 193] on div at bounding box center [526, 181] width 409 height 67
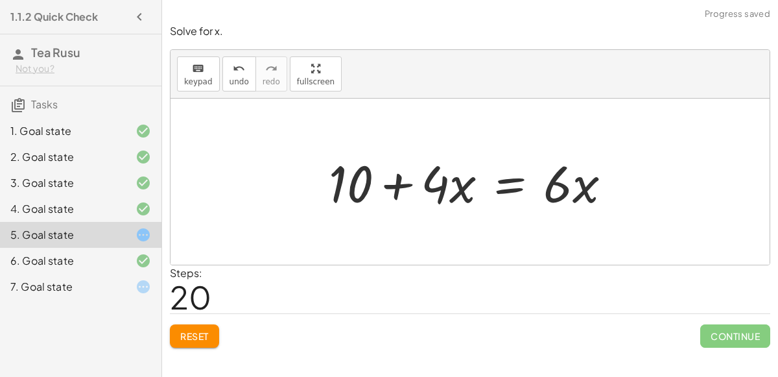
click at [431, 180] on div at bounding box center [475, 181] width 306 height 67
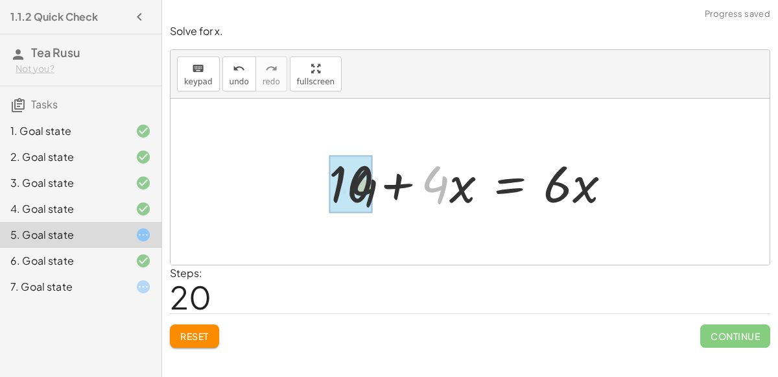
drag, startPoint x: 431, startPoint y: 180, endPoint x: 341, endPoint y: 181, distance: 90.1
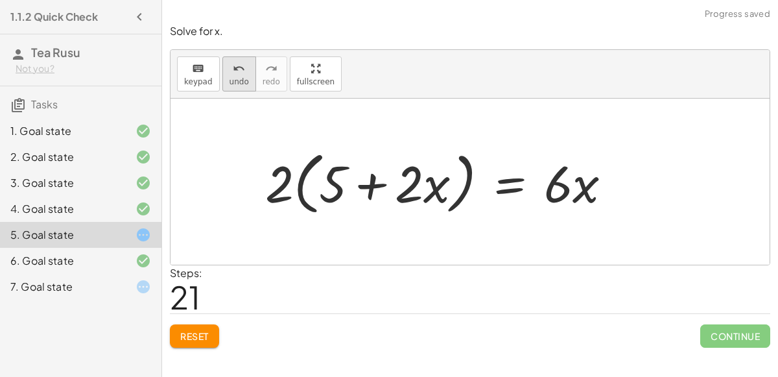
click at [233, 78] on span "undo" at bounding box center [238, 81] width 19 height 9
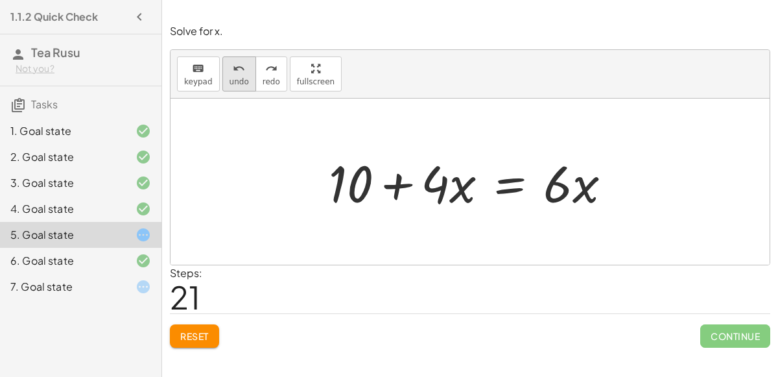
click at [235, 68] on icon "undo" at bounding box center [239, 69] width 12 height 16
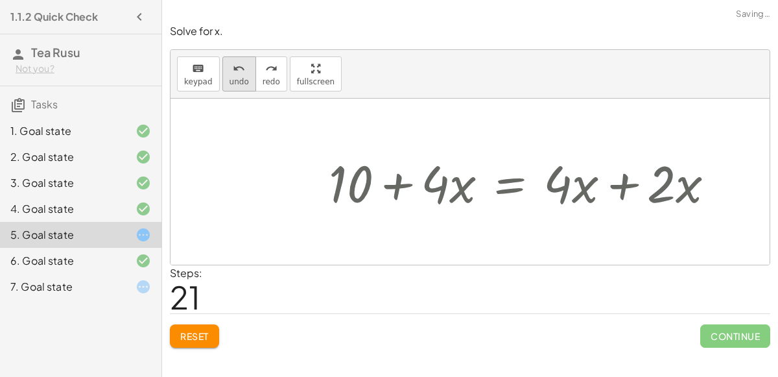
click at [235, 68] on icon "undo" at bounding box center [239, 69] width 12 height 16
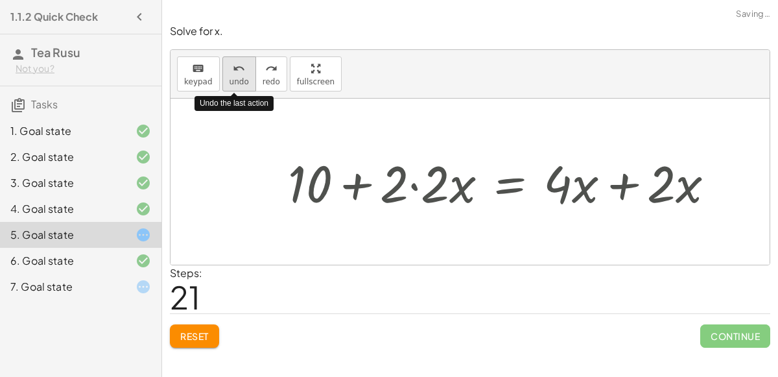
click at [235, 68] on icon "undo" at bounding box center [239, 69] width 12 height 16
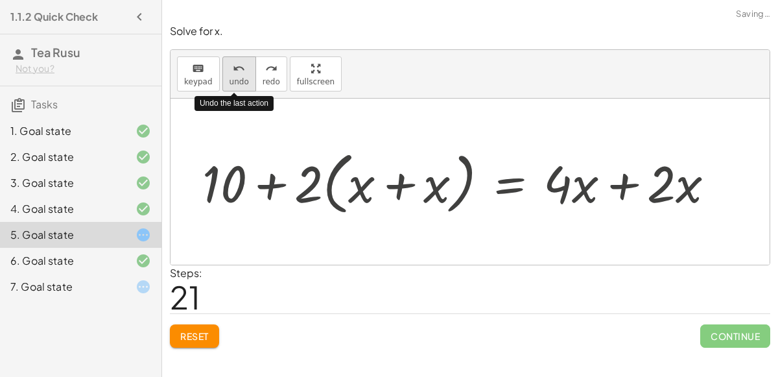
click at [235, 68] on icon "undo" at bounding box center [239, 69] width 12 height 16
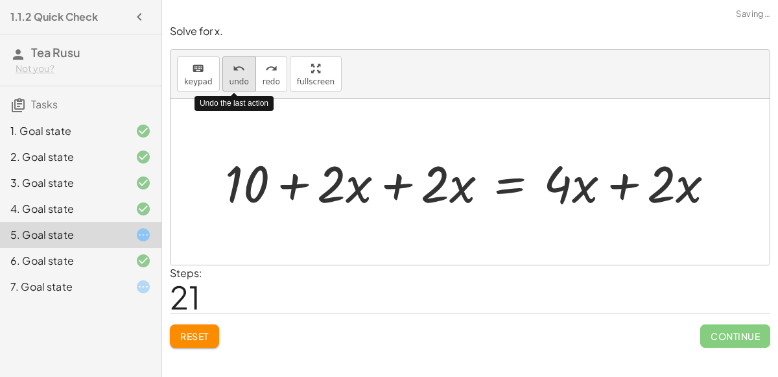
click at [235, 68] on icon "undo" at bounding box center [239, 69] width 12 height 16
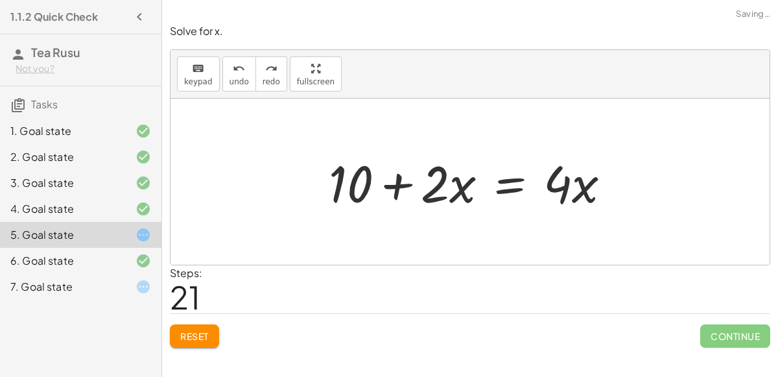
click at [514, 176] on div at bounding box center [474, 181] width 305 height 67
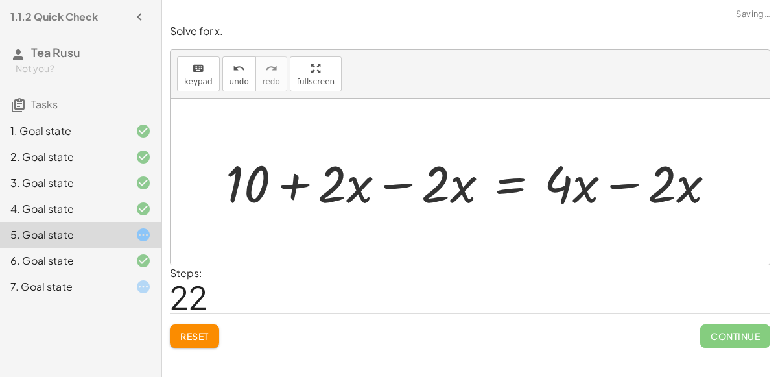
click at [395, 185] on div at bounding box center [475, 181] width 513 height 67
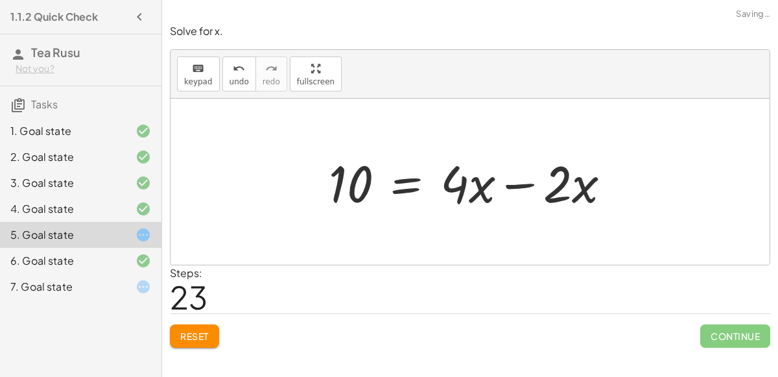
click at [507, 190] on div at bounding box center [474, 181] width 305 height 67
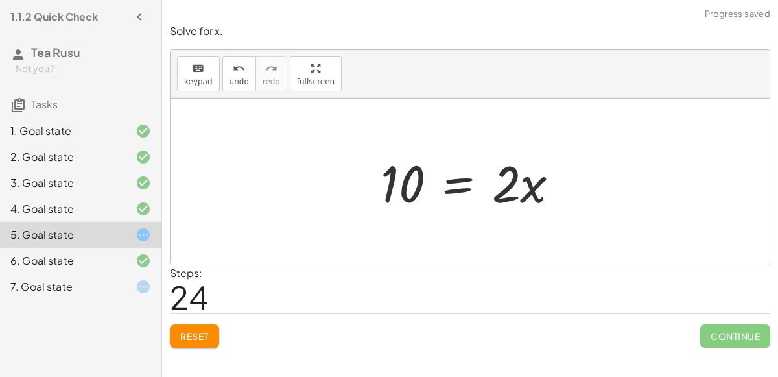
click at [471, 188] on div at bounding box center [475, 181] width 202 height 67
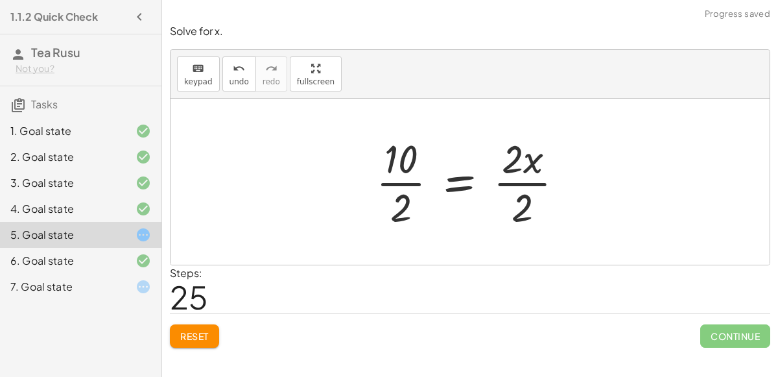
click at [514, 187] on div at bounding box center [474, 182] width 211 height 100
click at [424, 183] on div at bounding box center [459, 182] width 180 height 100
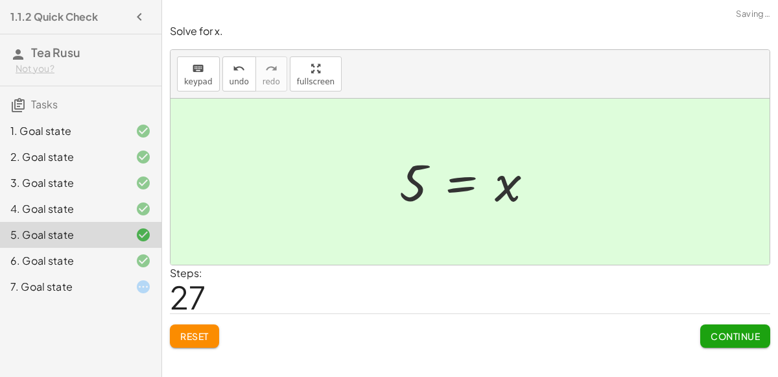
click at [711, 334] on span "Continue" at bounding box center [734, 336] width 49 height 12
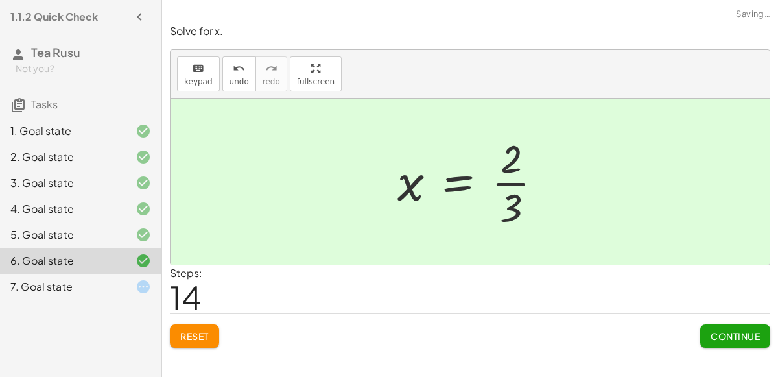
click at [91, 279] on div "7. Goal state" at bounding box center [62, 287] width 104 height 16
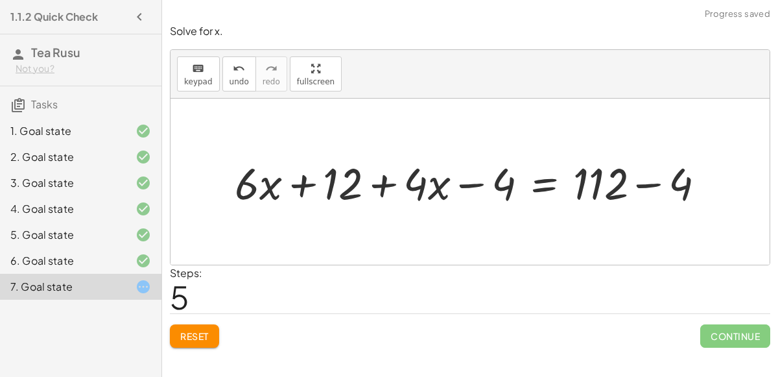
click at [207, 325] on button "Reset" at bounding box center [194, 335] width 49 height 23
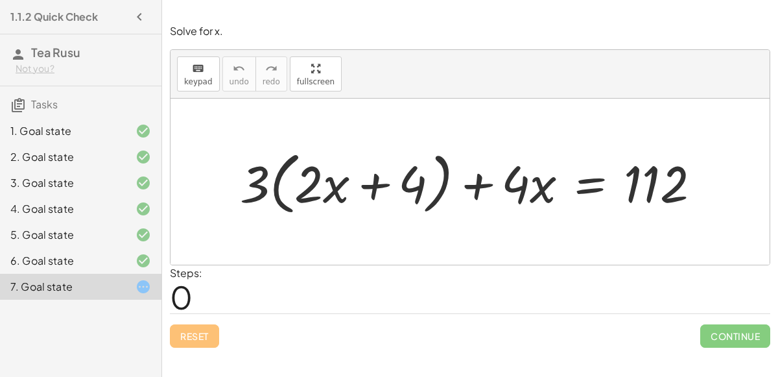
click at [365, 188] on div at bounding box center [475, 182] width 484 height 75
click at [469, 185] on div at bounding box center [475, 182] width 484 height 75
click at [263, 169] on div at bounding box center [475, 182] width 484 height 75
drag, startPoint x: 321, startPoint y: 189, endPoint x: 250, endPoint y: 188, distance: 70.7
click at [250, 188] on div at bounding box center [475, 182] width 484 height 75
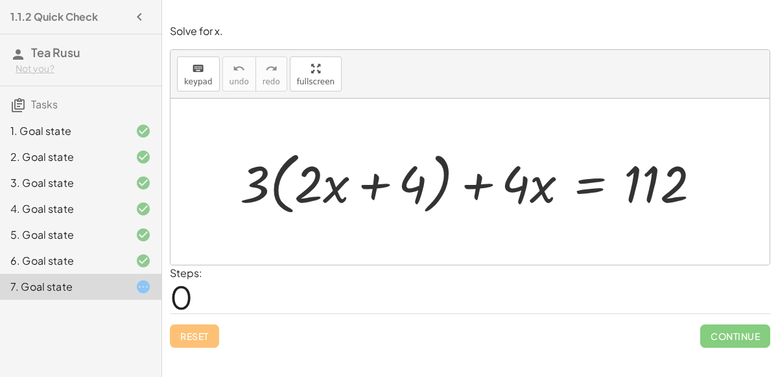
click at [321, 187] on div at bounding box center [475, 182] width 484 height 75
drag, startPoint x: 537, startPoint y: 189, endPoint x: 423, endPoint y: 186, distance: 114.1
click at [423, 186] on div at bounding box center [475, 182] width 484 height 75
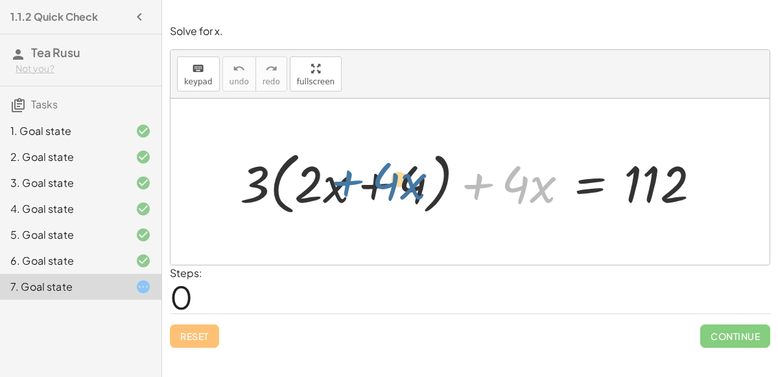
drag, startPoint x: 482, startPoint y: 185, endPoint x: 345, endPoint y: 181, distance: 136.8
click at [345, 181] on div at bounding box center [475, 182] width 484 height 75
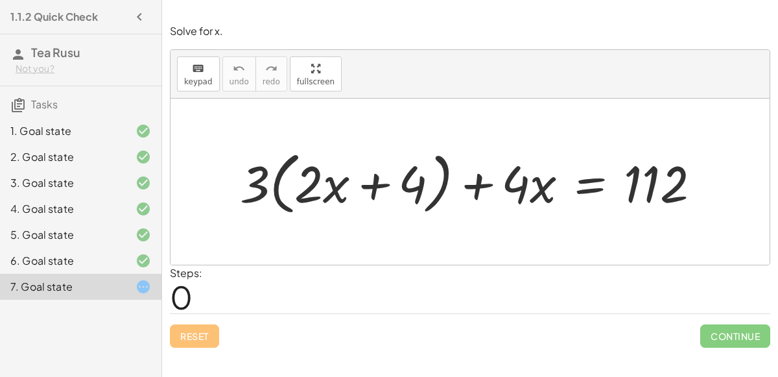
click at [310, 191] on div at bounding box center [475, 182] width 484 height 75
drag, startPoint x: 310, startPoint y: 191, endPoint x: 253, endPoint y: 190, distance: 56.4
click at [253, 190] on div at bounding box center [475, 182] width 484 height 75
drag, startPoint x: 243, startPoint y: 189, endPoint x: 338, endPoint y: 197, distance: 95.0
click at [338, 197] on div at bounding box center [475, 182] width 484 height 75
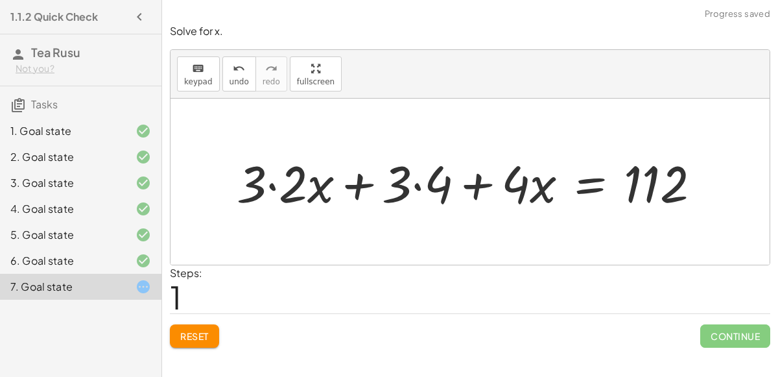
click at [255, 180] on div at bounding box center [473, 181] width 487 height 67
click at [272, 184] on div at bounding box center [473, 181] width 487 height 67
click at [415, 187] on div at bounding box center [494, 181] width 445 height 67
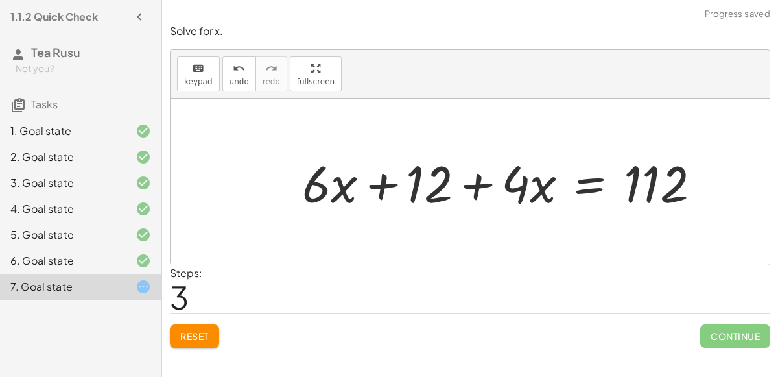
click at [592, 180] on div at bounding box center [506, 181] width 421 height 67
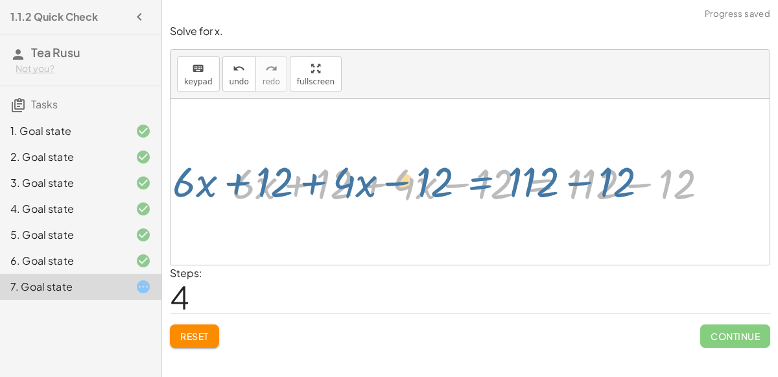
drag, startPoint x: 533, startPoint y: 192, endPoint x: 524, endPoint y: 185, distance: 11.1
click at [524, 185] on div at bounding box center [475, 181] width 499 height 55
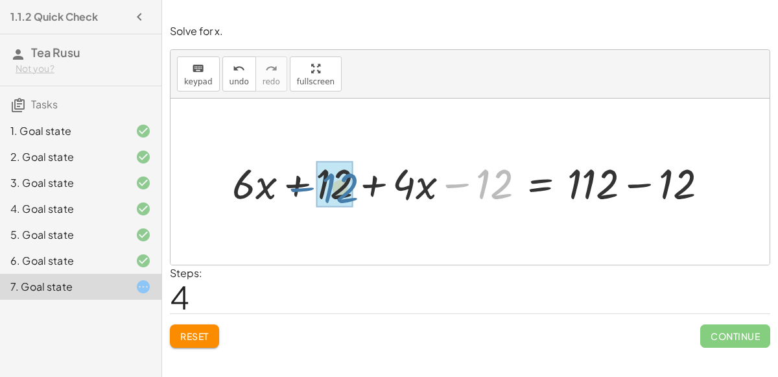
drag, startPoint x: 503, startPoint y: 184, endPoint x: 348, endPoint y: 187, distance: 154.9
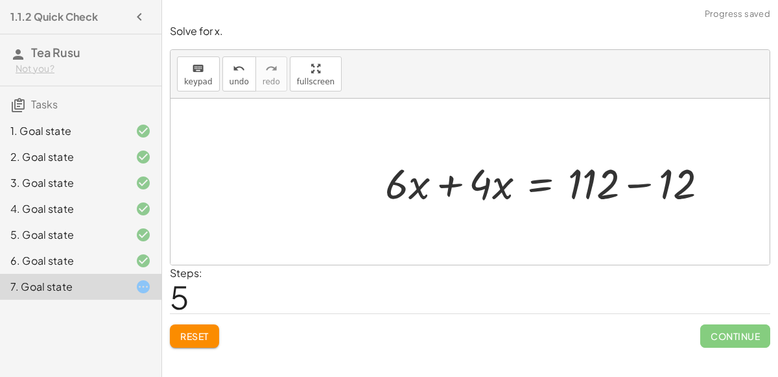
click at [634, 180] on div at bounding box center [551, 181] width 347 height 55
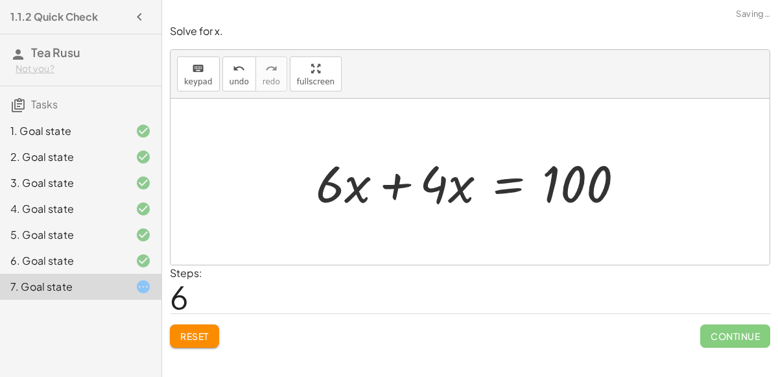
click at [410, 185] on div at bounding box center [475, 181] width 332 height 67
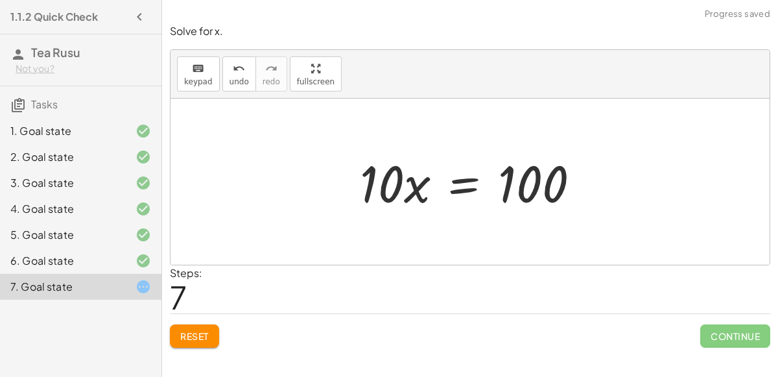
click at [452, 182] on div at bounding box center [474, 181] width 243 height 67
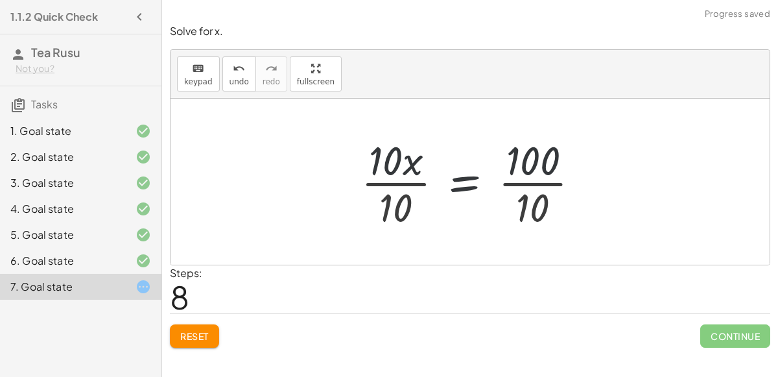
click at [408, 172] on div at bounding box center [475, 182] width 242 height 100
click at [519, 170] on div at bounding box center [475, 182] width 242 height 100
click at [518, 174] on div at bounding box center [475, 182] width 242 height 100
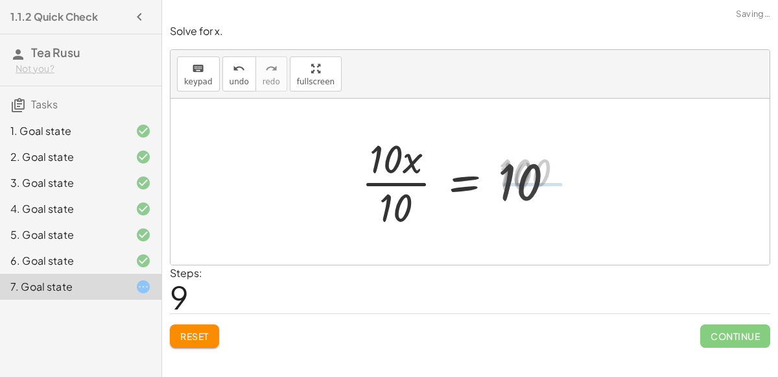
click at [399, 185] on div at bounding box center [462, 182] width 216 height 100
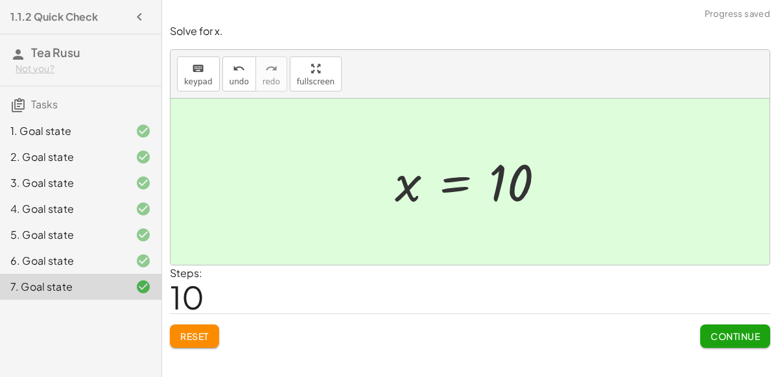
click at [708, 330] on button "Continue" at bounding box center [735, 335] width 70 height 23
